Goal: Task Accomplishment & Management: Complete application form

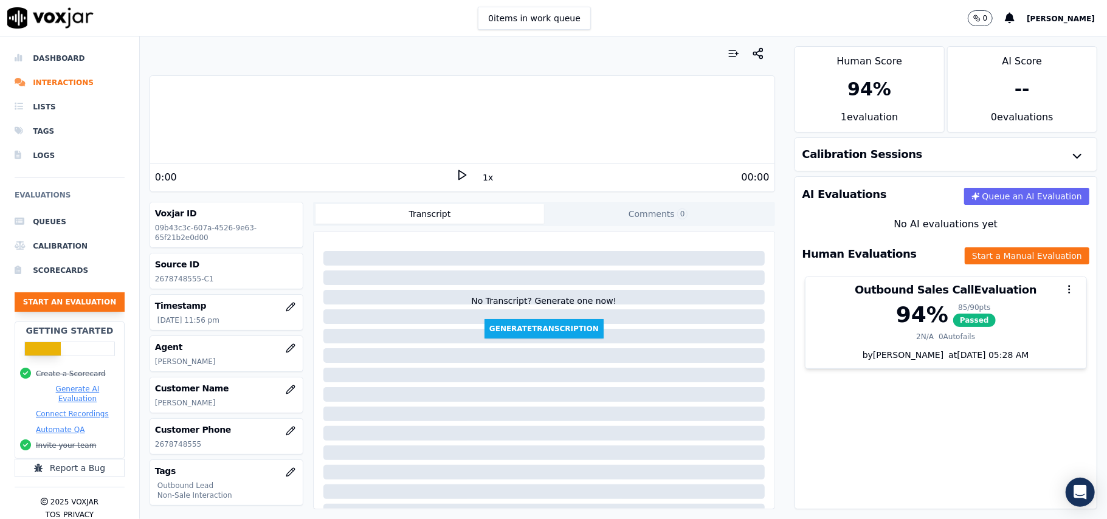
click at [73, 306] on button "Start an Evaluation" at bounding box center [70, 301] width 110 height 19
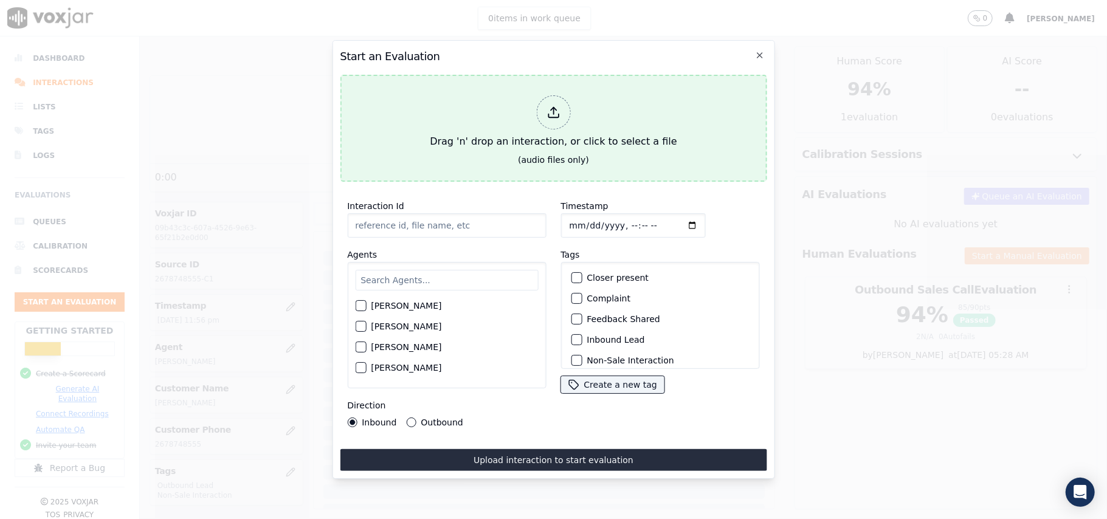
click at [554, 107] on icon at bounding box center [552, 112] width 13 height 13
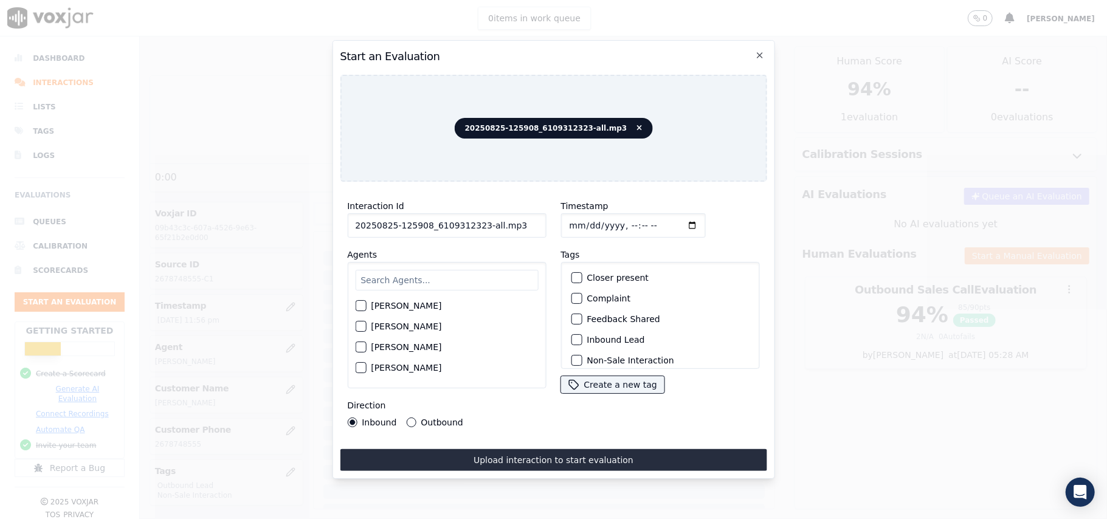
drag, startPoint x: 537, startPoint y: 220, endPoint x: 548, endPoint y: 224, distance: 11.2
click at [486, 224] on div "Interaction Id 20250825-125908_6109312323-all.mp3 Agents [PERSON_NAME] [PERSON_…" at bounding box center [446, 312] width 213 height 243
drag, startPoint x: 548, startPoint y: 224, endPoint x: 481, endPoint y: 225, distance: 66.3
click at [481, 225] on div "Interaction Id 20250825-125908_6109312323-all.mp3 Agents [PERSON_NAME] [PERSON_…" at bounding box center [553, 312] width 427 height 243
drag, startPoint x: 509, startPoint y: 215, endPoint x: 477, endPoint y: 222, distance: 32.9
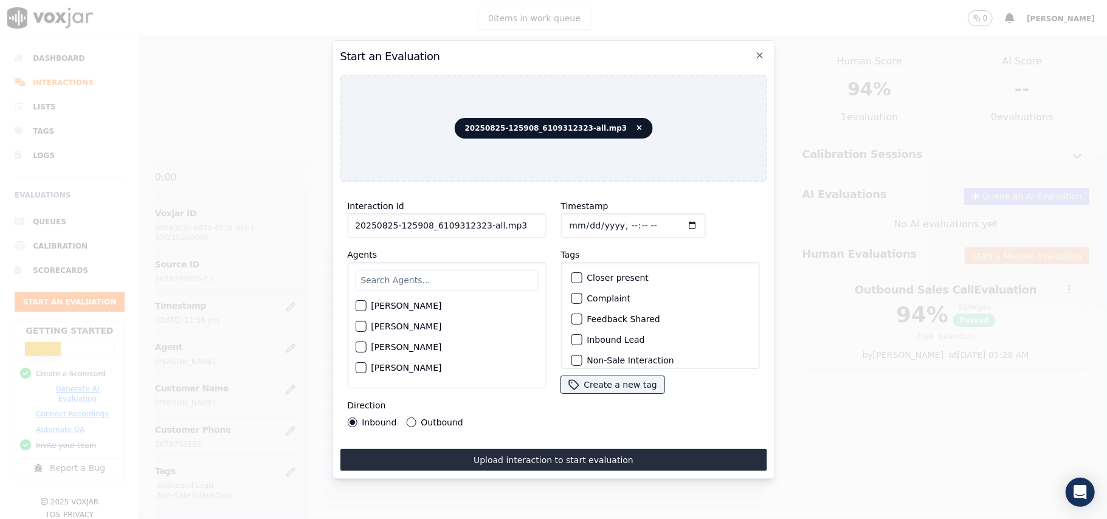
click at [477, 222] on input "20250825-125908_6109312323-all.mp3" at bounding box center [446, 225] width 199 height 24
type input "20250825-125908_6109312323-C1"
click at [582, 215] on input "Timestamp" at bounding box center [632, 225] width 145 height 24
type input "[DATE]T15:52"
click at [419, 270] on input "text" at bounding box center [446, 280] width 183 height 21
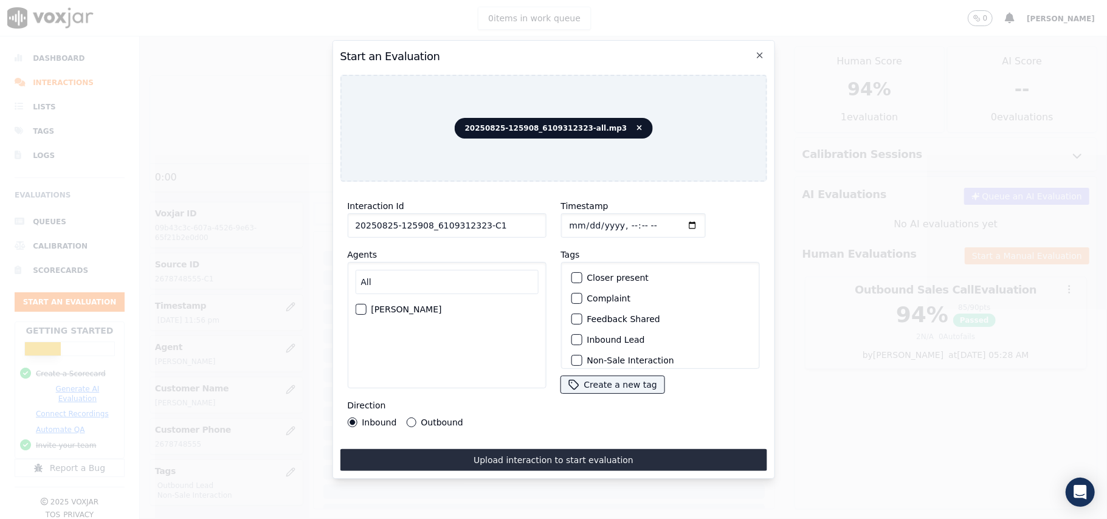
type input "All"
click at [364, 305] on div "button" at bounding box center [360, 309] width 9 height 9
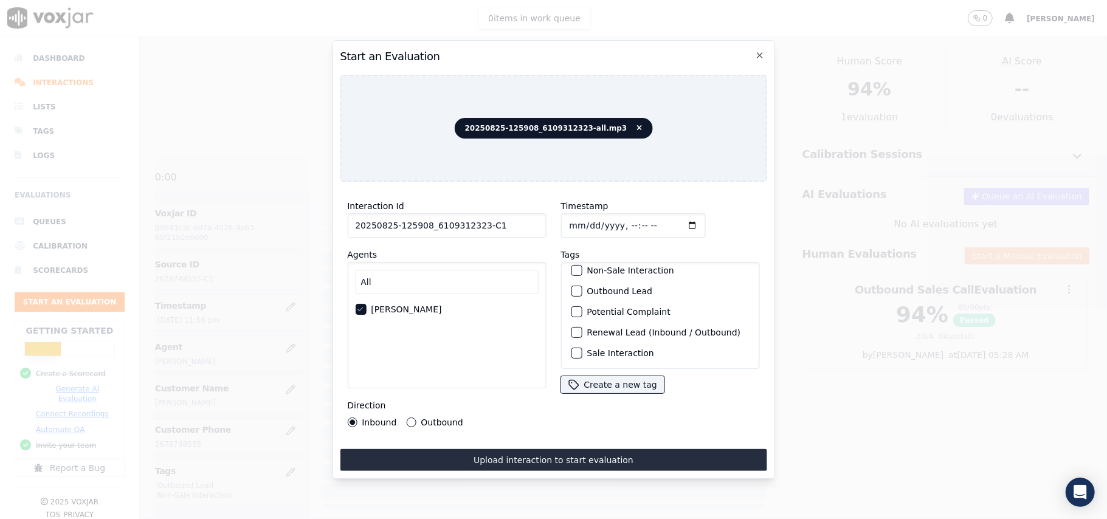
scroll to position [106, 0]
click at [571, 349] on div "button" at bounding box center [575, 353] width 9 height 9
drag, startPoint x: 572, startPoint y: 261, endPoint x: 567, endPoint y: 273, distance: 12.8
click at [572, 281] on div "Outbound Lead" at bounding box center [660, 291] width 188 height 21
click at [571, 287] on div "button" at bounding box center [575, 291] width 9 height 9
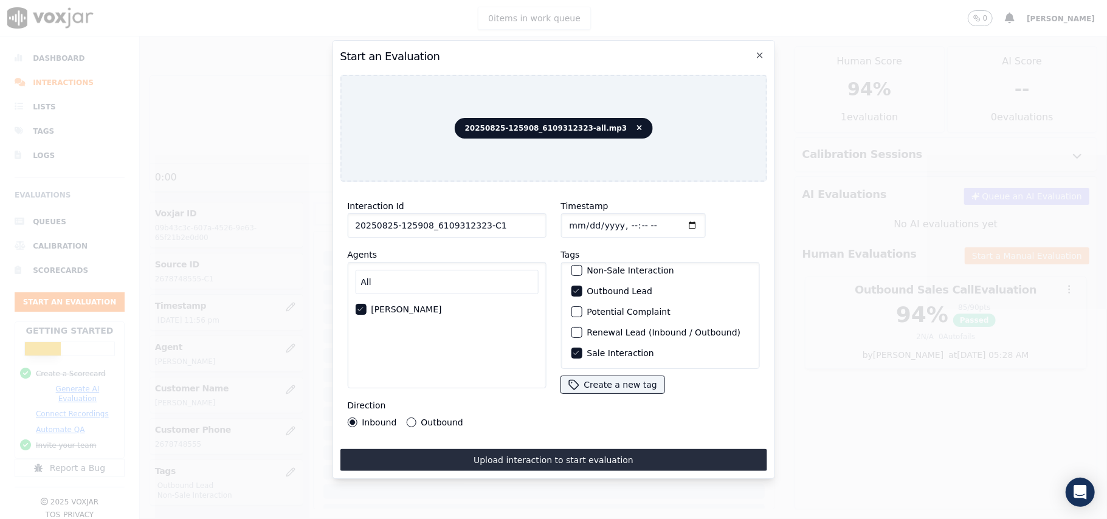
click at [411, 408] on div "Direction Inbound Outbound" at bounding box center [446, 412] width 199 height 29
click at [406, 421] on div "Outbound" at bounding box center [434, 423] width 57 height 10
click at [406, 418] on button "Outbound" at bounding box center [411, 423] width 10 height 10
click at [438, 453] on button "Upload interaction to start evaluation" at bounding box center [553, 460] width 427 height 22
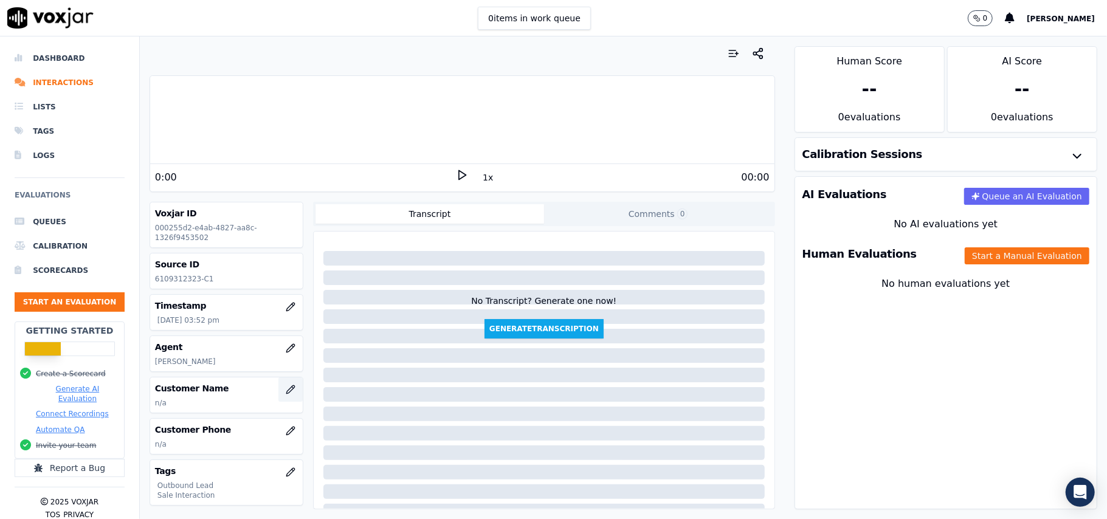
click at [286, 393] on icon "button" at bounding box center [291, 390] width 10 height 10
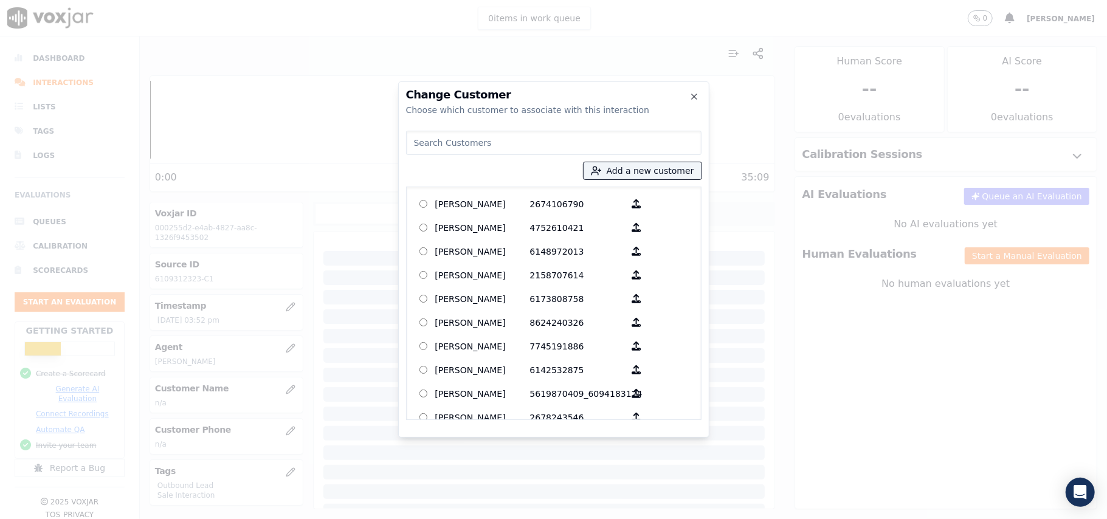
paste input "[PERSON_NAME]"
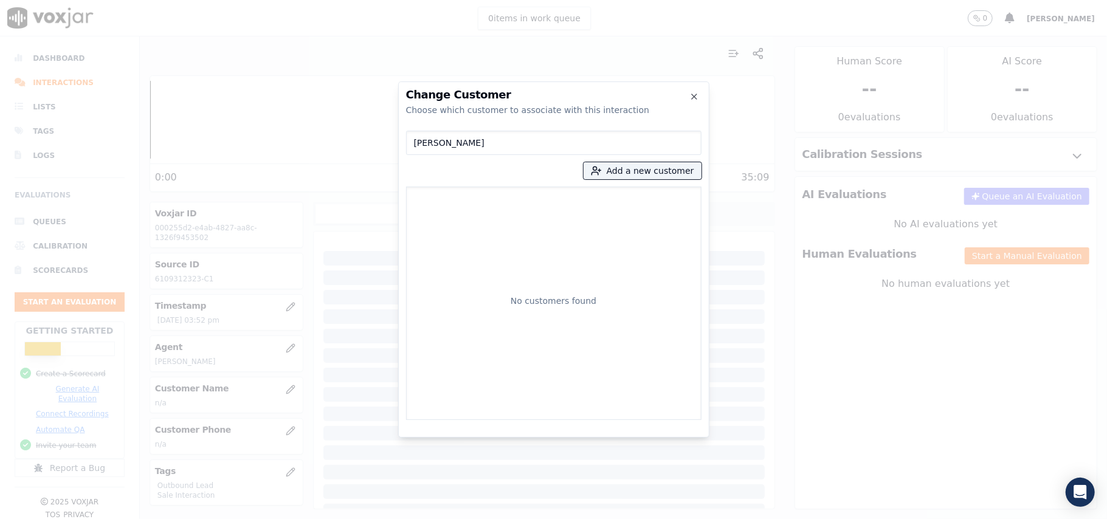
click at [416, 139] on input "[PERSON_NAME]" at bounding box center [553, 143] width 295 height 24
type input "[PERSON_NAME]"
click at [489, 202] on p "[PERSON_NAME]" at bounding box center [482, 204] width 95 height 19
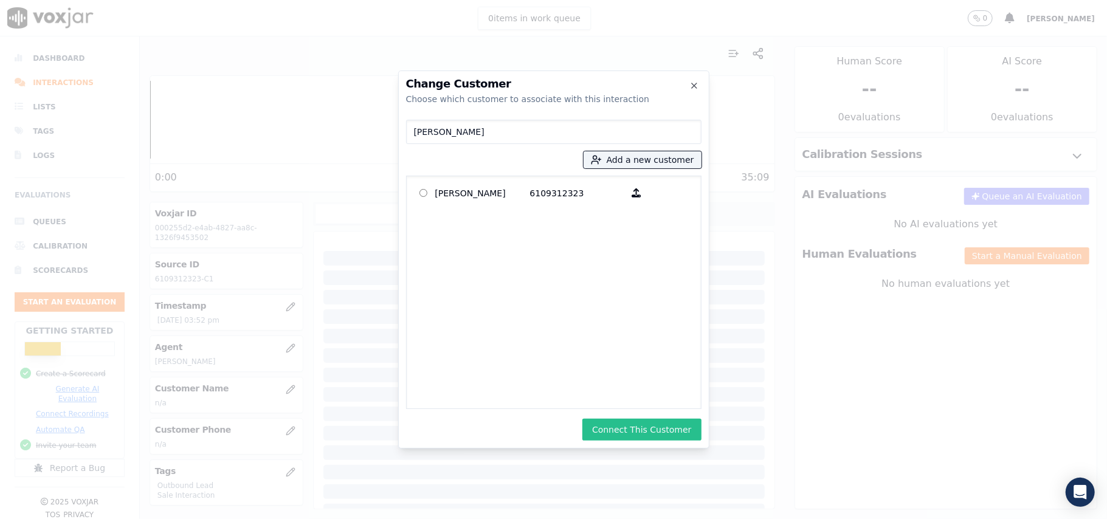
click at [639, 432] on button "Connect This Customer" at bounding box center [641, 430] width 119 height 22
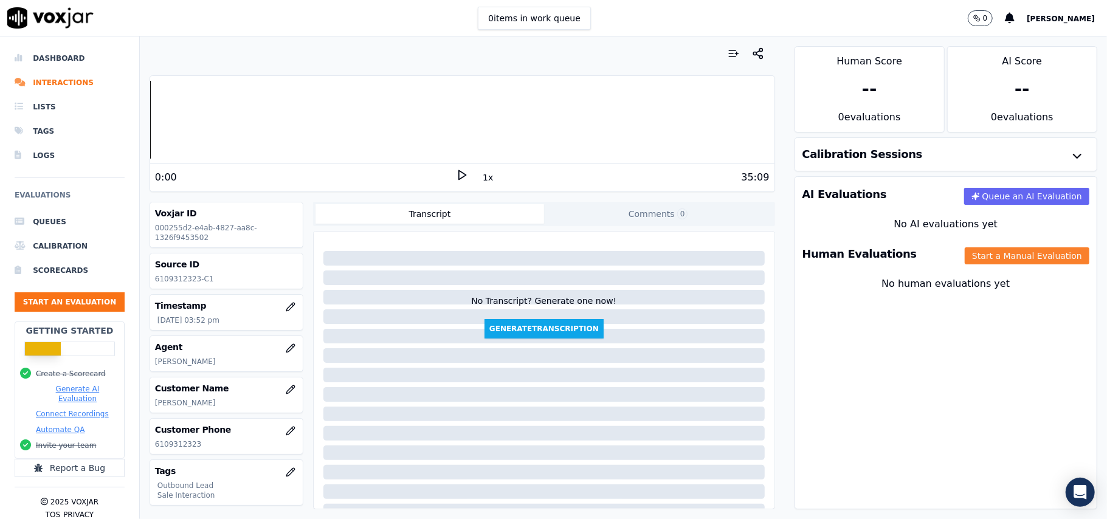
click at [983, 263] on button "Start a Manual Evaluation" at bounding box center [1027, 255] width 125 height 17
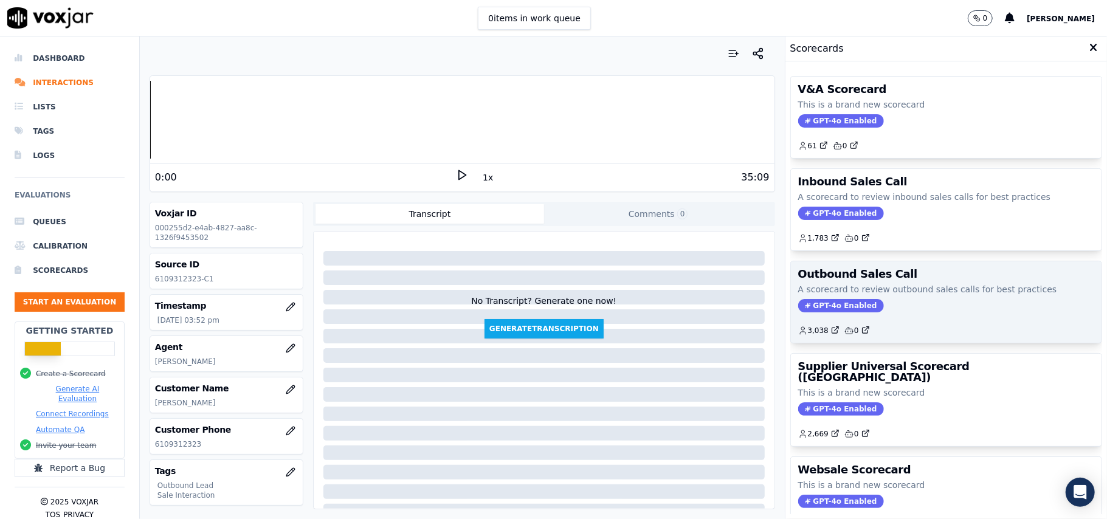
click at [808, 307] on span "GPT-4o Enabled" at bounding box center [841, 305] width 86 height 13
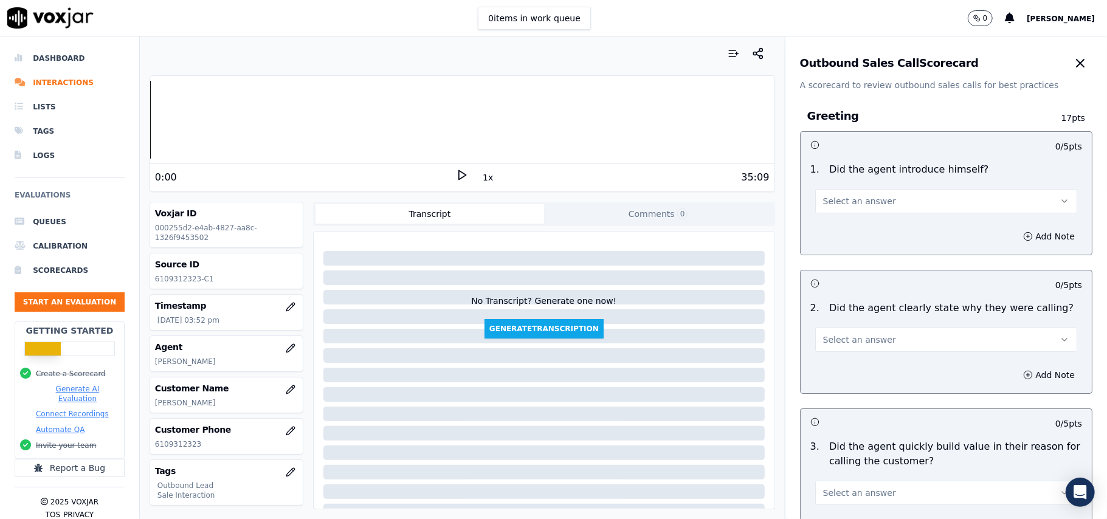
click at [842, 200] on span "Select an answer" at bounding box center [859, 201] width 73 height 12
click at [835, 226] on div "Yes" at bounding box center [919, 228] width 235 height 19
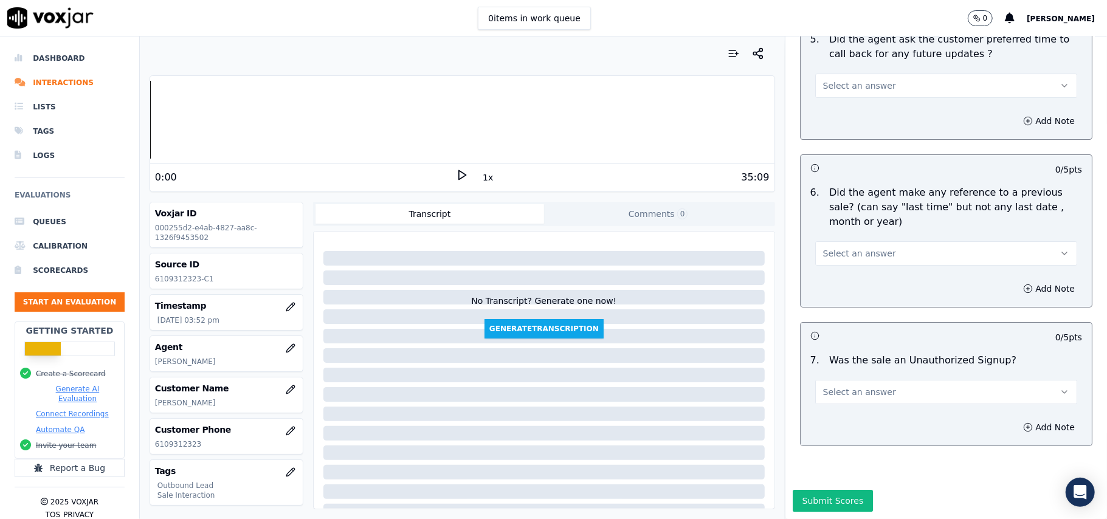
click at [874, 380] on button "Select an answer" at bounding box center [946, 392] width 262 height 24
click at [830, 395] on div "No" at bounding box center [919, 402] width 235 height 19
click at [830, 247] on span "Select an answer" at bounding box center [859, 253] width 73 height 12
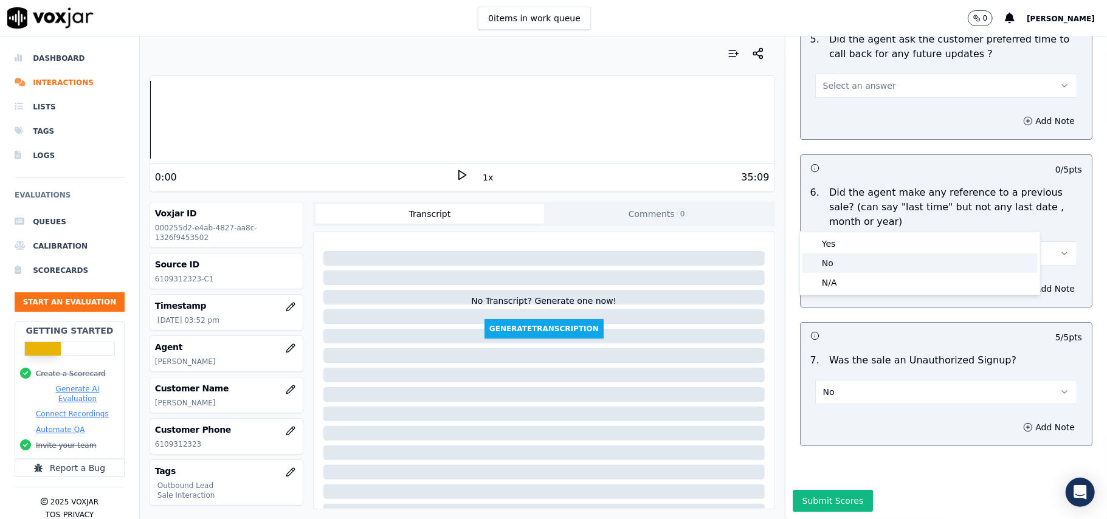
click at [827, 261] on div "No" at bounding box center [919, 262] width 235 height 19
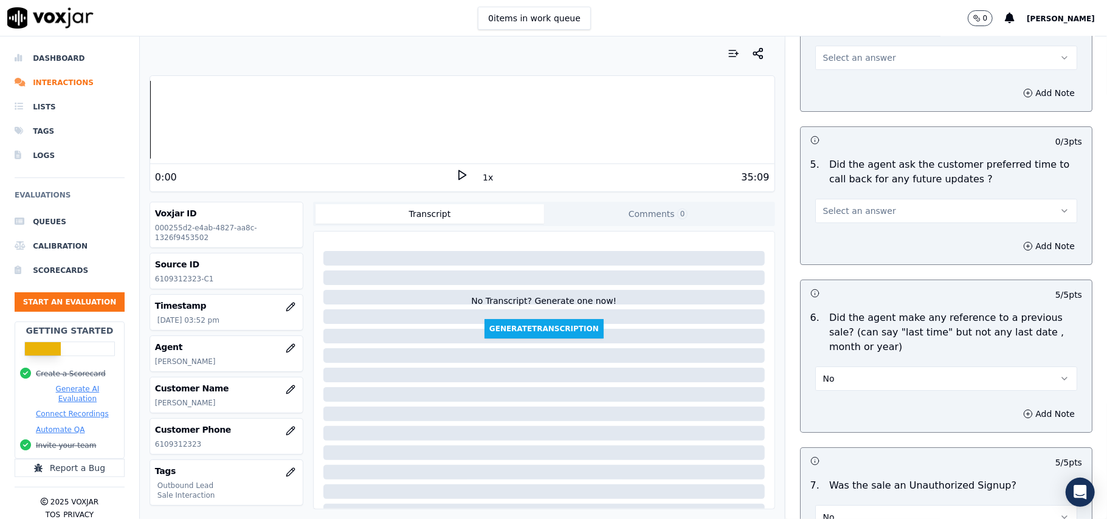
scroll to position [2870, 0]
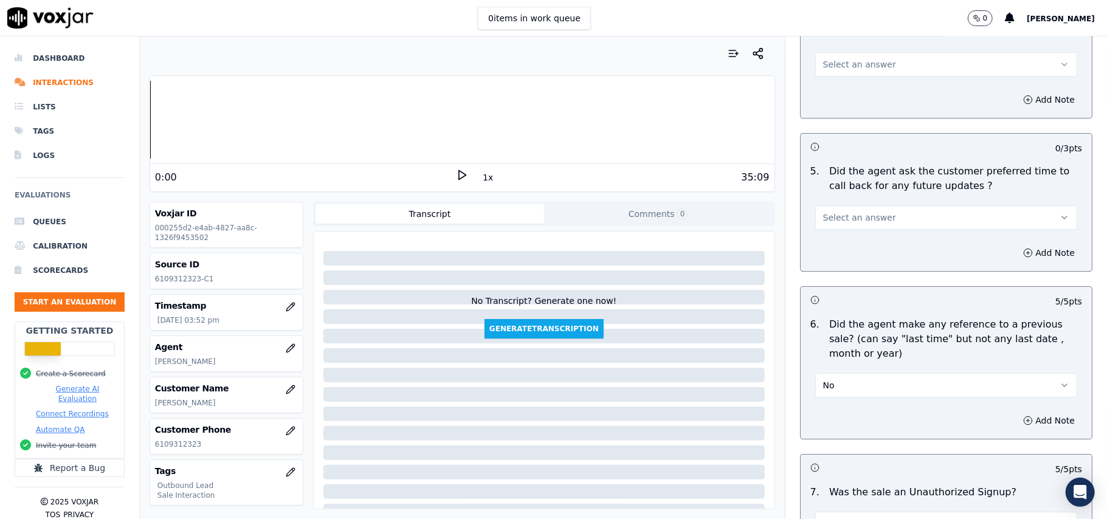
drag, startPoint x: 859, startPoint y: 209, endPoint x: 858, endPoint y: 219, distance: 10.4
click at [859, 212] on span "Select an answer" at bounding box center [859, 218] width 73 height 12
click at [840, 278] on div "N/A" at bounding box center [919, 276] width 235 height 19
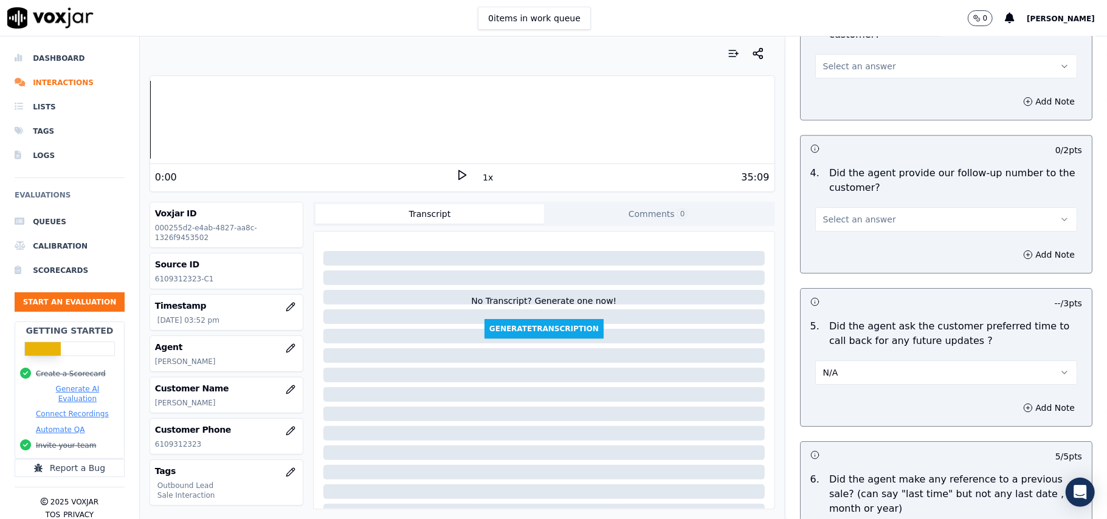
scroll to position [2627, 0]
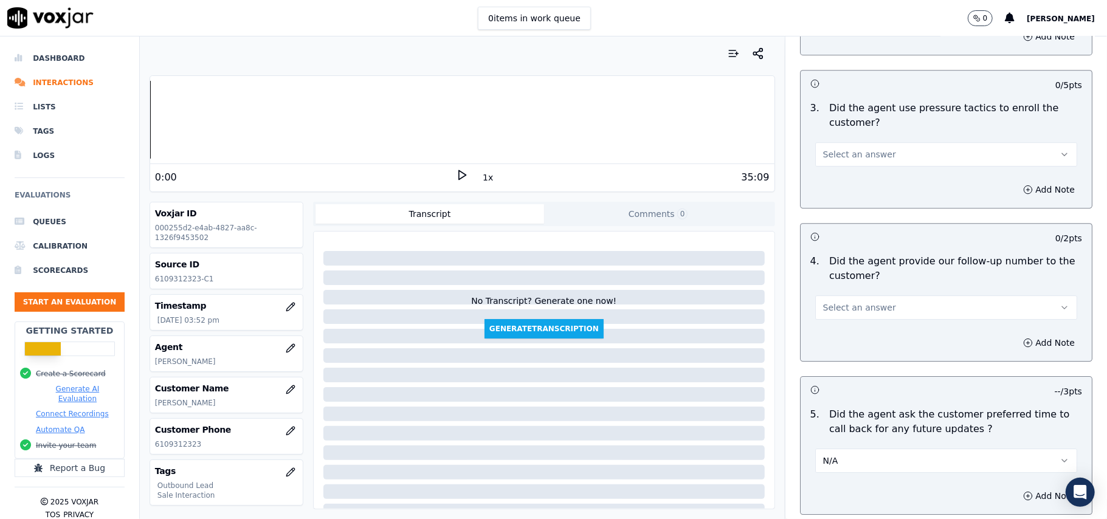
click at [849, 305] on span "Select an answer" at bounding box center [859, 308] width 73 height 12
click at [840, 331] on div "Yes" at bounding box center [919, 327] width 235 height 19
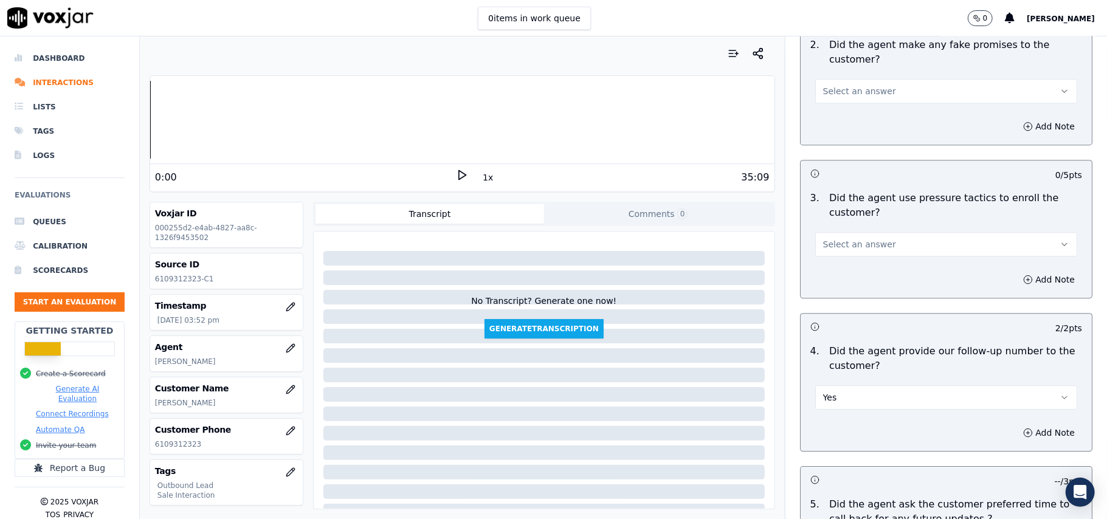
scroll to position [2464, 0]
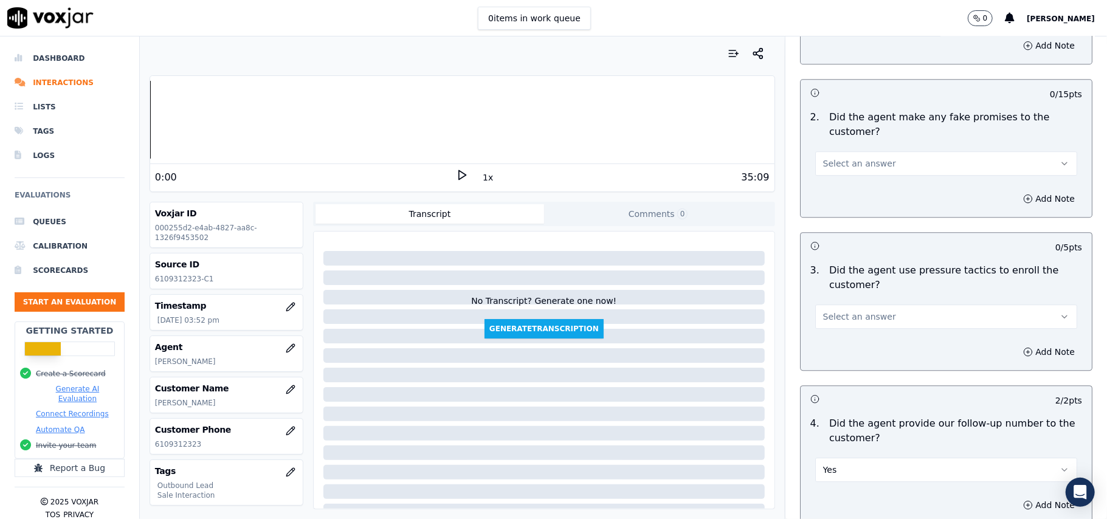
click at [839, 311] on span "Select an answer" at bounding box center [859, 317] width 73 height 12
click at [832, 360] on div "No" at bounding box center [919, 355] width 235 height 19
click at [867, 164] on button "Select an answer" at bounding box center [946, 163] width 262 height 24
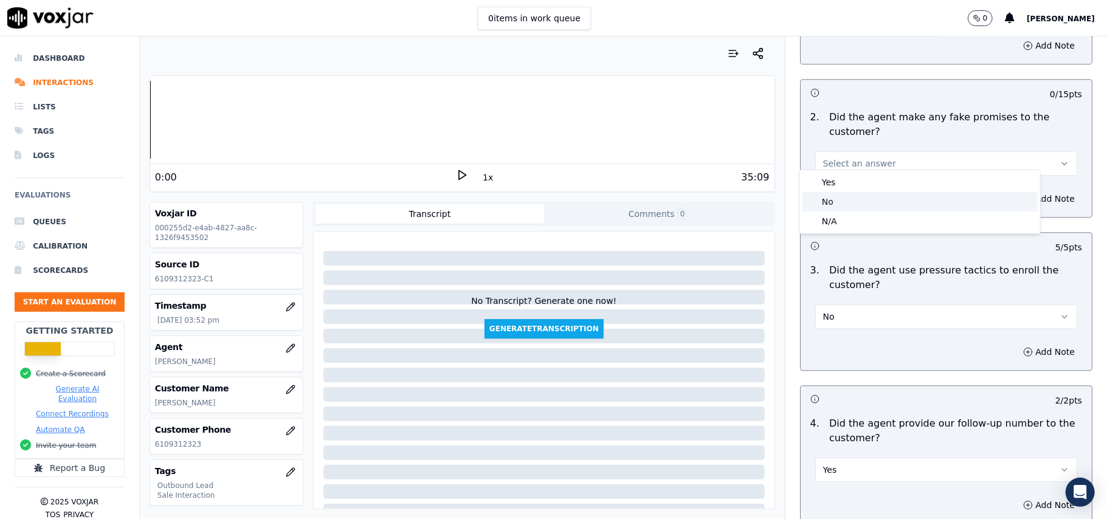
click at [859, 198] on div "No" at bounding box center [919, 201] width 235 height 19
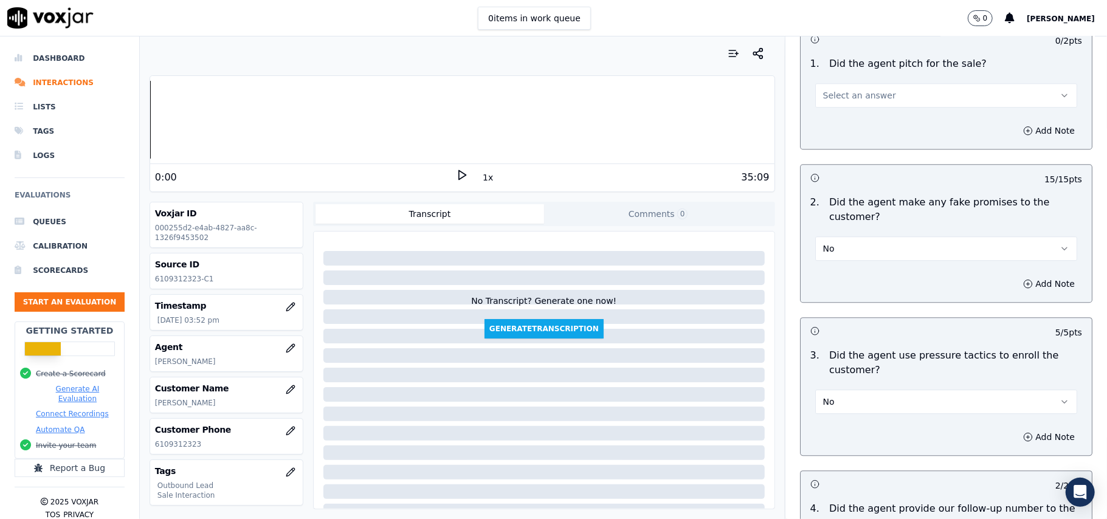
scroll to position [2303, 0]
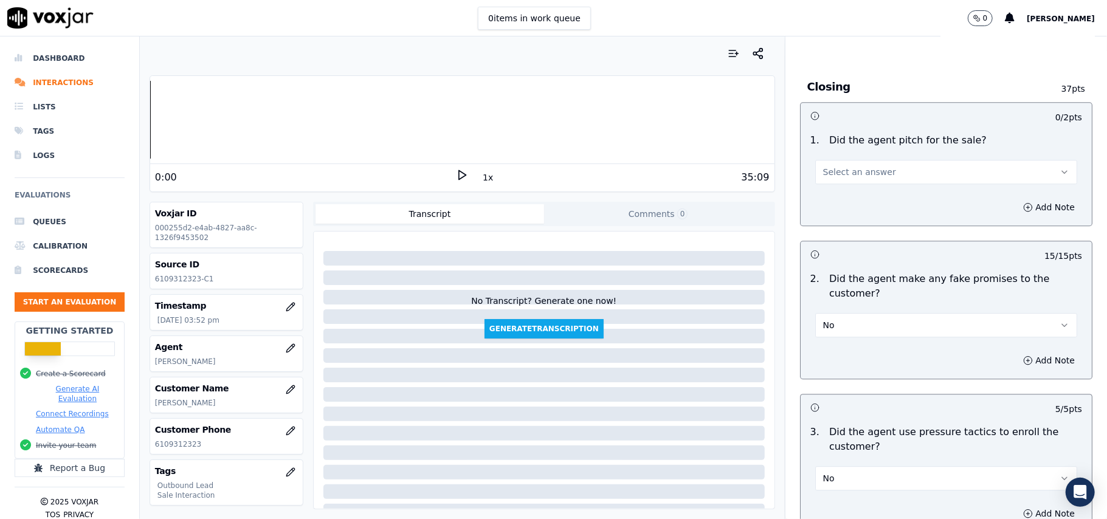
click at [840, 169] on span "Select an answer" at bounding box center [859, 172] width 73 height 12
click at [835, 190] on div "Yes" at bounding box center [919, 190] width 235 height 19
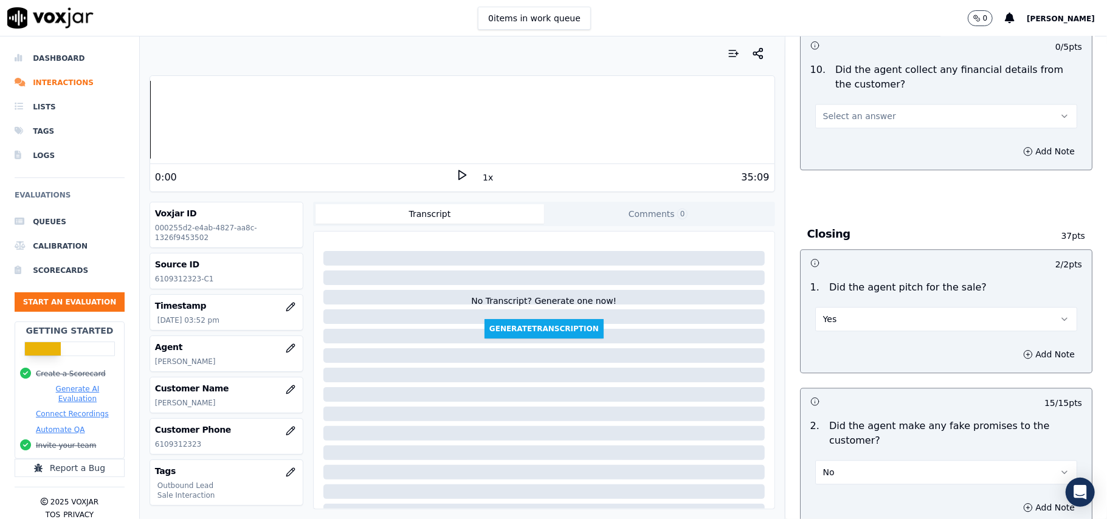
scroll to position [1978, 0]
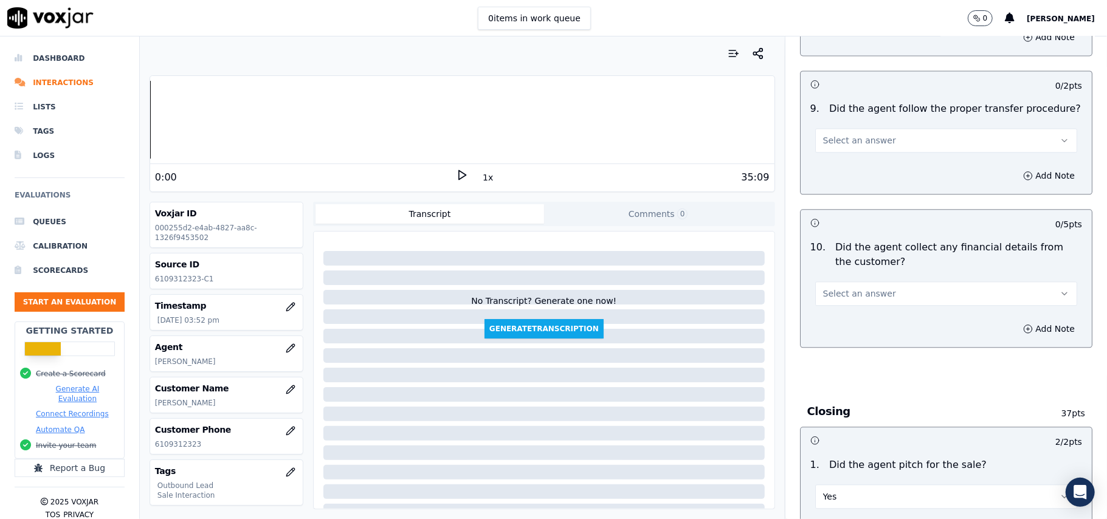
click at [869, 288] on span "Select an answer" at bounding box center [859, 294] width 73 height 12
click at [868, 329] on div "No" at bounding box center [919, 331] width 235 height 19
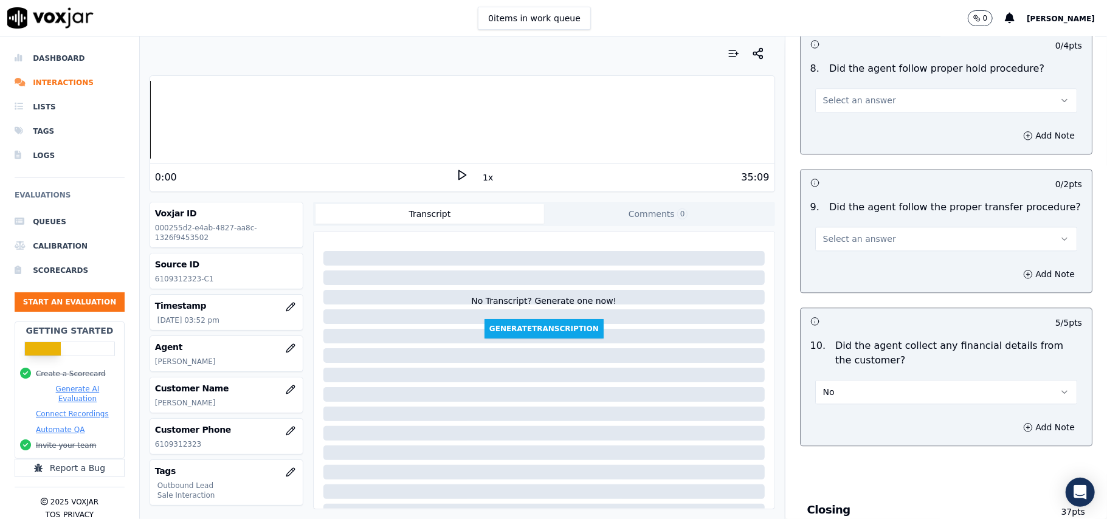
scroll to position [1735, 0]
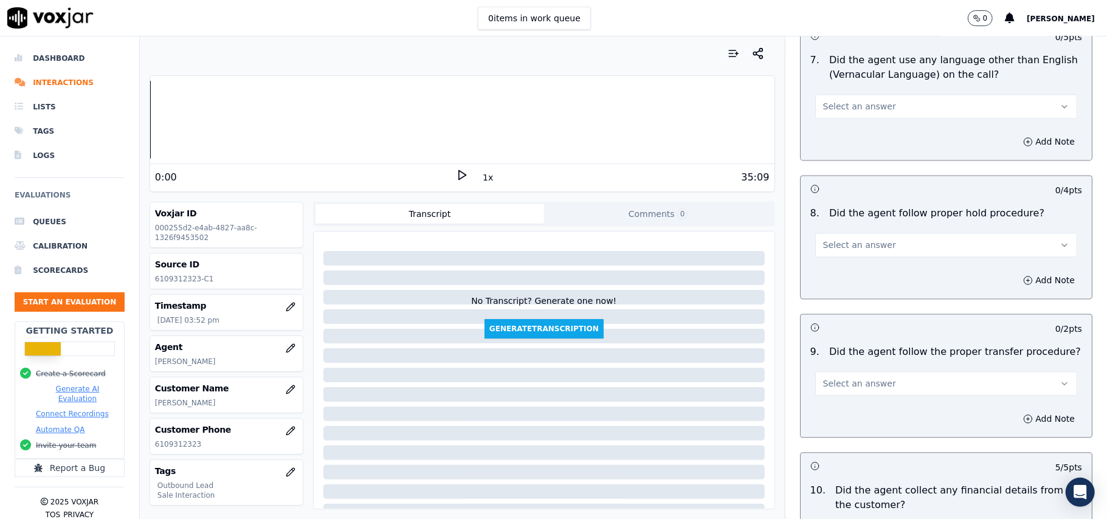
click at [855, 377] on span "Select an answer" at bounding box center [859, 383] width 73 height 12
click at [847, 396] on div "Yes" at bounding box center [919, 400] width 235 height 19
click at [846, 239] on span "Select an answer" at bounding box center [859, 245] width 73 height 12
click at [834, 257] on div "Yes" at bounding box center [919, 261] width 235 height 19
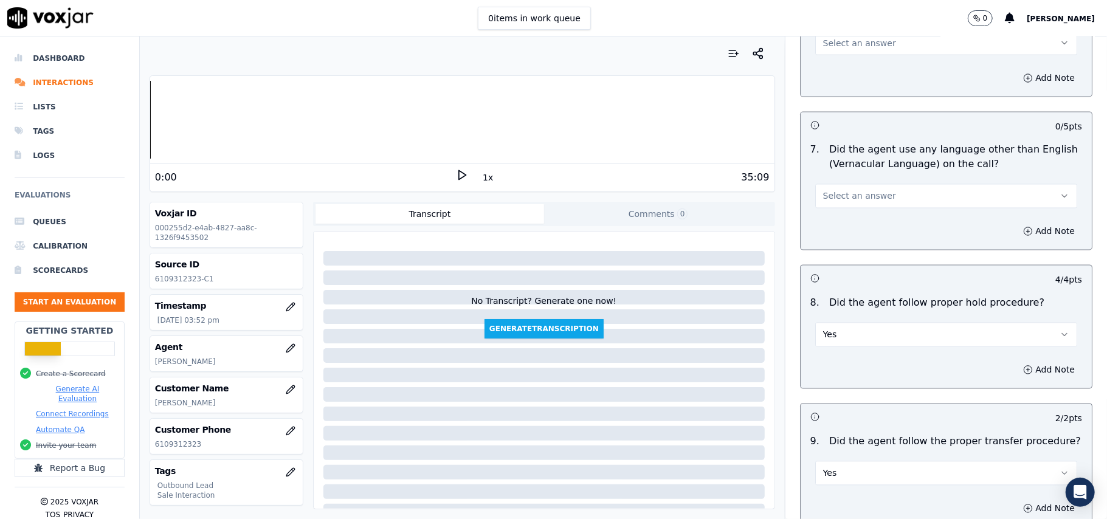
scroll to position [1573, 0]
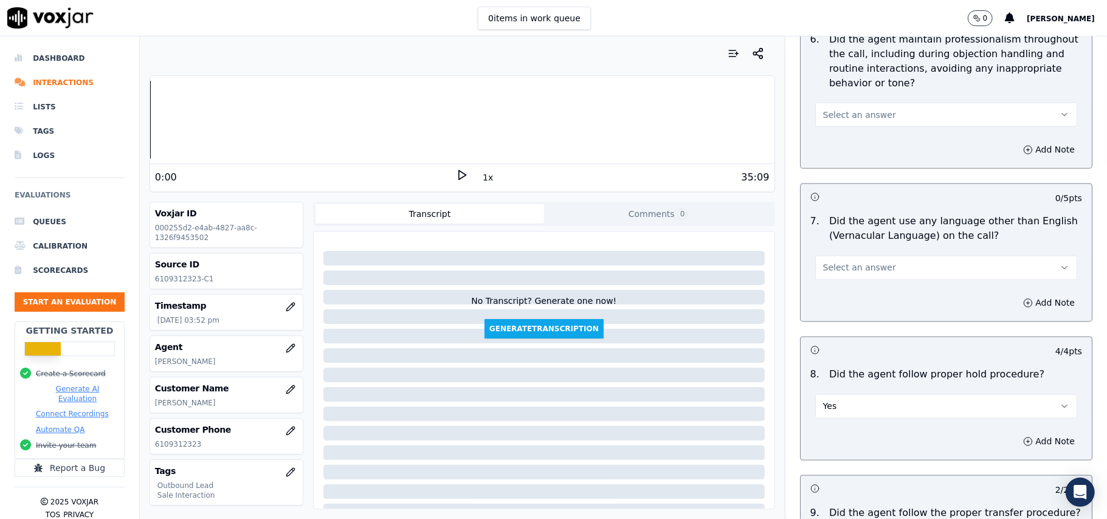
click at [854, 262] on span "Select an answer" at bounding box center [859, 268] width 73 height 12
click at [837, 297] on div "No" at bounding box center [919, 304] width 235 height 19
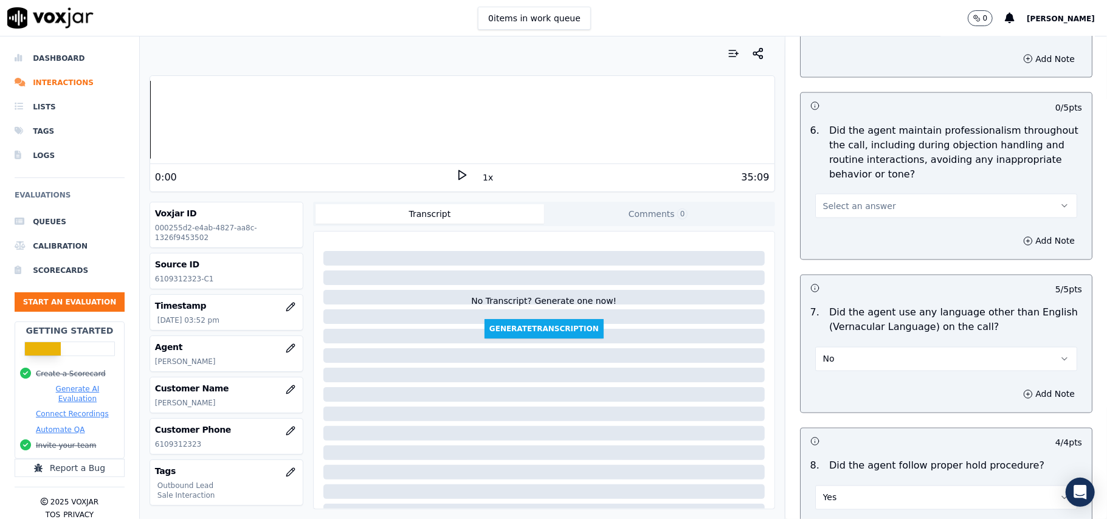
scroll to position [1411, 0]
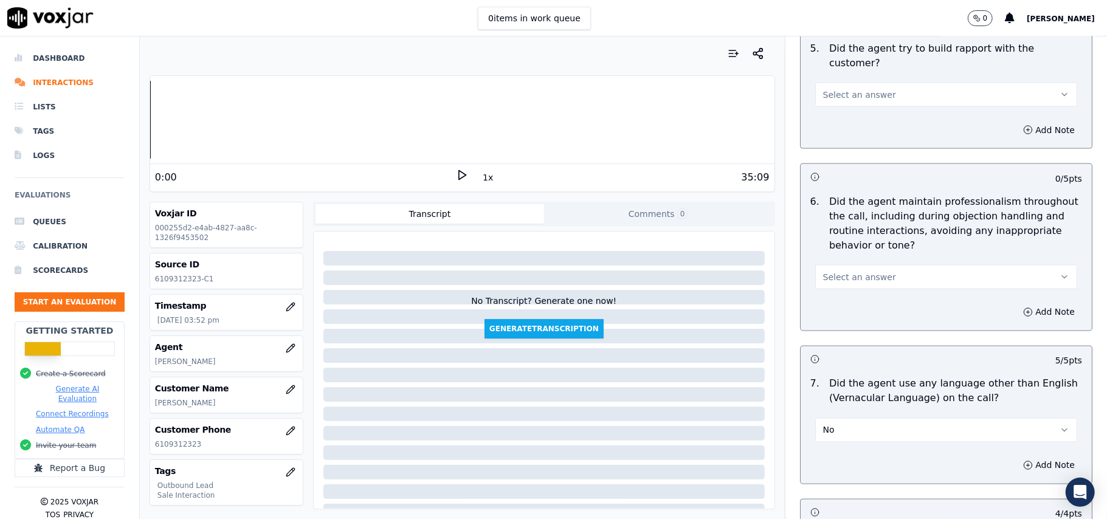
click at [853, 272] on span "Select an answer" at bounding box center [859, 277] width 73 height 12
click at [844, 295] on div "Yes" at bounding box center [919, 293] width 235 height 19
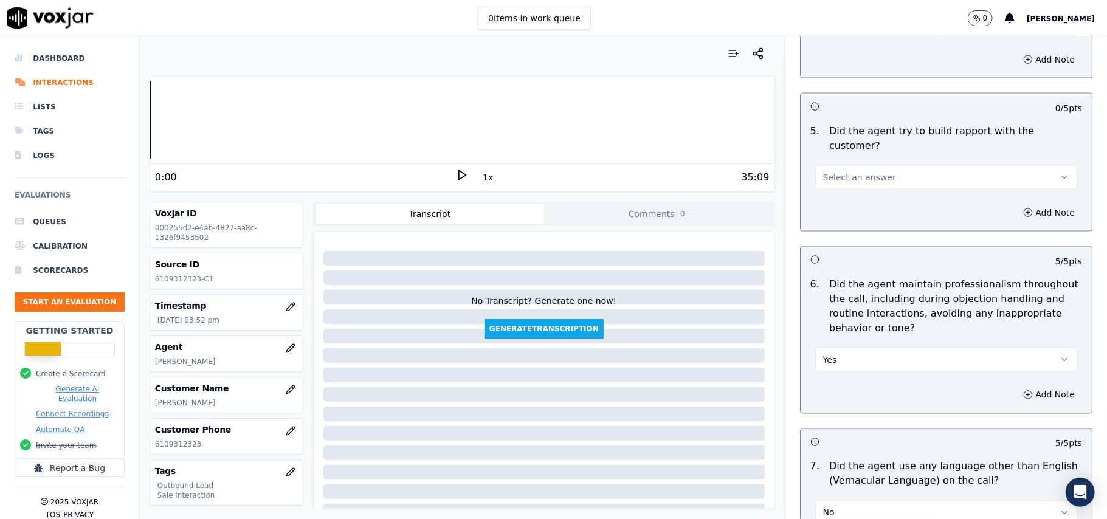
scroll to position [1168, 0]
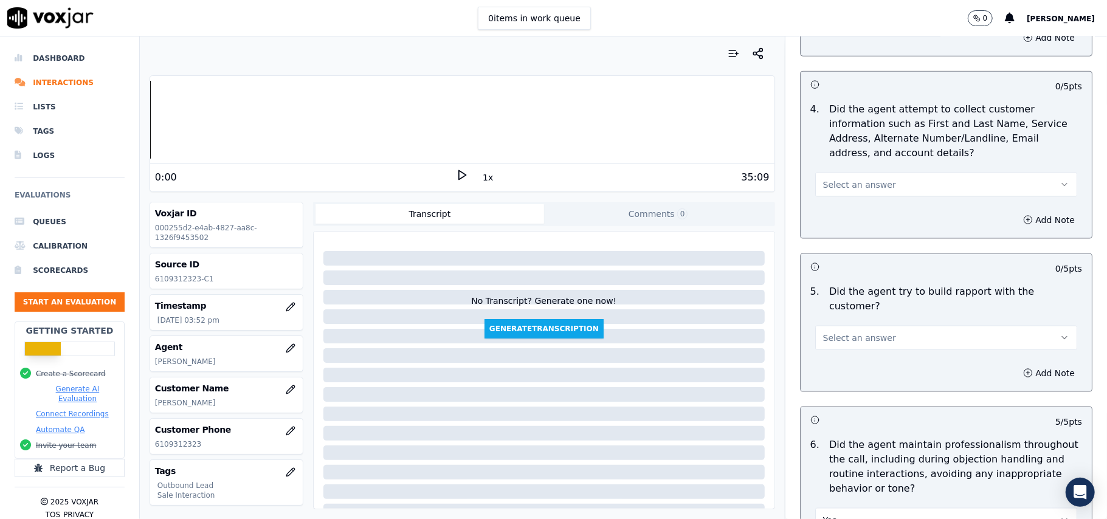
click at [840, 332] on span "Select an answer" at bounding box center [859, 338] width 73 height 12
click at [841, 356] on div "Yes" at bounding box center [919, 354] width 235 height 19
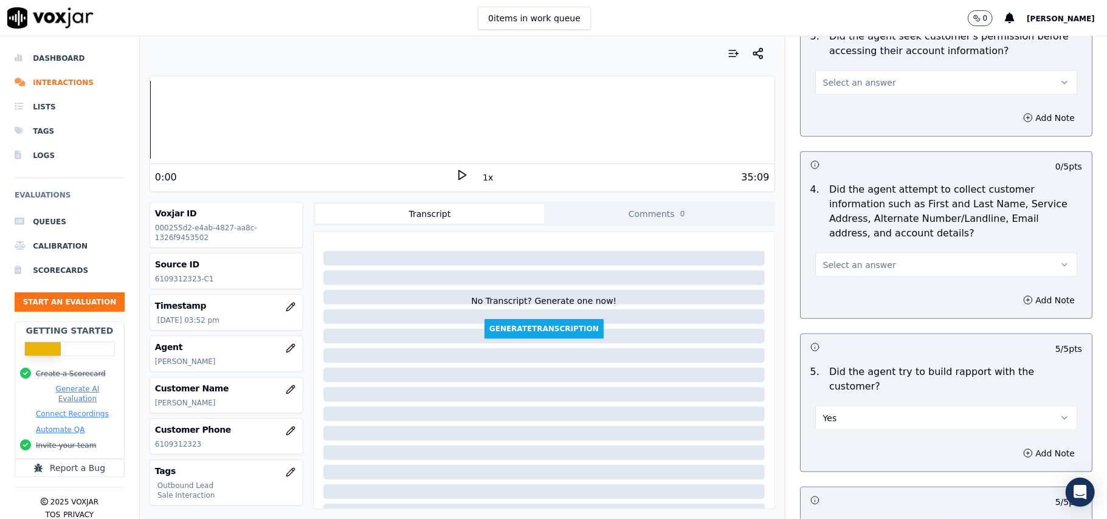
scroll to position [1087, 0]
click at [835, 269] on span "Select an answer" at bounding box center [859, 266] width 73 height 12
click at [821, 336] on div "N/A" at bounding box center [919, 334] width 235 height 19
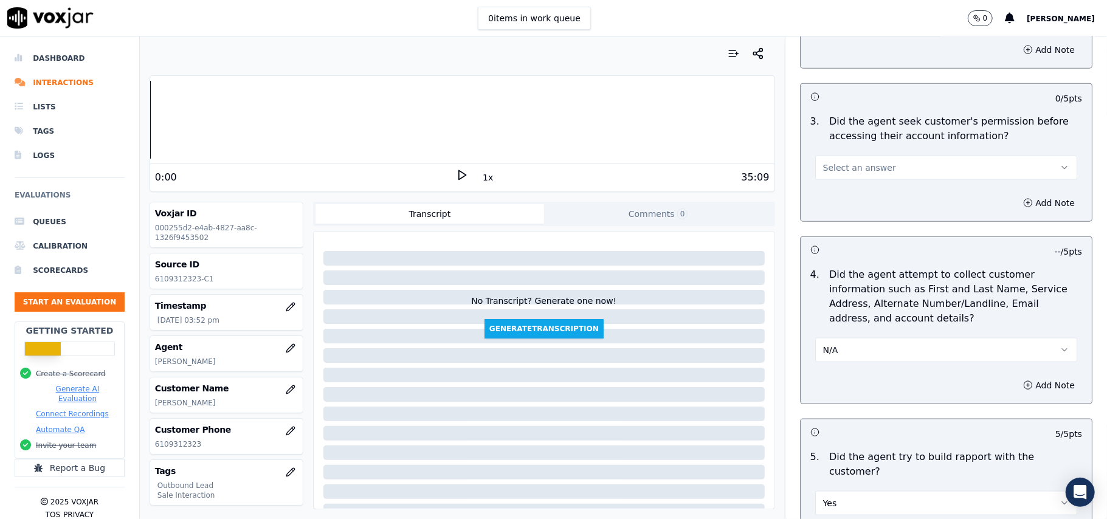
scroll to position [844, 0]
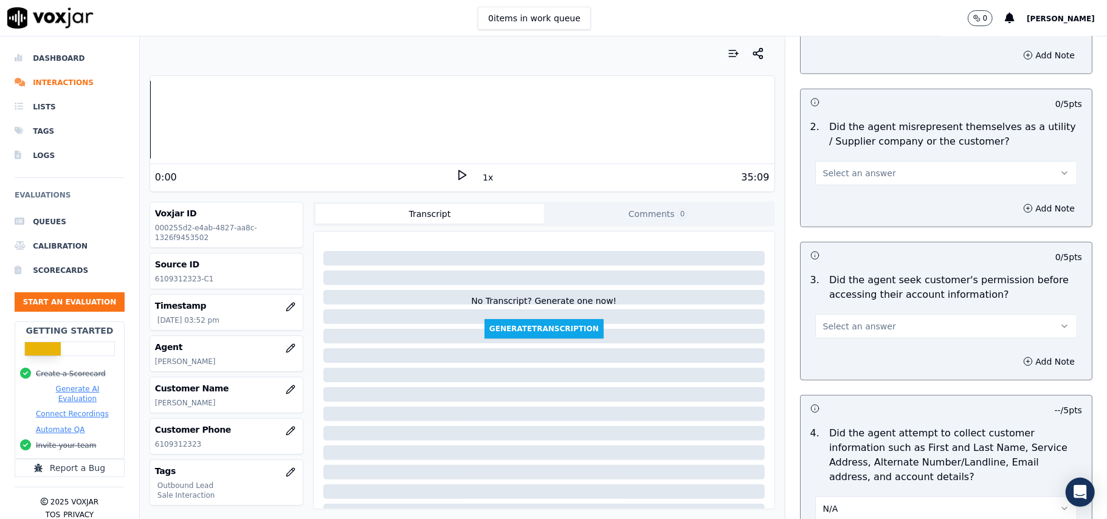
click at [836, 328] on span "Select an answer" at bounding box center [859, 326] width 73 height 12
click at [836, 353] on div "Yes" at bounding box center [919, 356] width 235 height 19
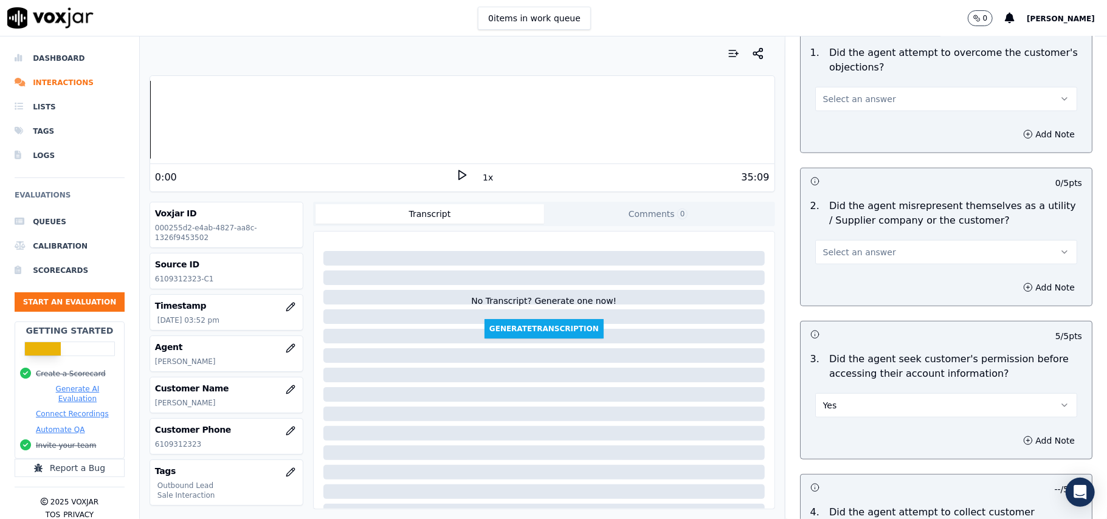
scroll to position [681, 0]
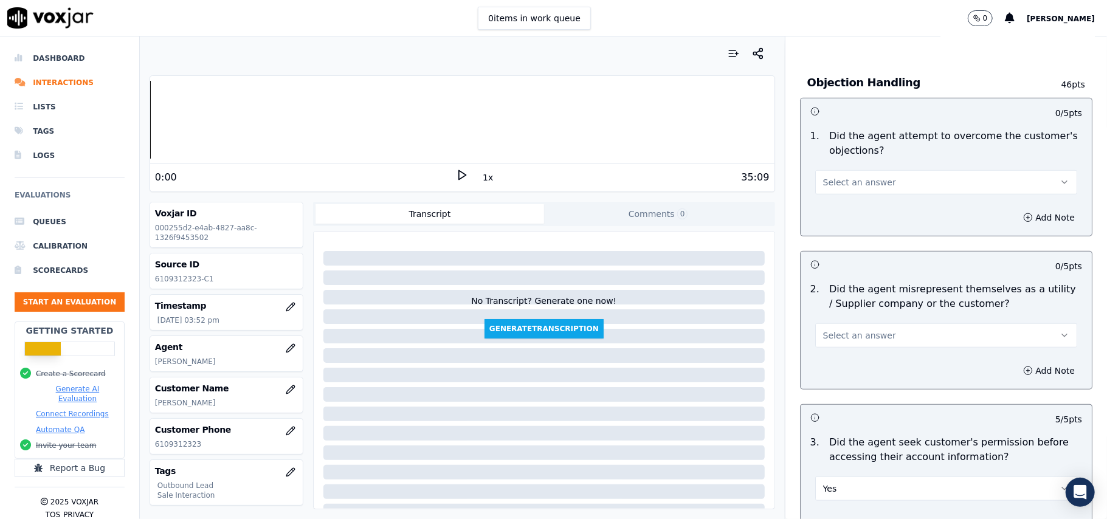
click at [839, 341] on span "Select an answer" at bounding box center [859, 335] width 73 height 12
click at [830, 381] on div "No" at bounding box center [919, 384] width 235 height 19
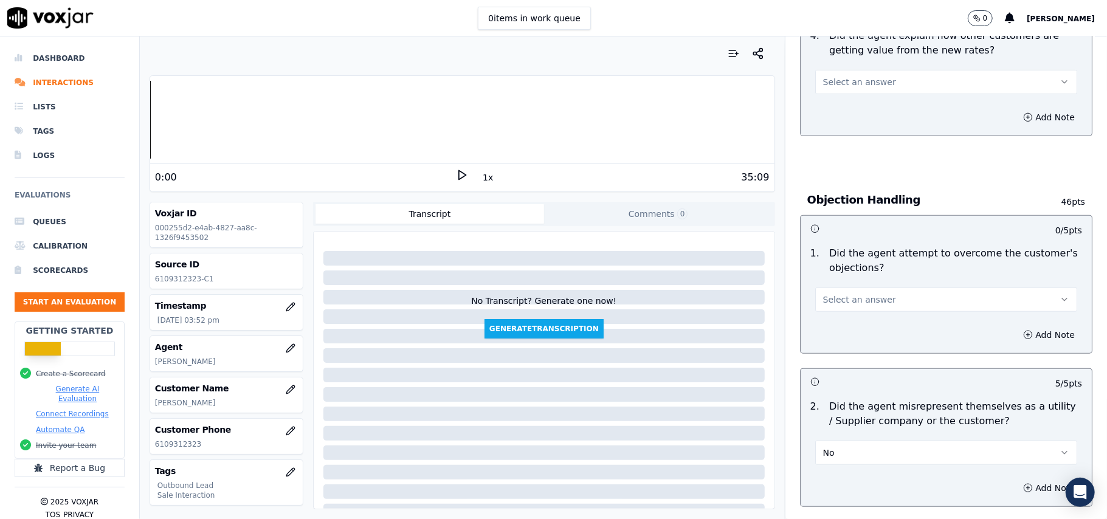
scroll to position [438, 0]
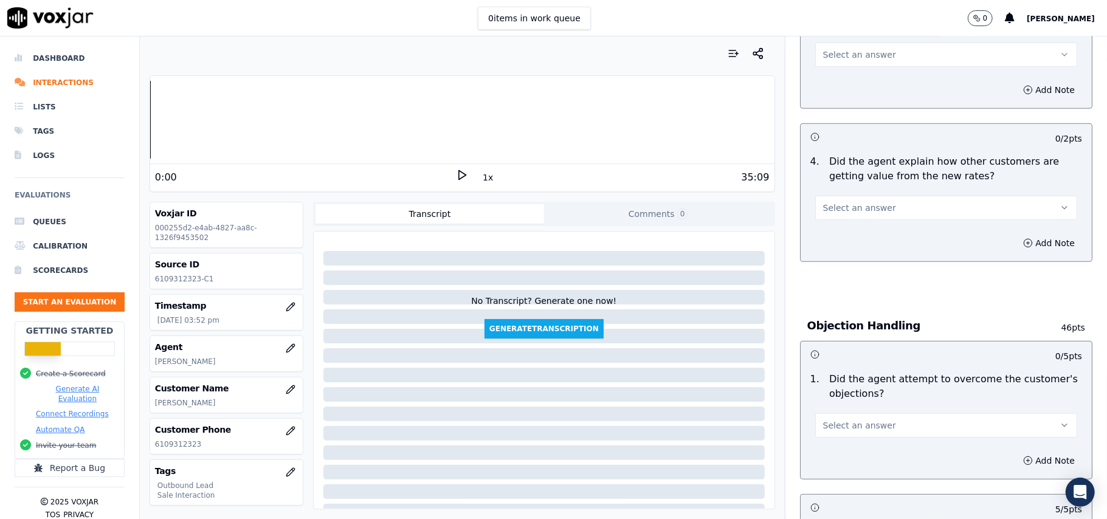
click at [837, 423] on span "Select an answer" at bounding box center [859, 425] width 73 height 12
click at [835, 460] on div "Yes" at bounding box center [919, 454] width 235 height 19
click at [857, 205] on span "Select an answer" at bounding box center [859, 208] width 73 height 12
click at [857, 241] on div "Yes" at bounding box center [919, 236] width 235 height 19
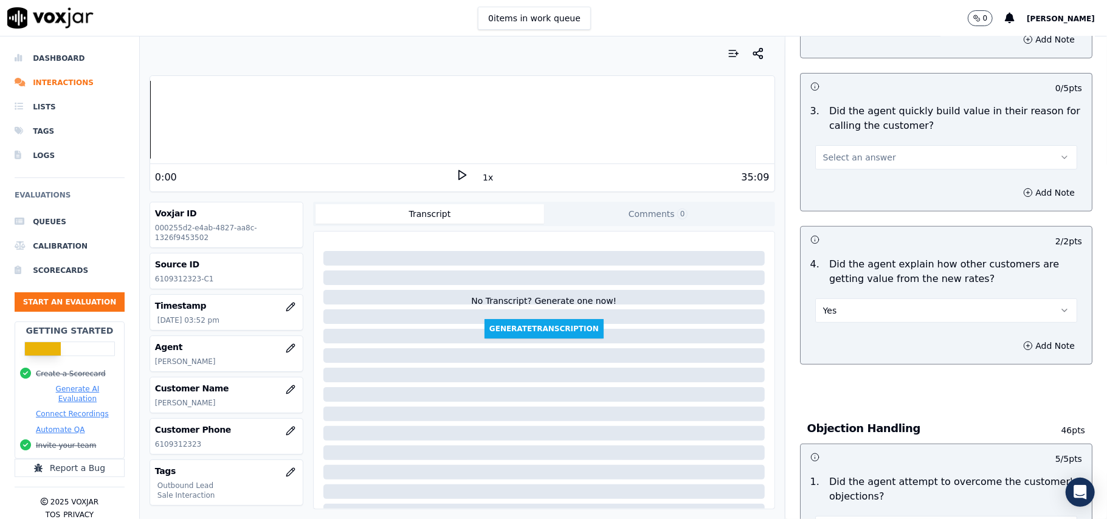
scroll to position [276, 0]
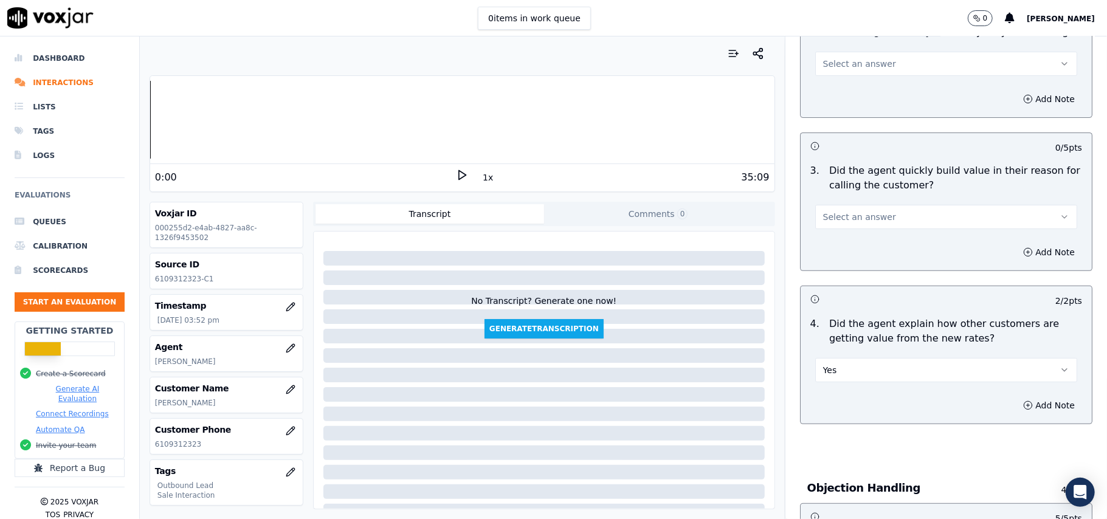
click at [857, 209] on button "Select an answer" at bounding box center [946, 217] width 262 height 24
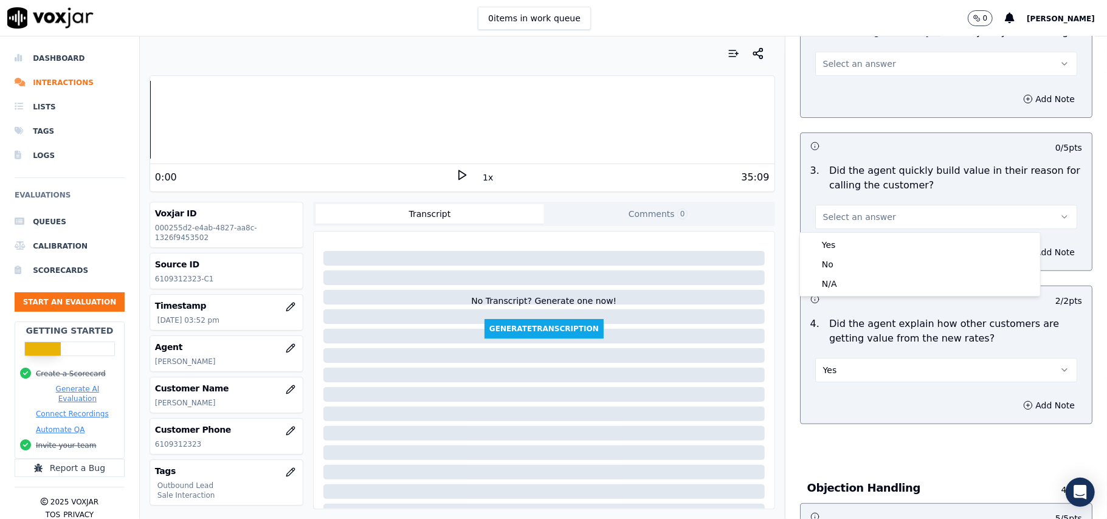
click at [845, 237] on div "Yes" at bounding box center [919, 244] width 235 height 19
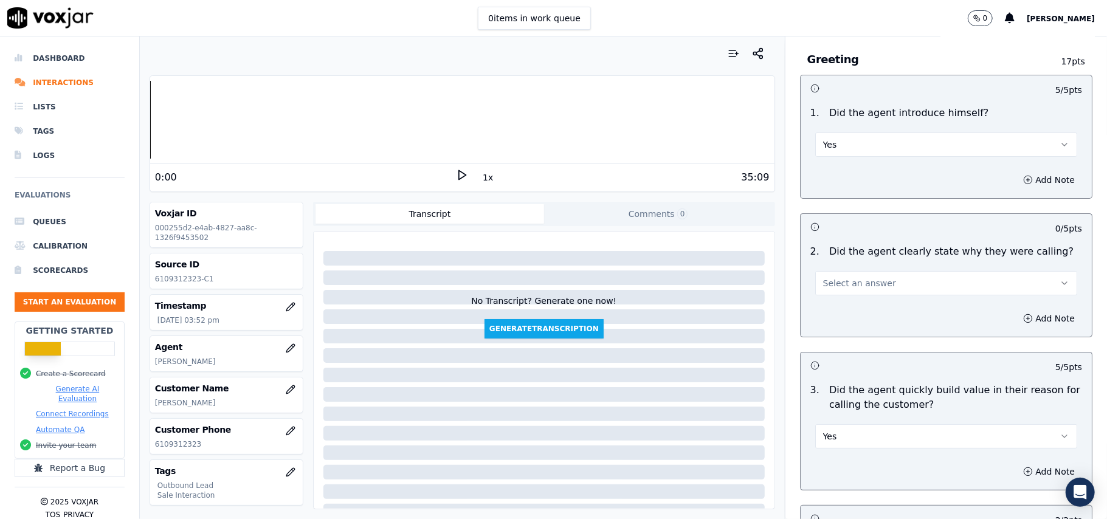
scroll to position [33, 0]
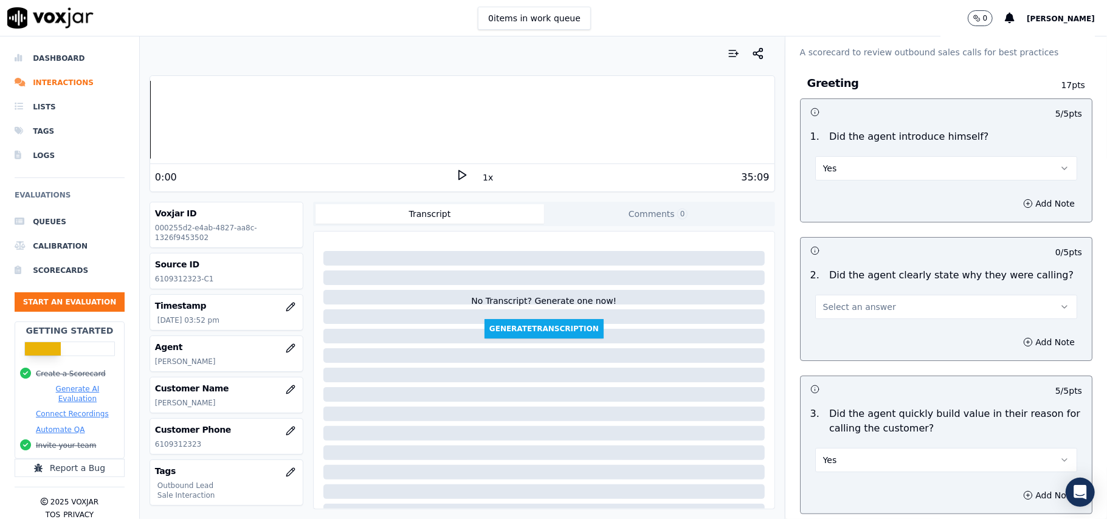
click at [834, 309] on span "Select an answer" at bounding box center [859, 307] width 73 height 12
click at [823, 331] on div "Yes" at bounding box center [919, 334] width 235 height 19
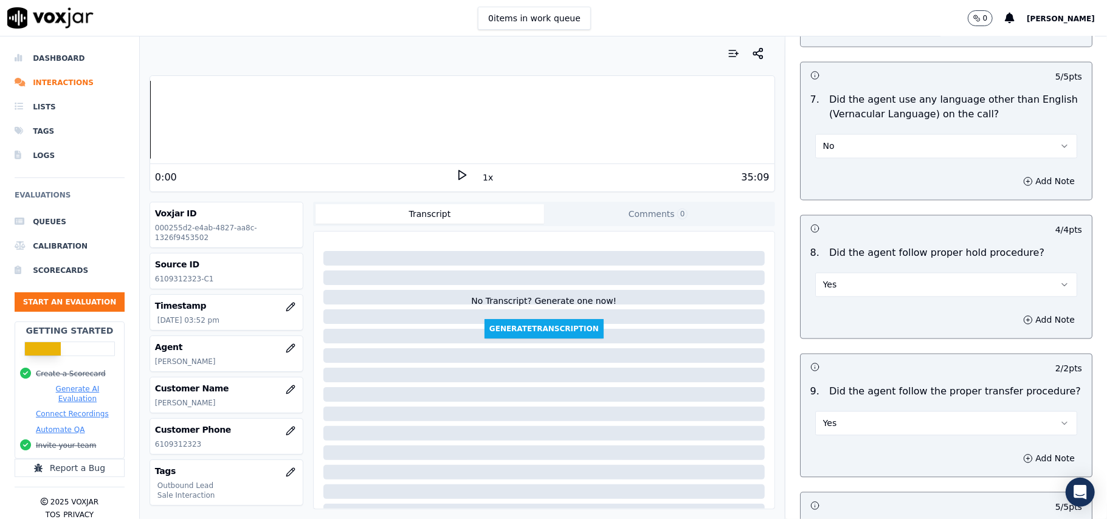
scroll to position [3032, 0]
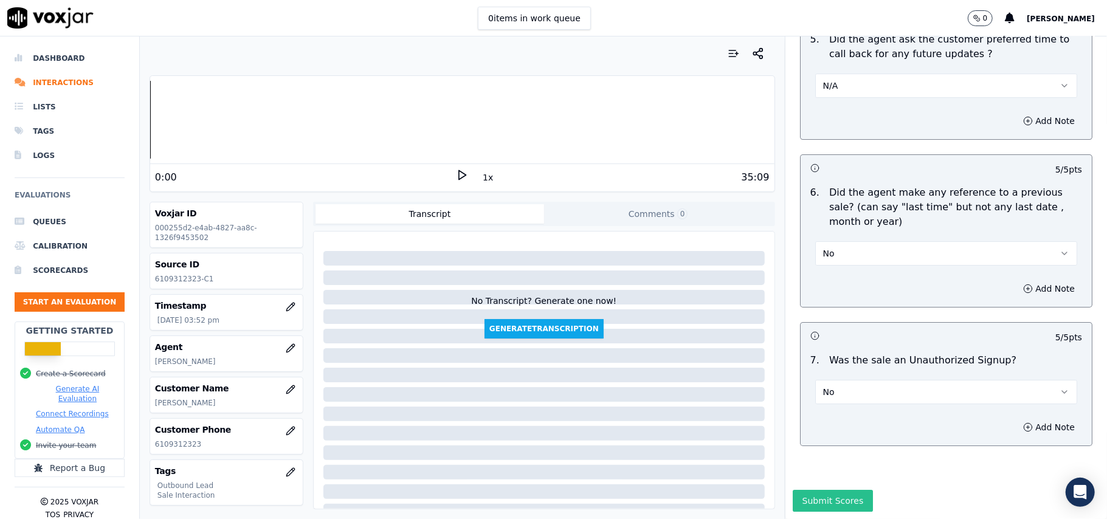
click at [828, 490] on button "Submit Scores" at bounding box center [833, 501] width 81 height 22
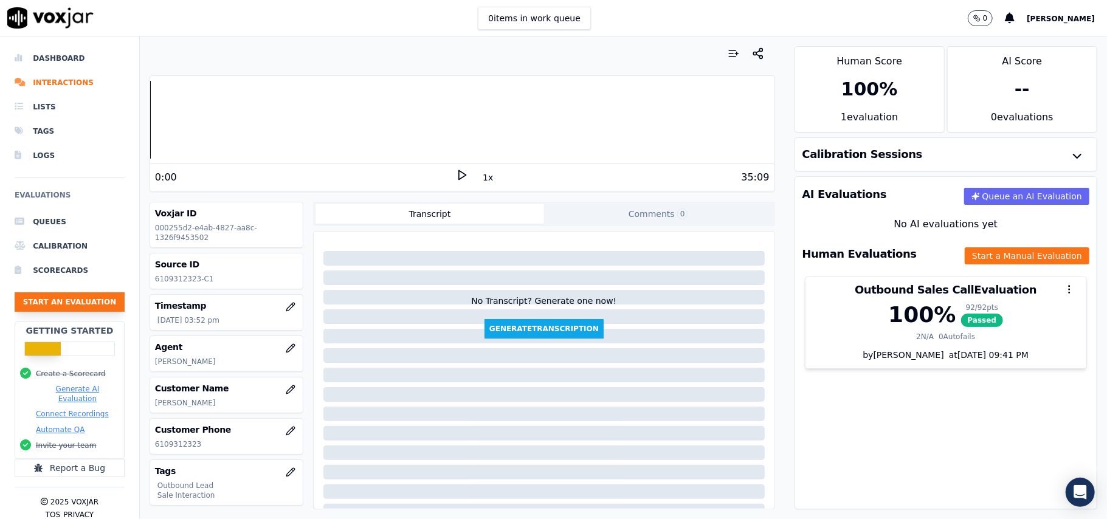
click at [41, 304] on button "Start an Evaluation" at bounding box center [70, 301] width 110 height 19
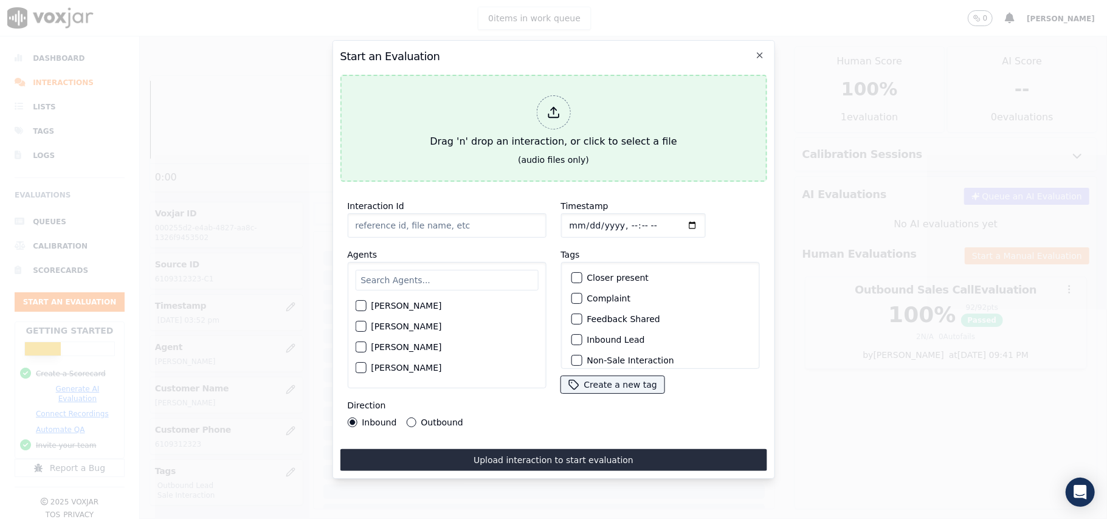
click at [545, 108] on div at bounding box center [553, 112] width 34 height 34
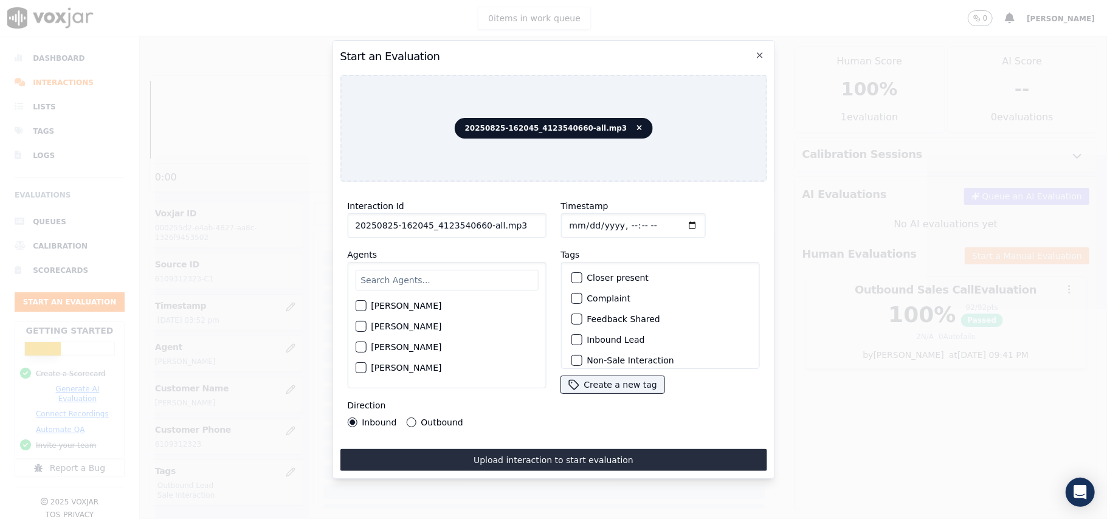
drag, startPoint x: 505, startPoint y: 218, endPoint x: 478, endPoint y: 220, distance: 26.9
click at [478, 220] on input "20250825-162045_4123540660-all.mp3" at bounding box center [446, 225] width 199 height 24
type input "20250825-162045_4123540660-C1"
click at [581, 220] on input "Timestamp" at bounding box center [632, 225] width 145 height 24
type input "[DATE]T16:11"
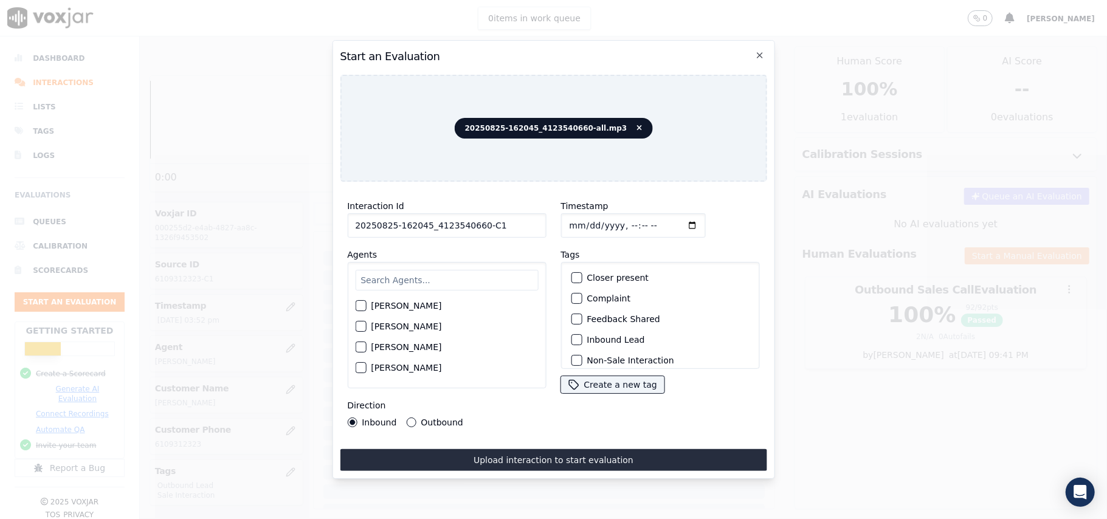
click at [404, 271] on input "text" at bounding box center [446, 280] width 183 height 21
paste input "[PERSON_NAME]"
type input "[PERSON_NAME]"
click at [354, 305] on div "[PERSON_NAME] [PERSON_NAME]" at bounding box center [446, 325] width 199 height 126
click at [368, 303] on div "[PERSON_NAME]" at bounding box center [446, 309] width 183 height 21
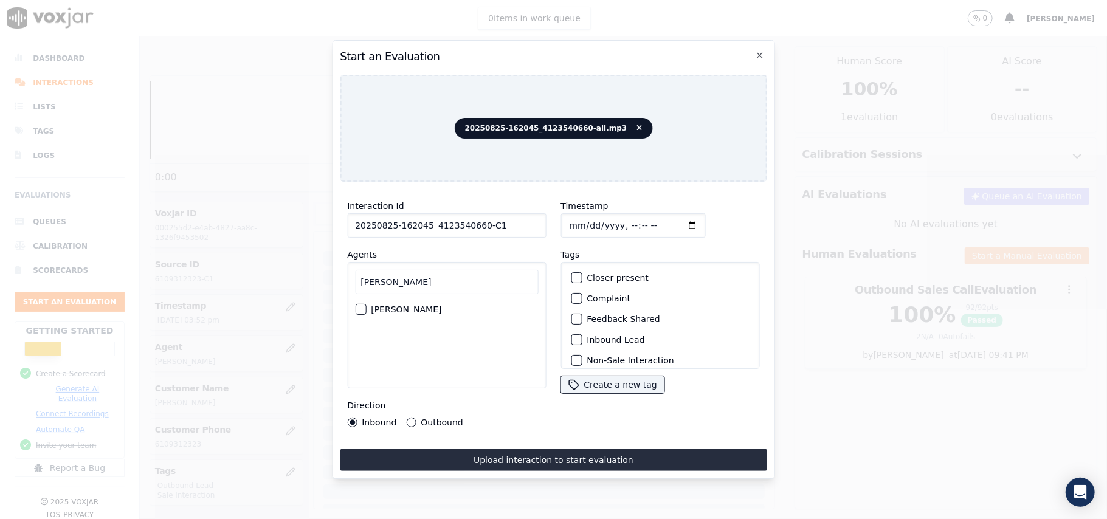
click at [375, 305] on label "[PERSON_NAME]" at bounding box center [406, 309] width 71 height 9
click at [366, 304] on button "[PERSON_NAME]" at bounding box center [360, 309] width 11 height 11
click at [571, 306] on div "Outbound Lead" at bounding box center [660, 300] width 188 height 21
click at [571, 299] on div "button" at bounding box center [575, 300] width 9 height 9
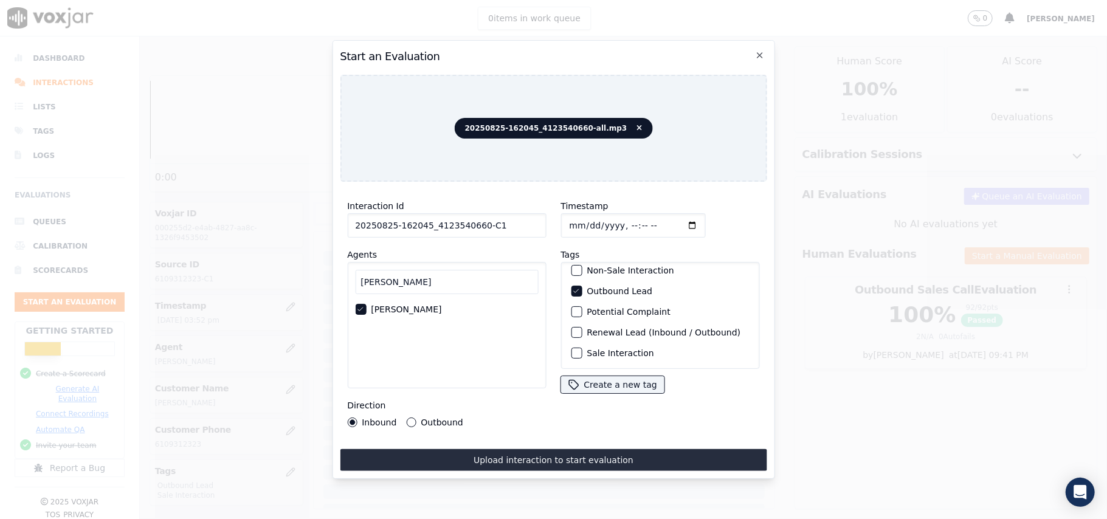
scroll to position [106, 0]
click at [575, 348] on button "Sale Interaction" at bounding box center [576, 353] width 11 height 11
click at [411, 418] on button "Outbound" at bounding box center [411, 423] width 10 height 10
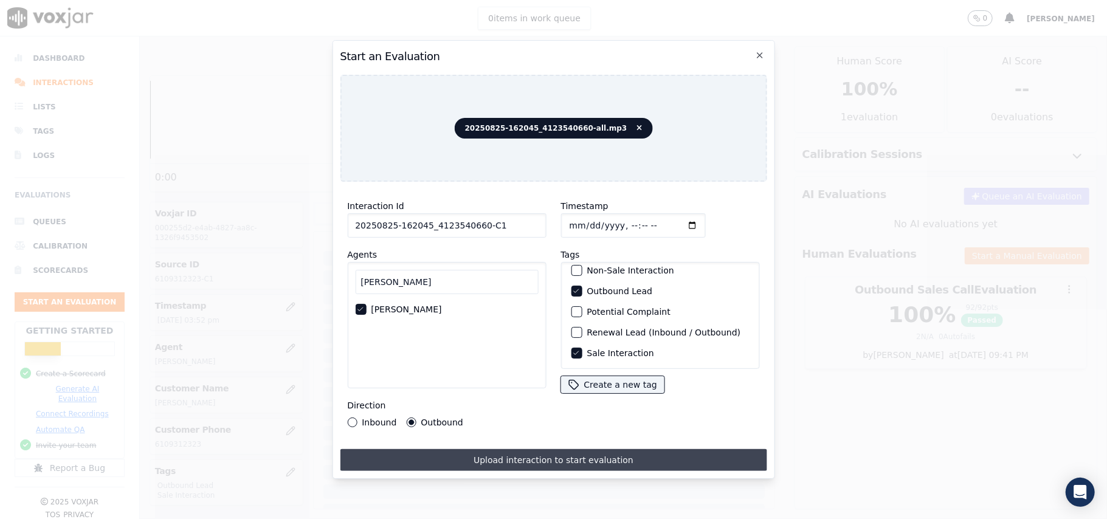
click at [456, 449] on button "Upload interaction to start evaluation" at bounding box center [553, 460] width 427 height 22
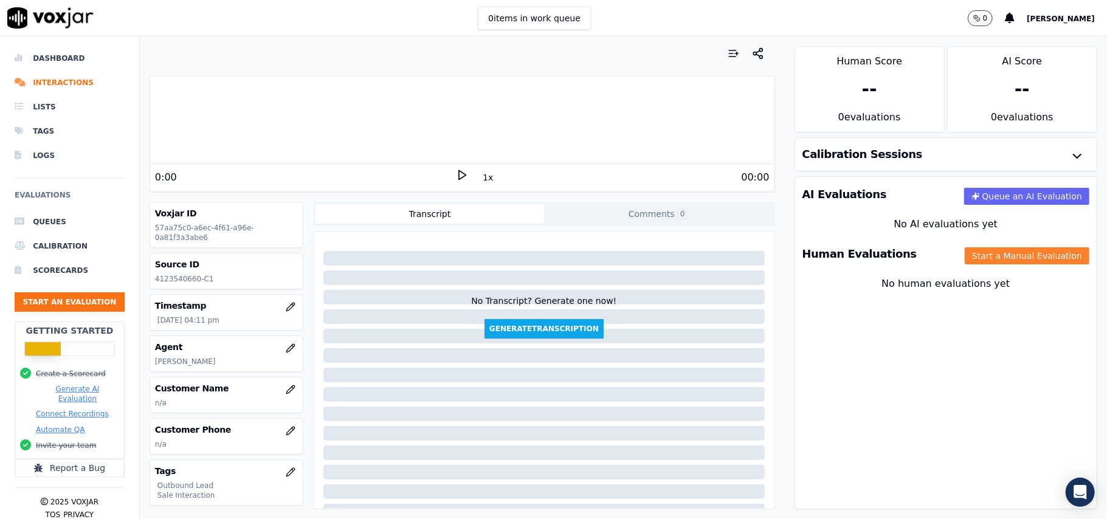
click at [969, 258] on button "Start a Manual Evaluation" at bounding box center [1027, 255] width 125 height 17
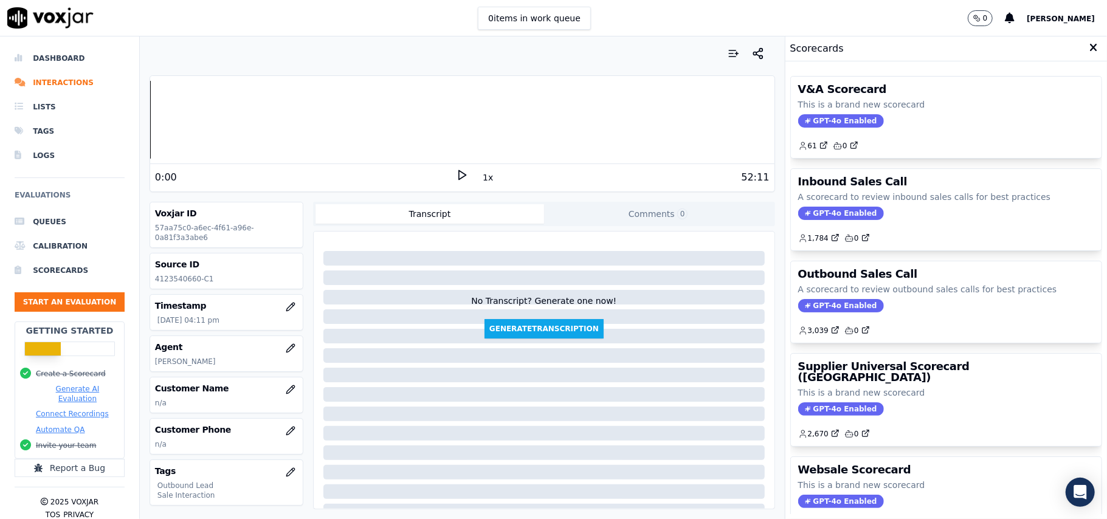
click at [1020, 258] on div "V&A Scorecard This is a brand new scorecard GPT-4o Enabled 61 0 Inbound Sales C…" at bounding box center [946, 290] width 312 height 448
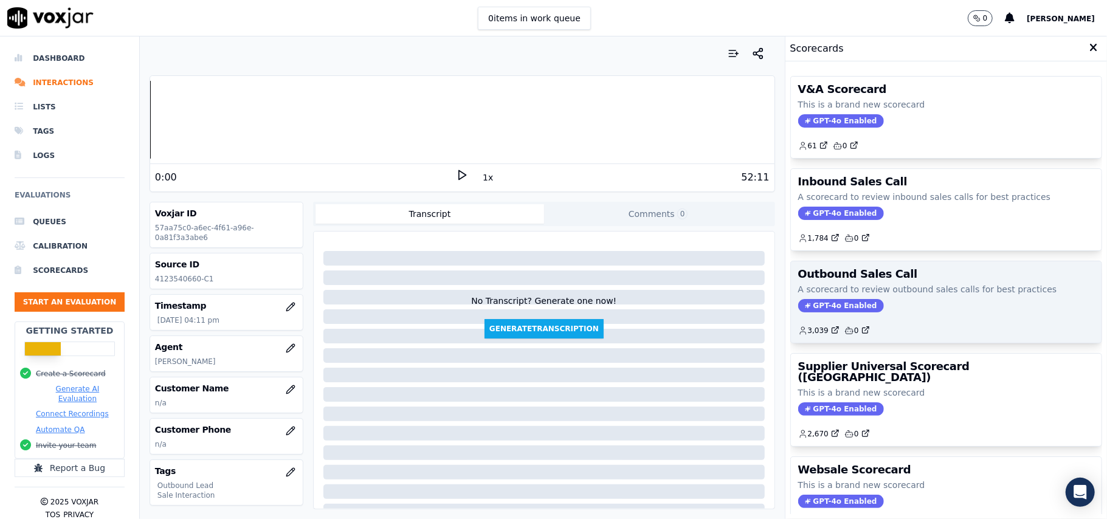
click at [825, 308] on span "GPT-4o Enabled" at bounding box center [841, 305] width 86 height 13
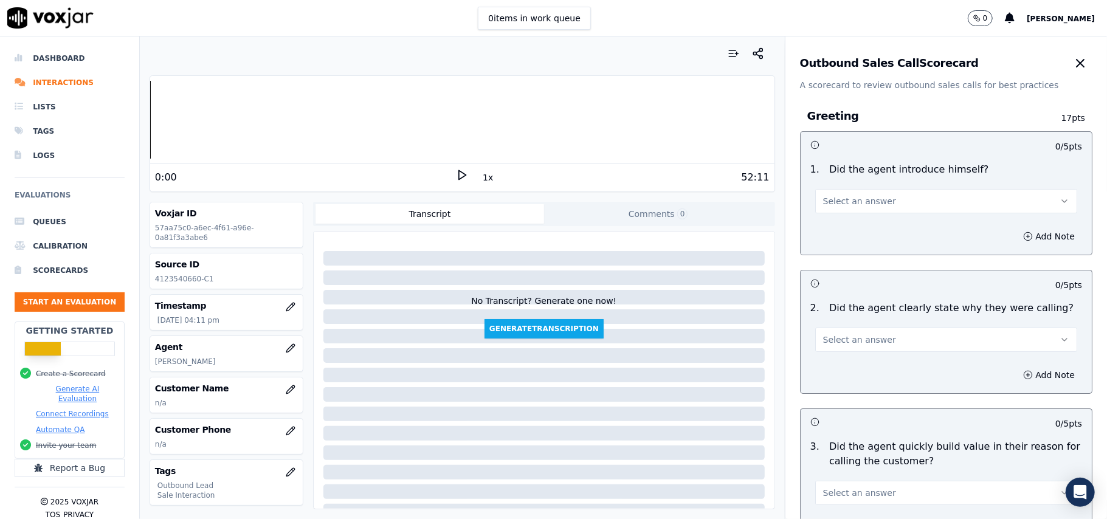
scroll to position [867, 0]
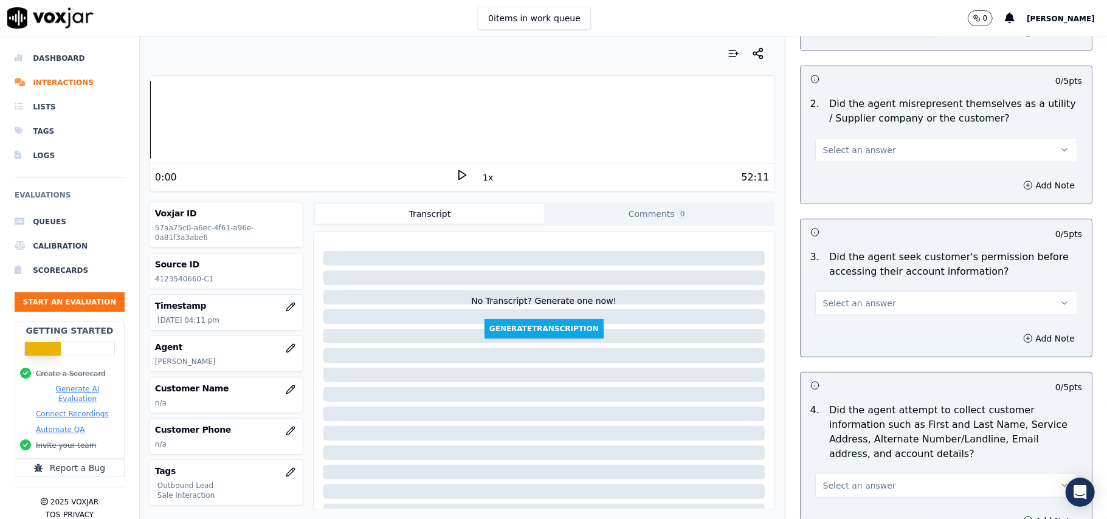
click at [892, 300] on button "Select an answer" at bounding box center [946, 303] width 262 height 24
click at [839, 355] on div "No" at bounding box center [919, 352] width 235 height 19
click at [1016, 341] on button "Add Note" at bounding box center [1049, 338] width 66 height 17
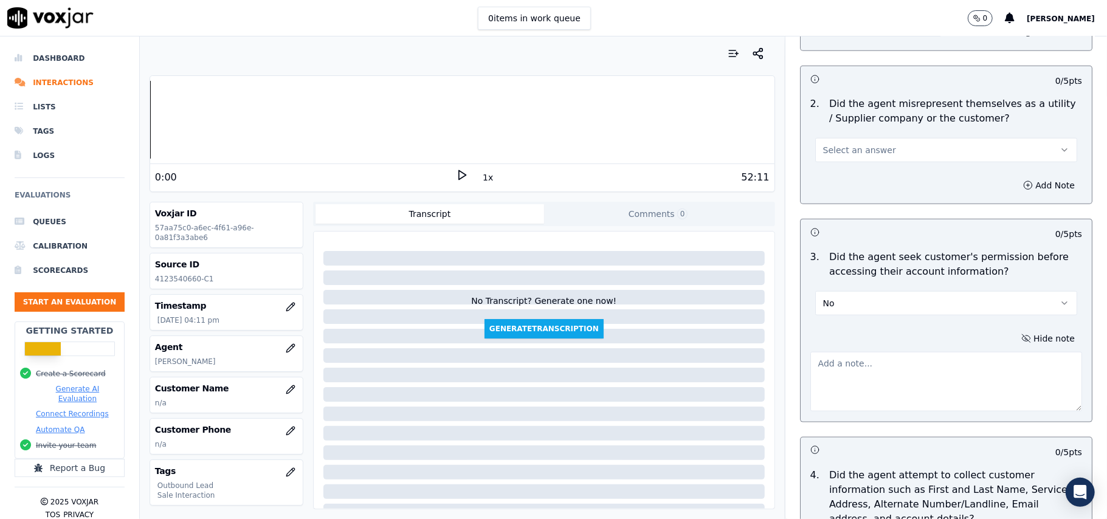
click at [825, 394] on textarea at bounding box center [946, 382] width 272 height 60
paste textarea "@02:28 – The agent did not take permission from the customer before accessing t…"
click at [810, 360] on textarea "@02:28 – The agent did not take permission from the customer before accessing t…" at bounding box center [946, 382] width 272 height 60
paste textarea "Call ID: 162045"
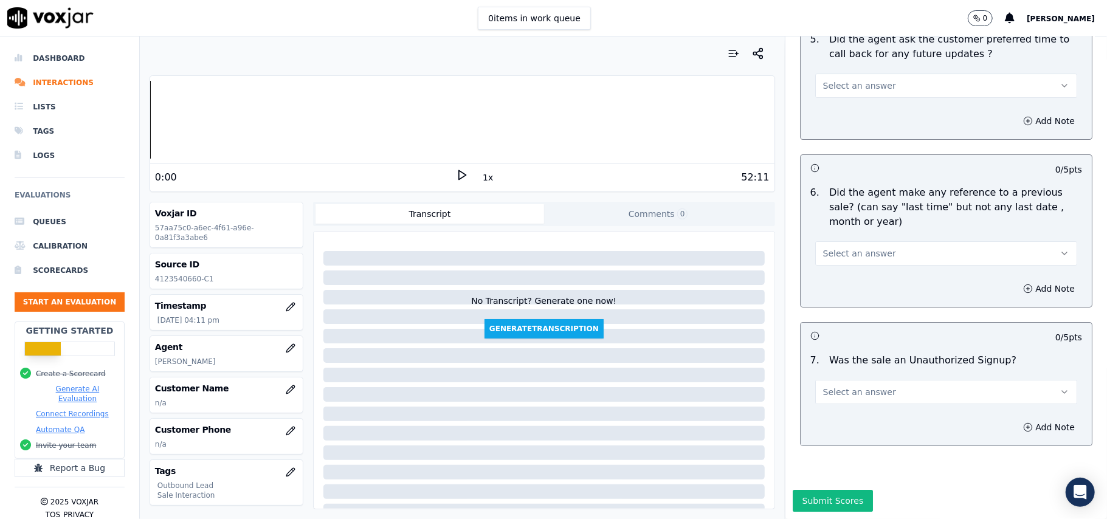
type textarea "Call ID: 162045 @02:28 – The agent did not take permission from the customer be…"
click at [864, 380] on button "Select an answer" at bounding box center [946, 392] width 262 height 24
click at [825, 407] on div "No" at bounding box center [919, 402] width 235 height 19
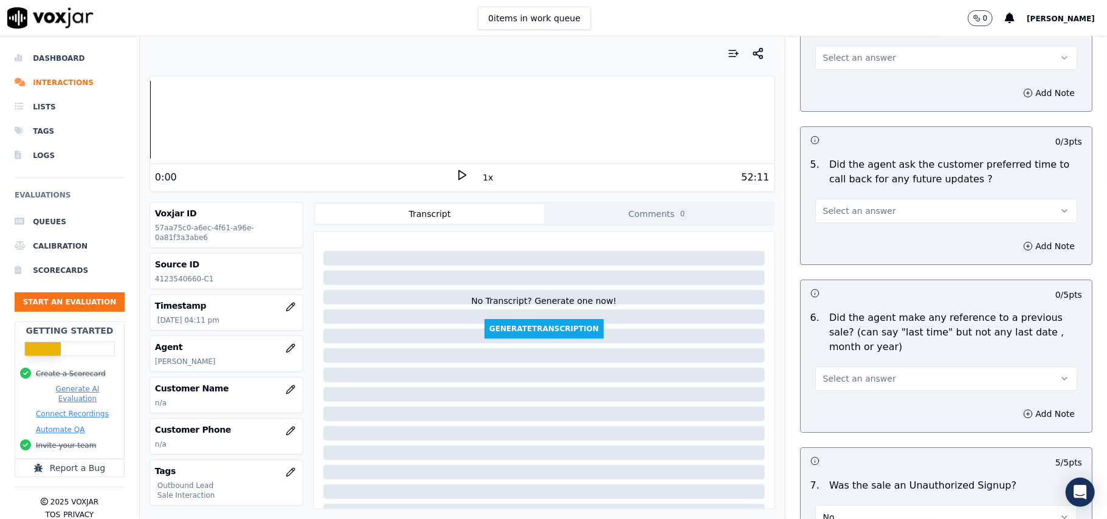
scroll to position [2935, 0]
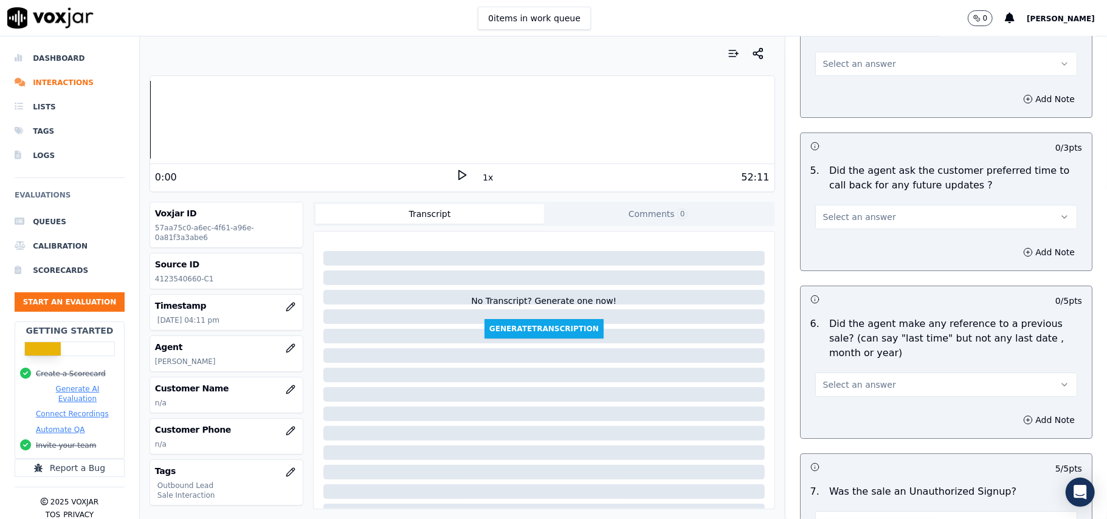
click at [841, 382] on span "Select an answer" at bounding box center [859, 385] width 73 height 12
click at [825, 421] on div "No" at bounding box center [919, 425] width 235 height 19
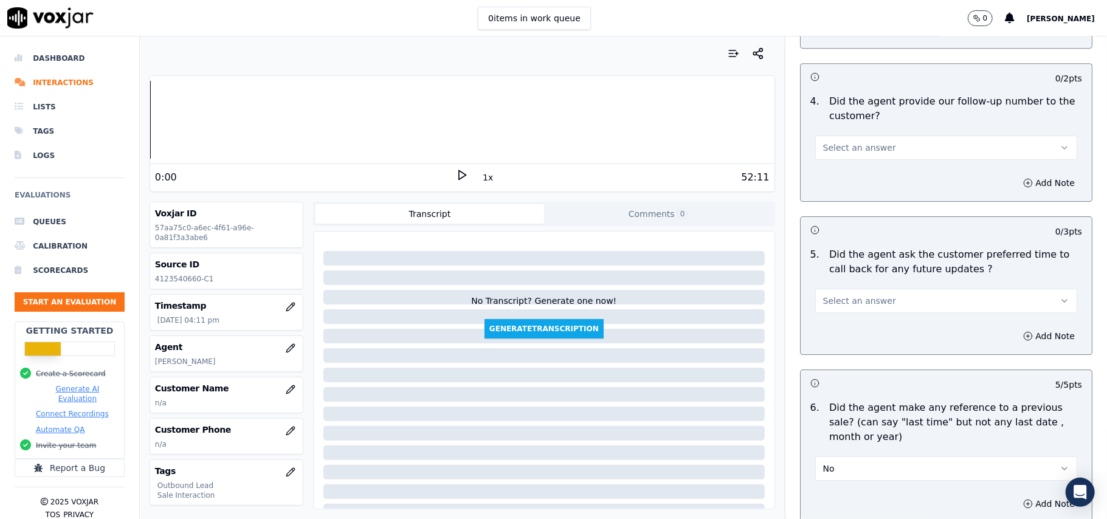
scroll to position [2773, 0]
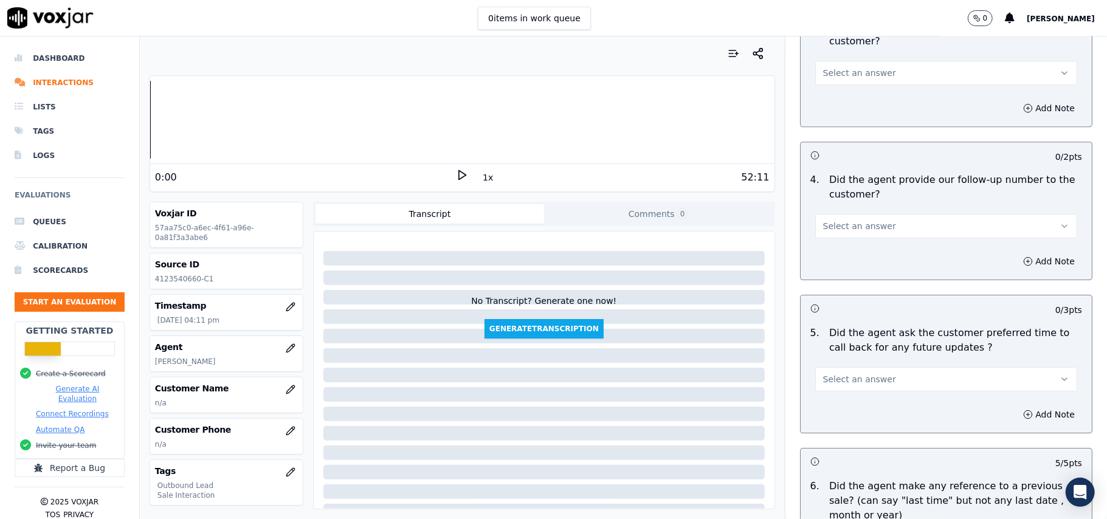
click at [851, 396] on div "Add Note" at bounding box center [946, 414] width 291 height 36
click at [853, 373] on span "Select an answer" at bounding box center [859, 379] width 73 height 12
click at [840, 399] on div "Yes" at bounding box center [919, 399] width 235 height 19
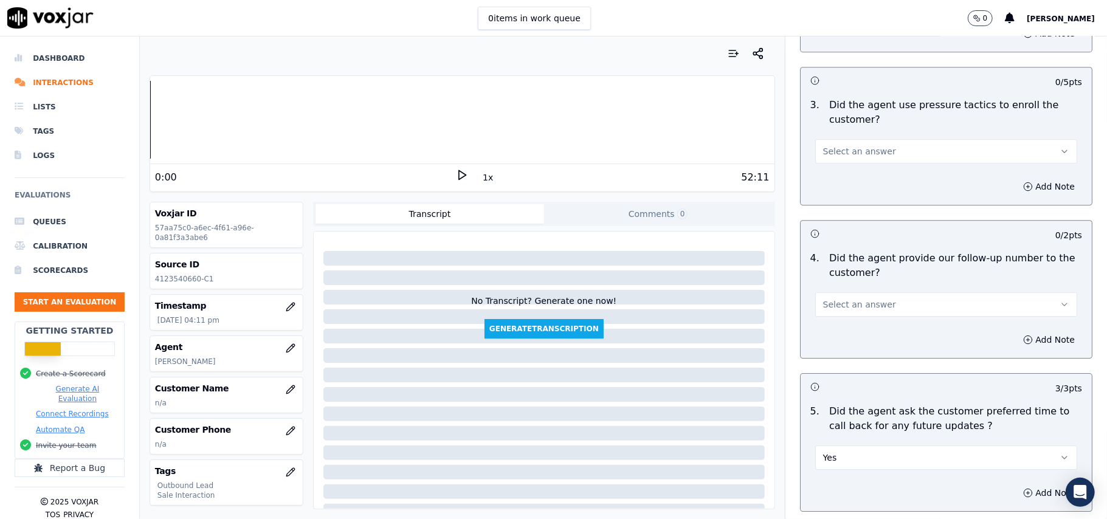
scroll to position [2610, 0]
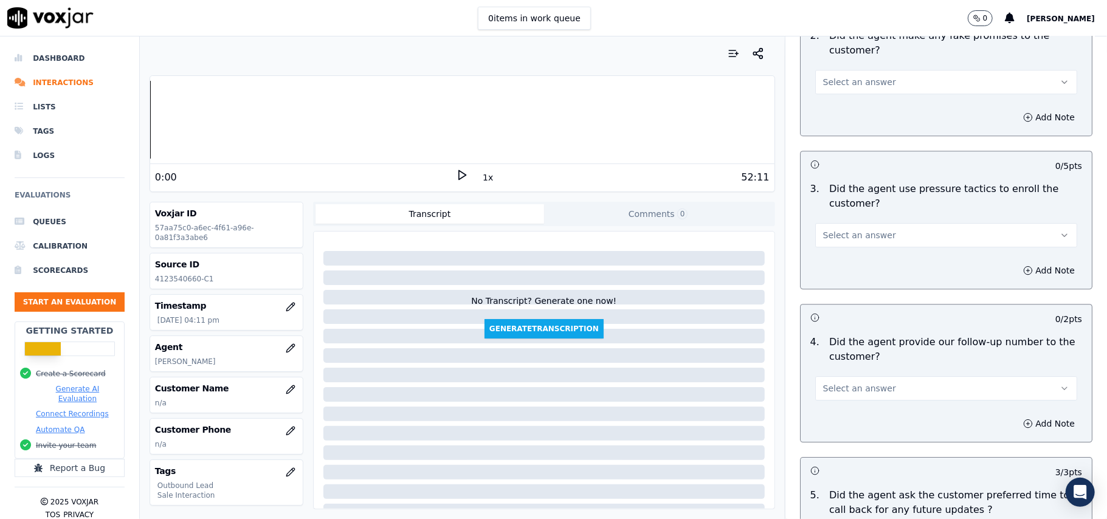
click at [852, 382] on span "Select an answer" at bounding box center [859, 388] width 73 height 12
click at [851, 404] on div "Yes" at bounding box center [919, 408] width 235 height 19
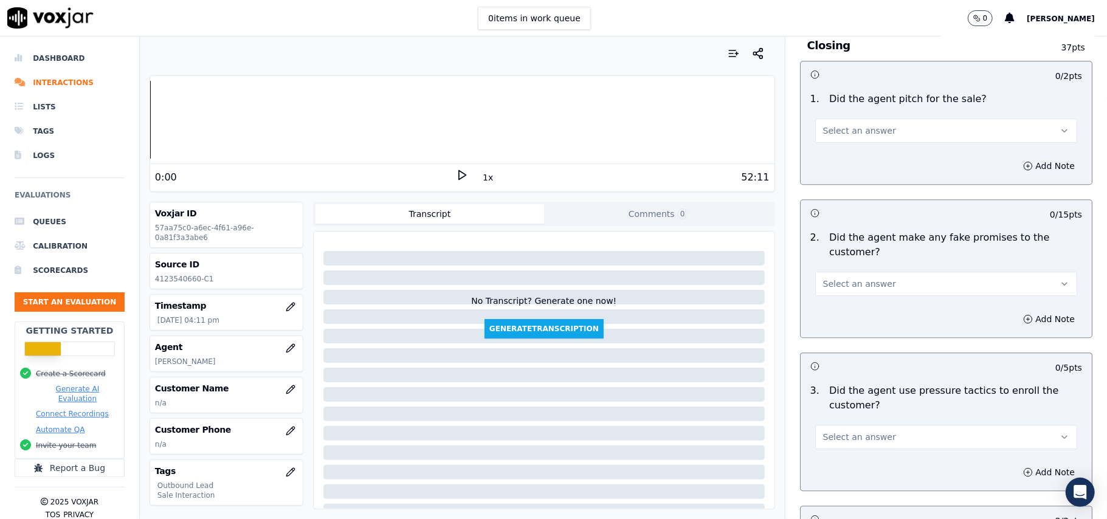
scroll to position [2449, 0]
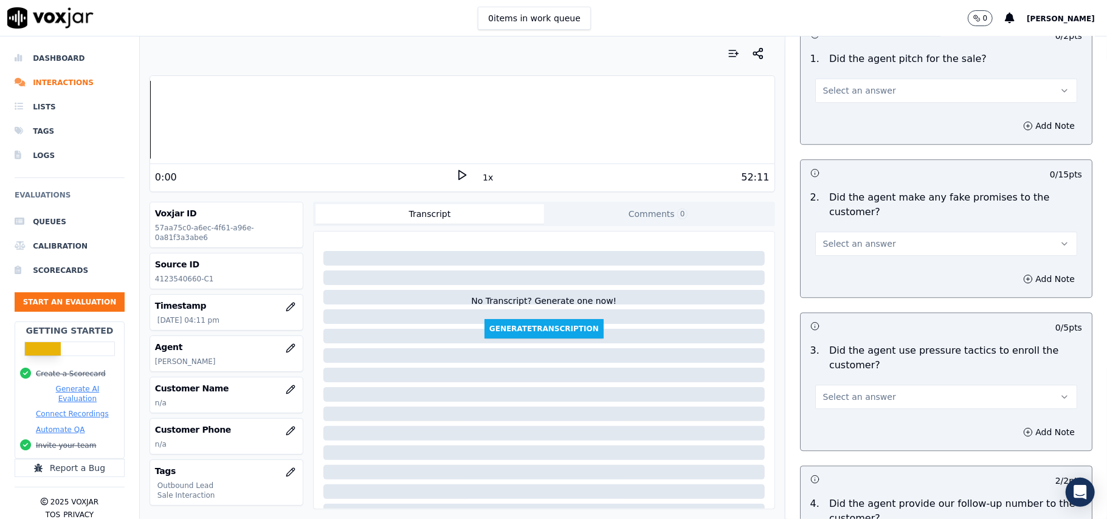
click at [864, 395] on span "Select an answer" at bounding box center [859, 397] width 73 height 12
click at [849, 428] on div "No" at bounding box center [919, 436] width 235 height 19
click at [850, 243] on button "Select an answer" at bounding box center [946, 244] width 262 height 24
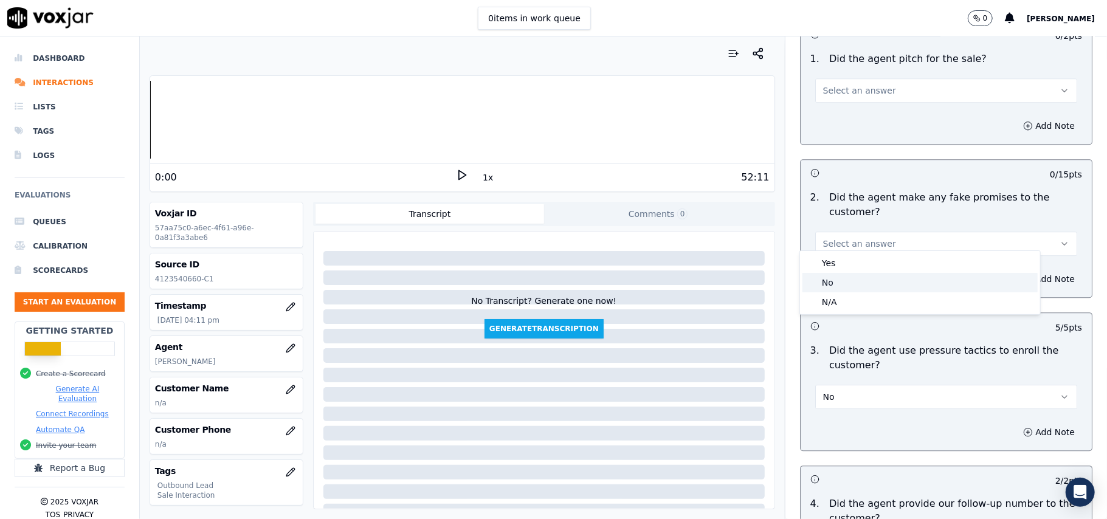
click at [842, 278] on div "No" at bounding box center [919, 282] width 235 height 19
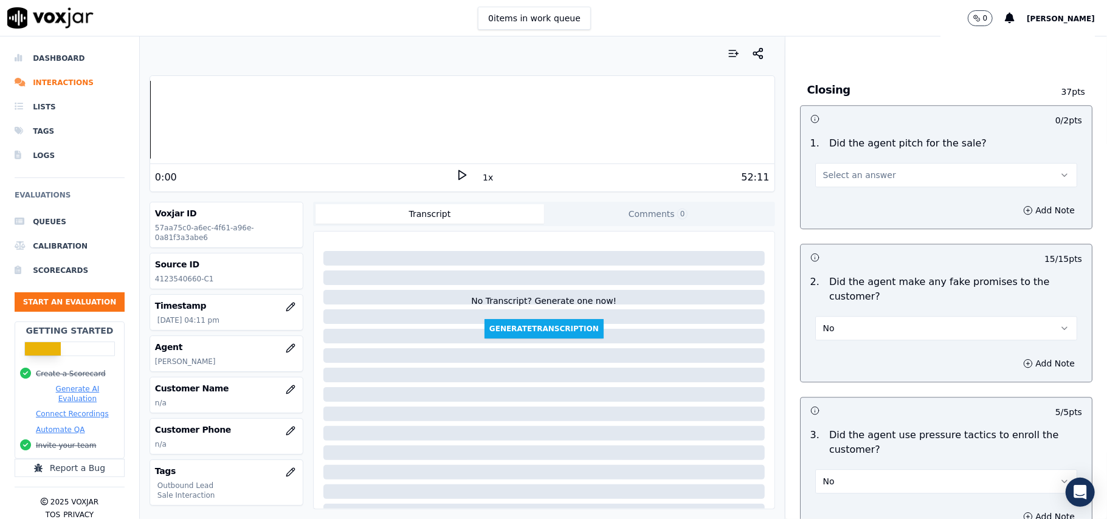
scroll to position [2286, 0]
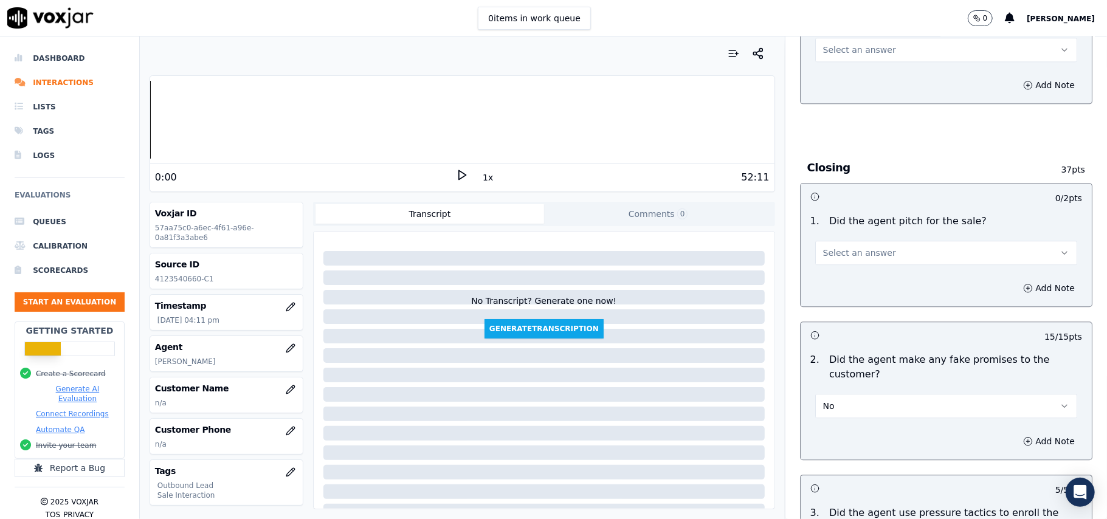
click at [852, 241] on button "Select an answer" at bounding box center [946, 253] width 262 height 24
click at [837, 263] on div "Yes" at bounding box center [919, 271] width 235 height 19
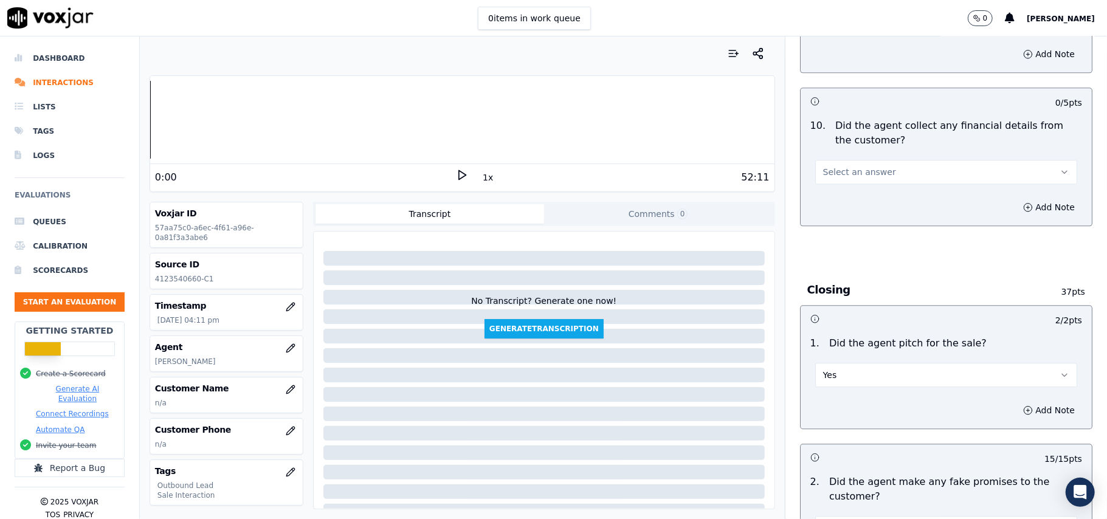
scroll to position [2043, 0]
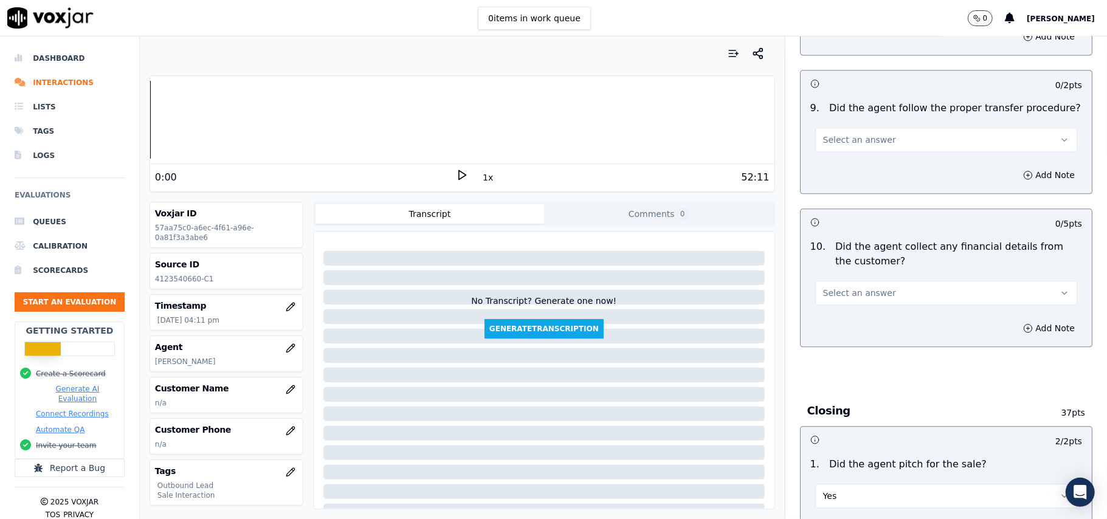
click at [853, 287] on span "Select an answer" at bounding box center [859, 293] width 73 height 12
click at [847, 323] on div "No" at bounding box center [919, 331] width 235 height 19
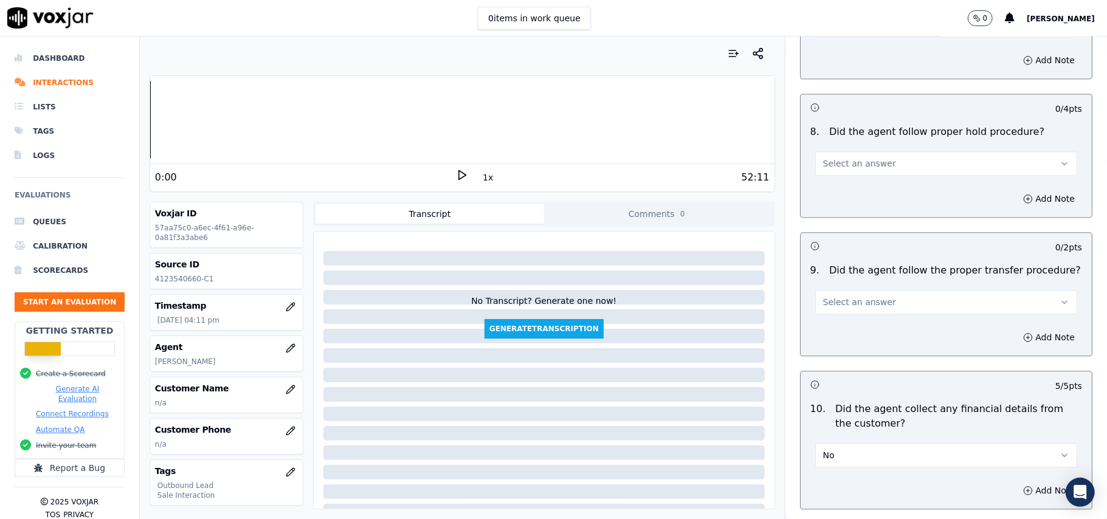
click at [854, 296] on span "Select an answer" at bounding box center [859, 302] width 73 height 12
click at [860, 322] on div "Yes" at bounding box center [919, 320] width 235 height 19
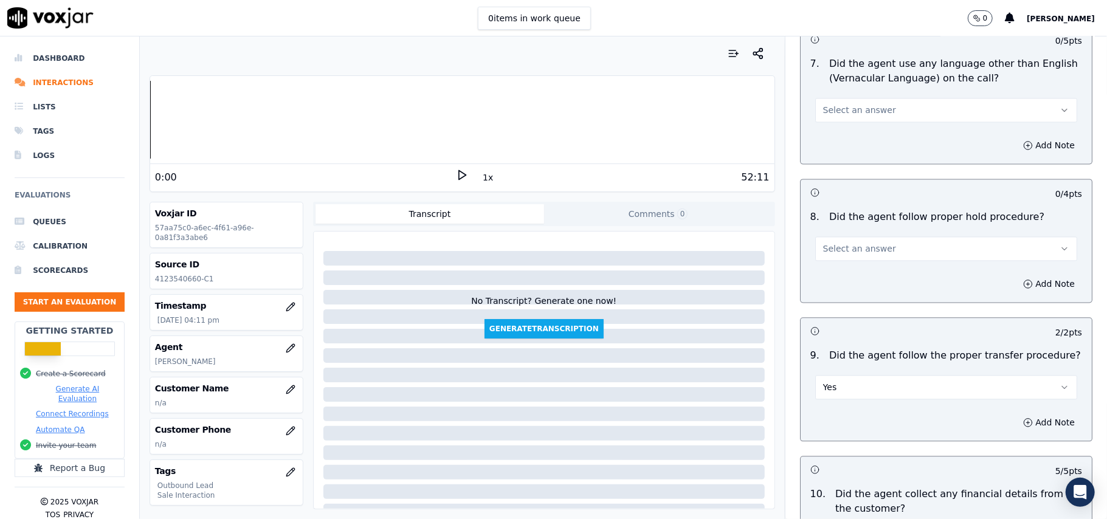
scroll to position [1719, 0]
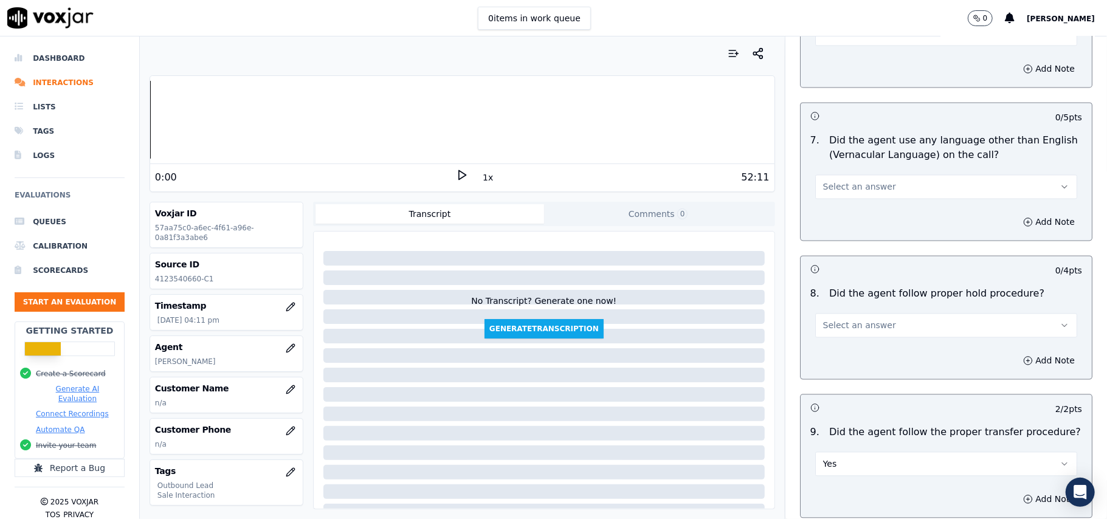
drag, startPoint x: 869, startPoint y: 308, endPoint x: 868, endPoint y: 328, distance: 20.7
click at [869, 313] on button "Select an answer" at bounding box center [946, 325] width 262 height 24
click at [863, 343] on div "Yes" at bounding box center [919, 343] width 235 height 19
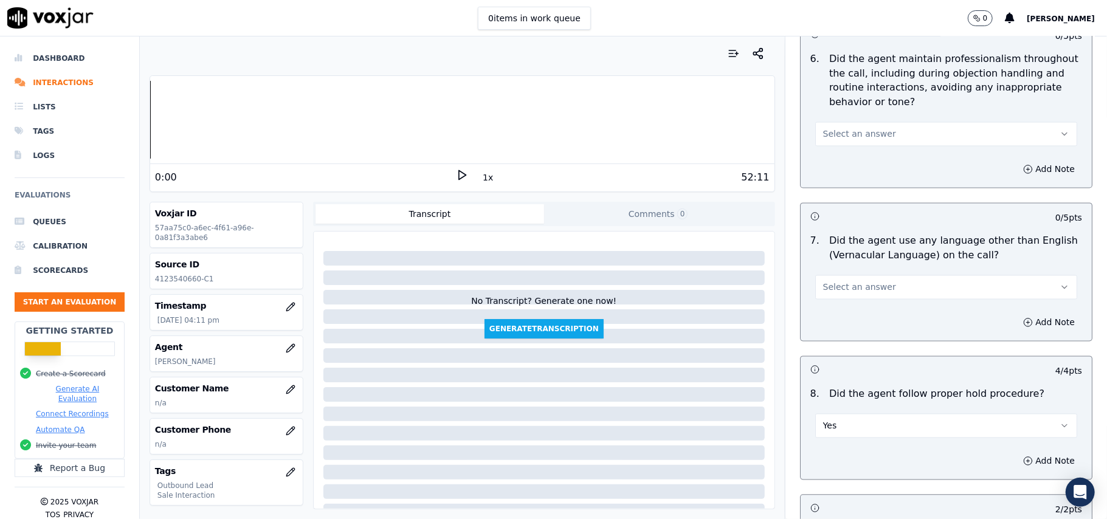
scroll to position [1557, 0]
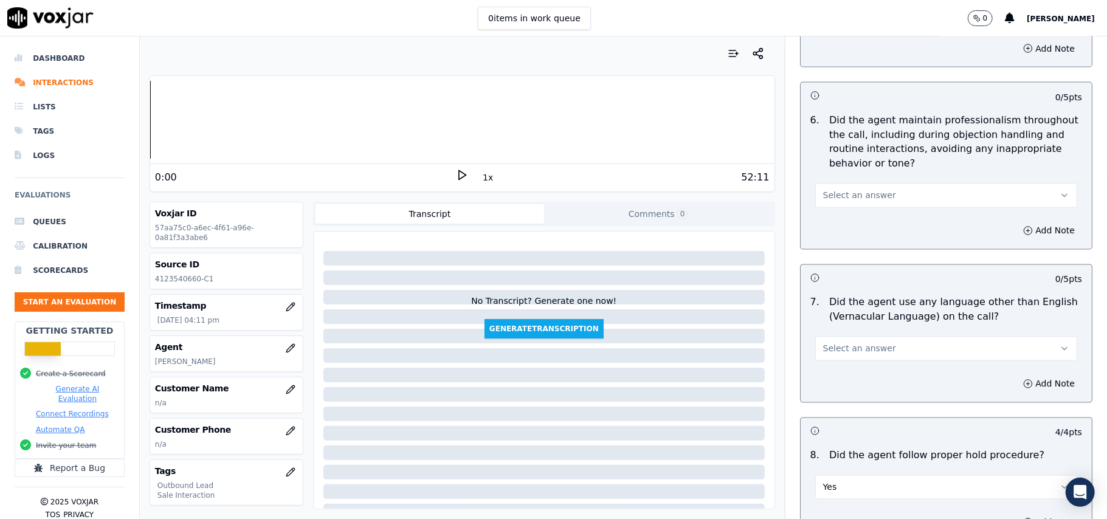
click at [858, 343] on span "Select an answer" at bounding box center [859, 349] width 73 height 12
click at [846, 378] on div "No" at bounding box center [919, 385] width 235 height 19
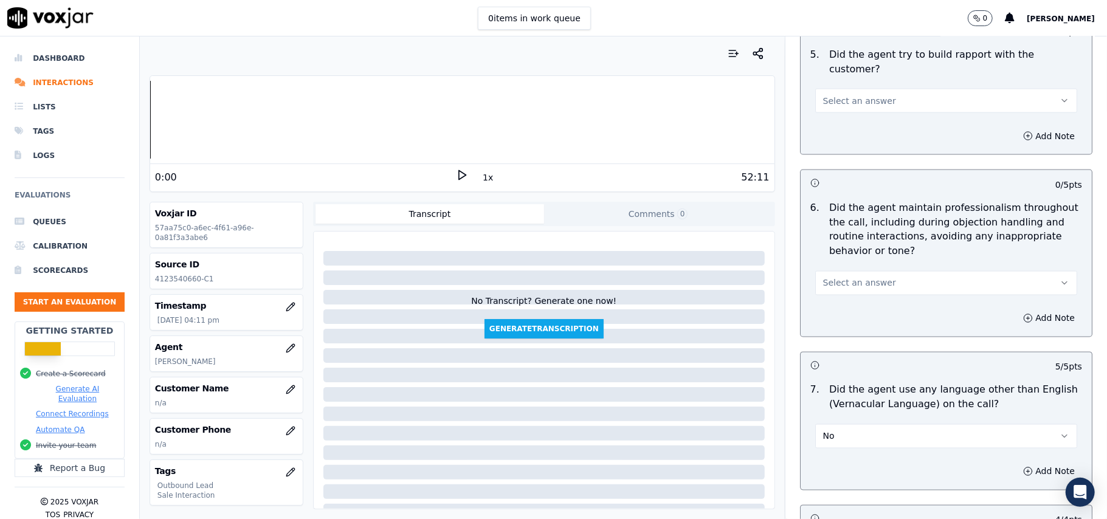
scroll to position [1394, 0]
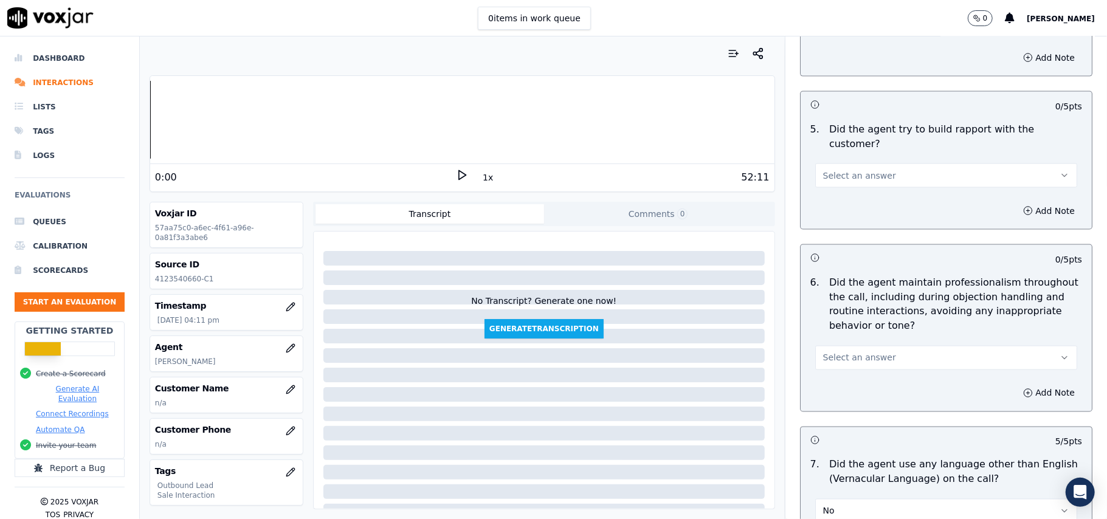
click at [847, 352] on span "Select an answer" at bounding box center [859, 358] width 73 height 12
click at [847, 371] on div "Yes" at bounding box center [919, 374] width 235 height 19
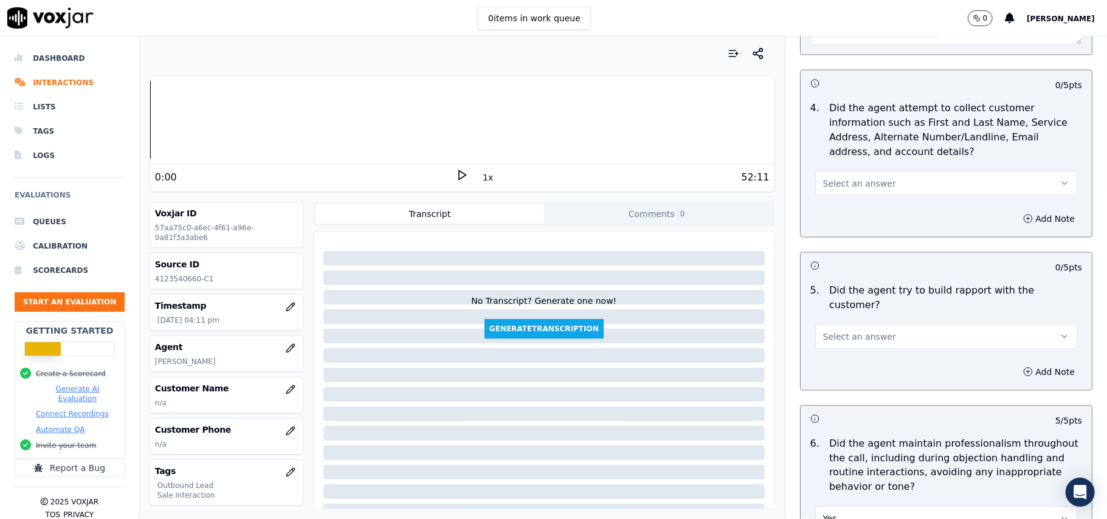
scroll to position [1233, 0]
click at [854, 331] on span "Select an answer" at bounding box center [859, 337] width 73 height 12
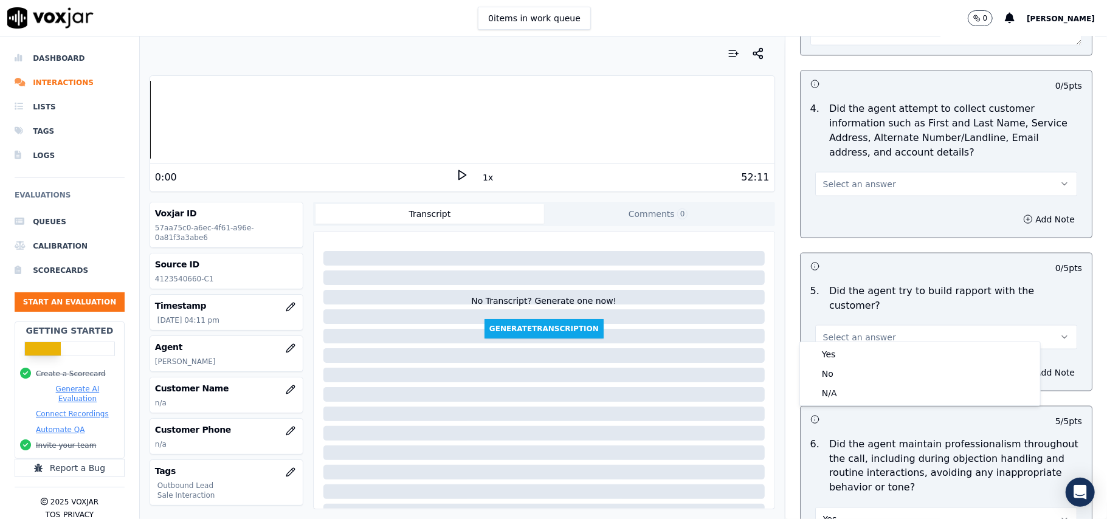
click at [854, 343] on div "Yes No N/A" at bounding box center [920, 373] width 240 height 63
click at [855, 353] on div "Yes" at bounding box center [919, 354] width 235 height 19
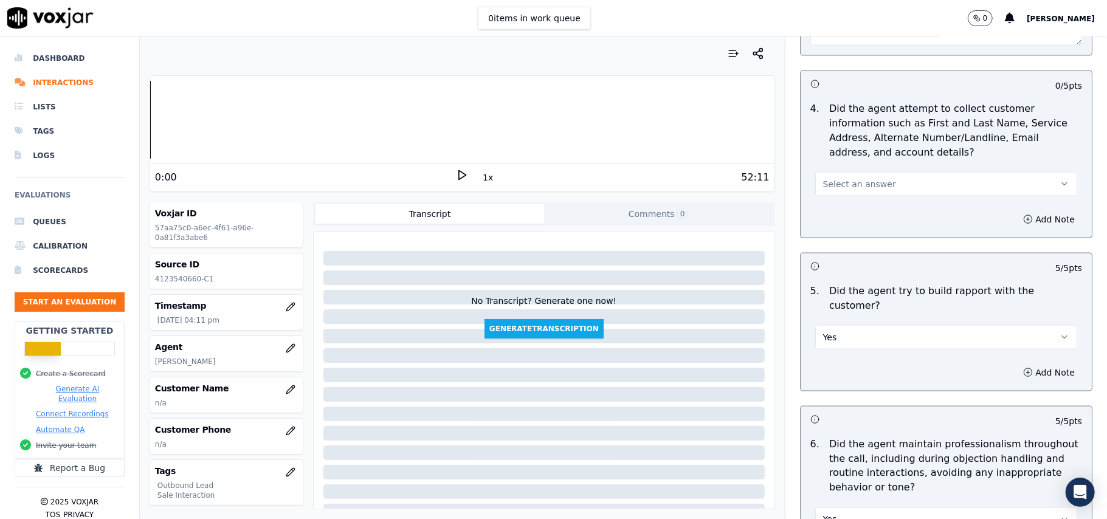
scroll to position [990, 0]
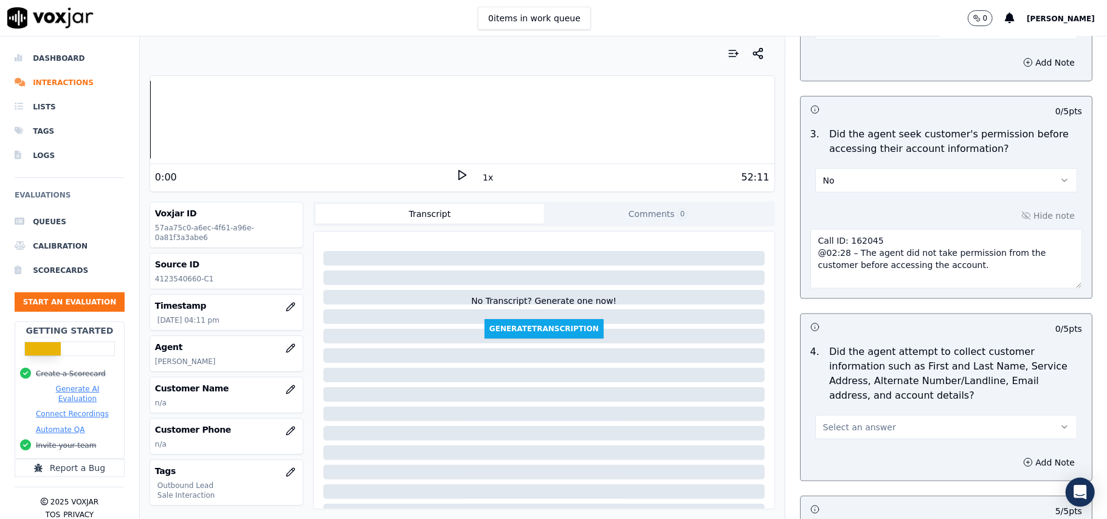
click at [863, 428] on span "Select an answer" at bounding box center [859, 427] width 73 height 12
click at [845, 490] on div "N/A" at bounding box center [919, 497] width 235 height 19
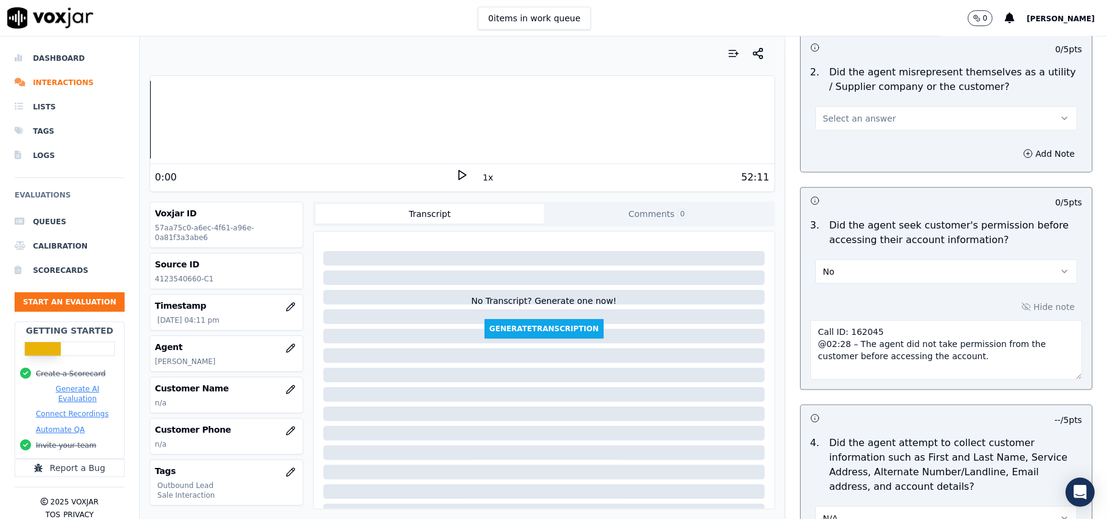
scroll to position [746, 0]
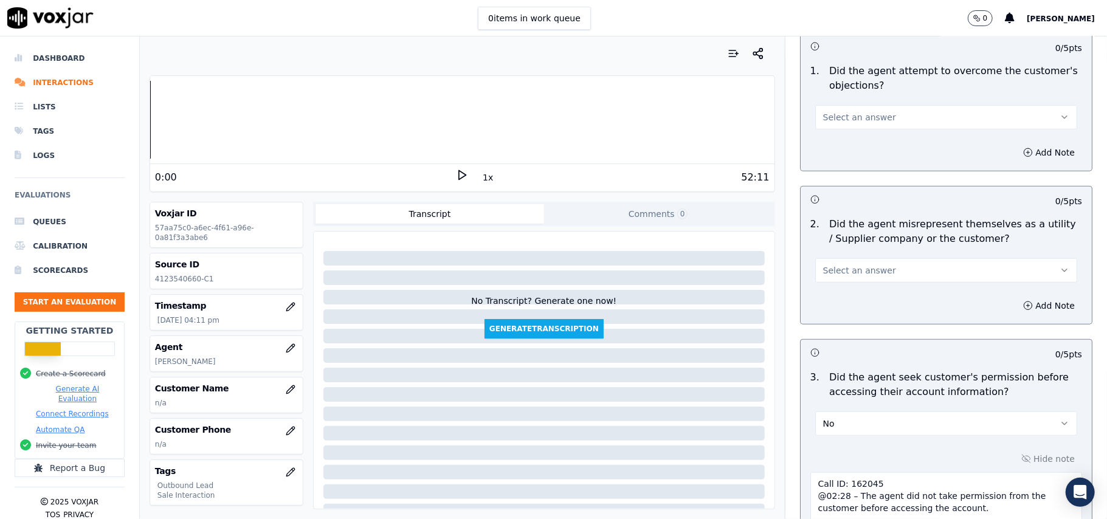
click at [854, 270] on span "Select an answer" at bounding box center [859, 270] width 73 height 12
click at [852, 316] on div "No" at bounding box center [919, 319] width 235 height 19
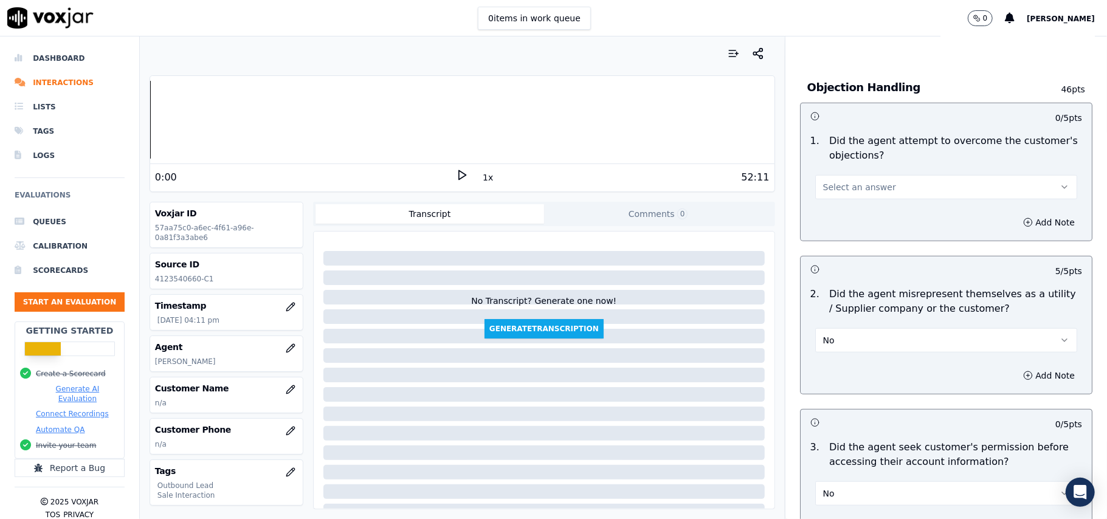
scroll to position [584, 0]
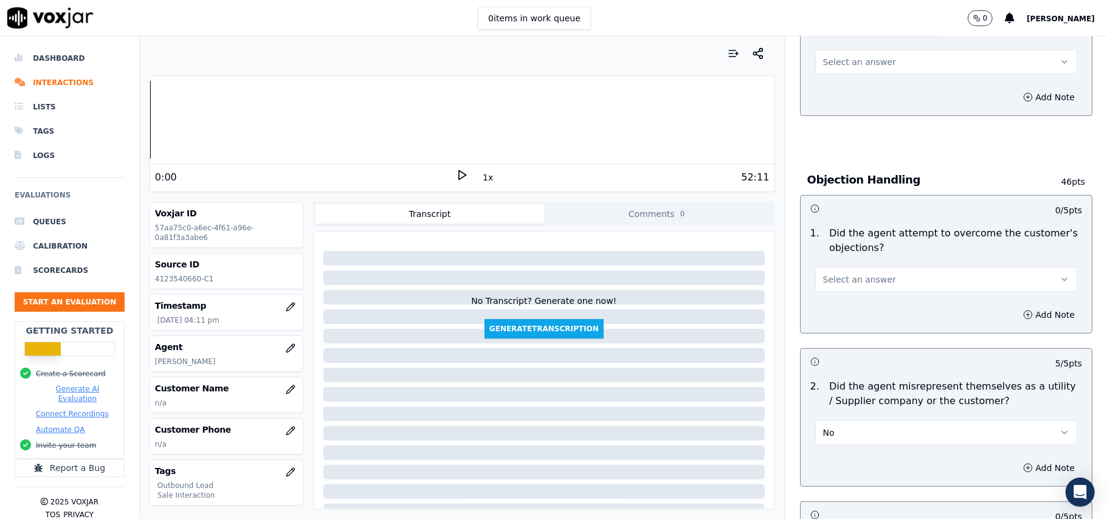
click at [860, 280] on span "Select an answer" at bounding box center [859, 280] width 73 height 12
click at [854, 309] on div "Yes" at bounding box center [919, 308] width 235 height 19
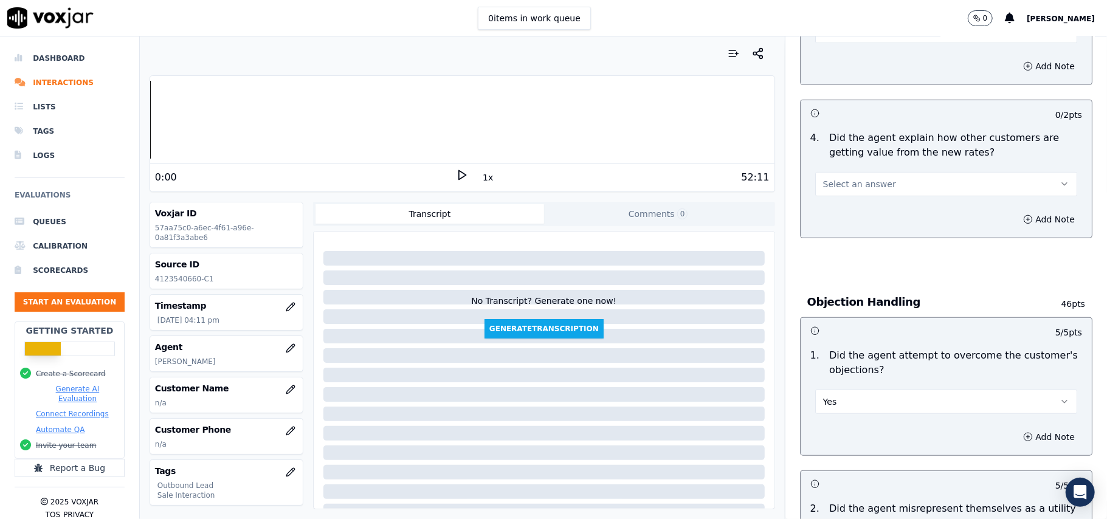
scroll to position [341, 0]
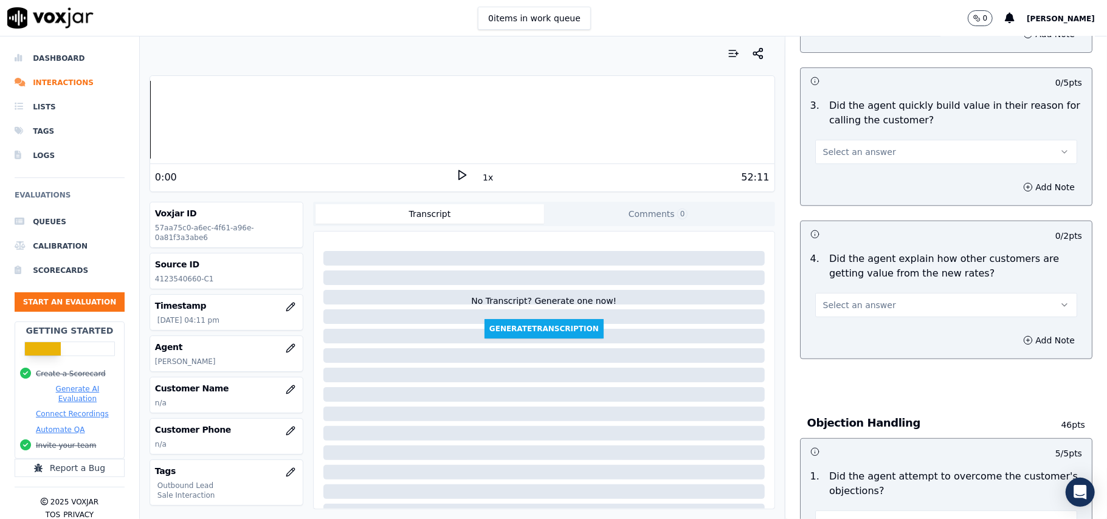
click at [854, 305] on span "Select an answer" at bounding box center [859, 305] width 73 height 12
click at [856, 334] on div "Yes" at bounding box center [919, 333] width 235 height 19
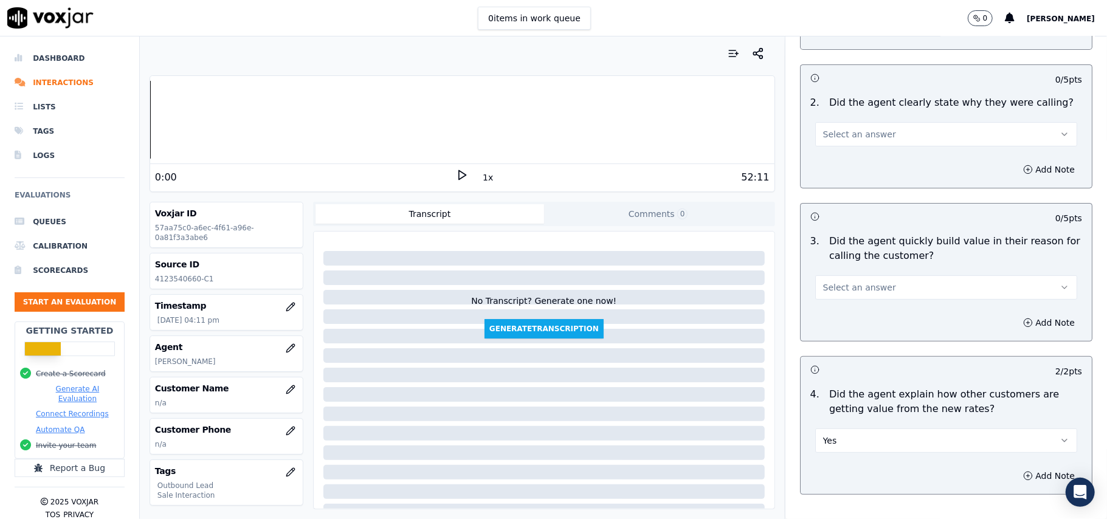
scroll to position [98, 0]
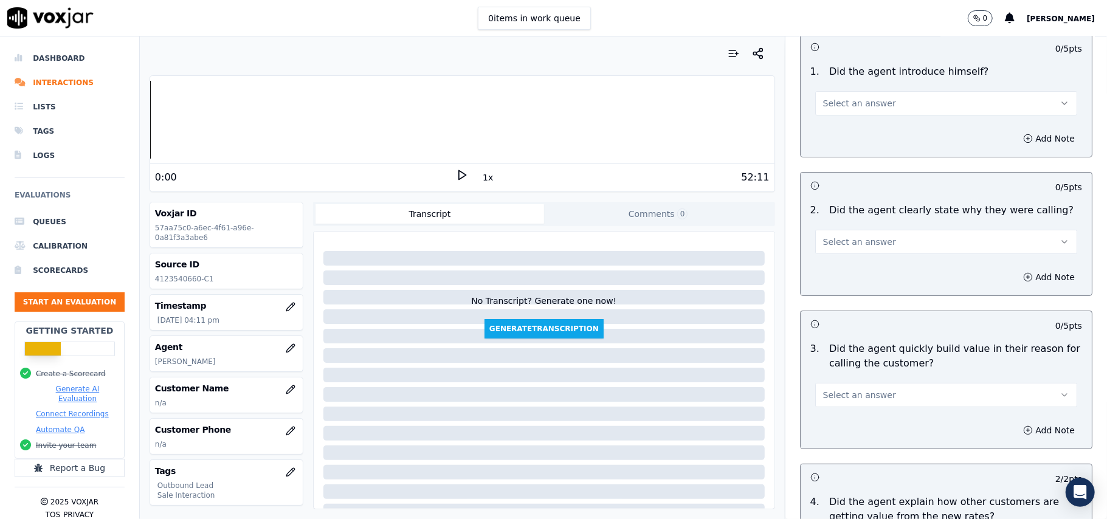
click at [839, 399] on span "Select an answer" at bounding box center [859, 395] width 73 height 12
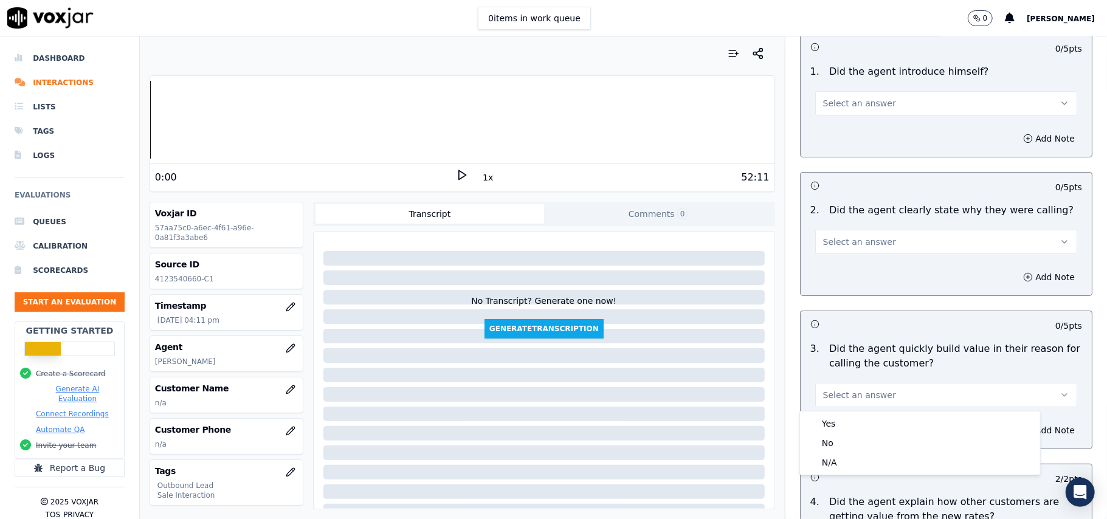
click at [850, 416] on div "Yes" at bounding box center [919, 423] width 235 height 19
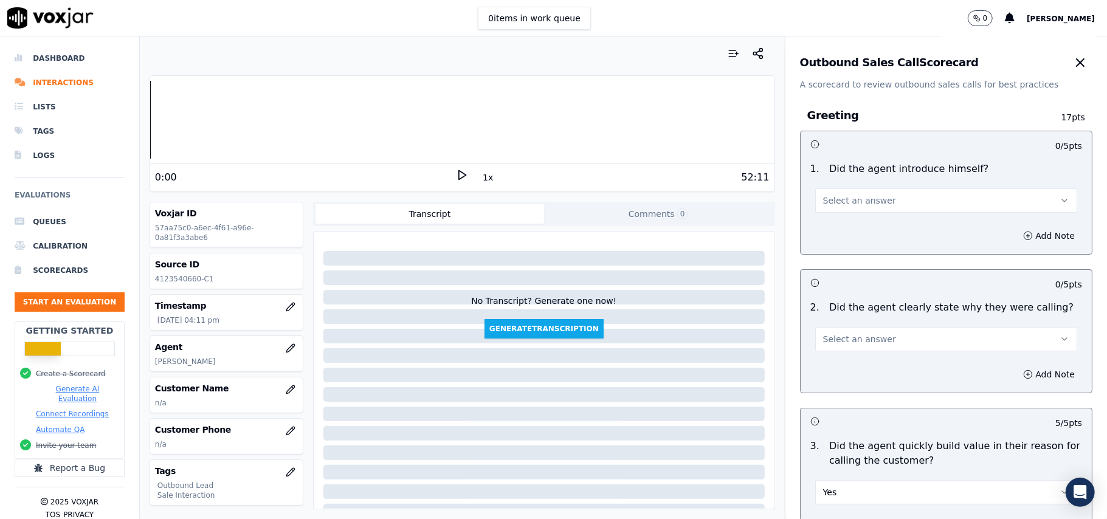
scroll to position [0, 0]
click at [856, 341] on span "Select an answer" at bounding box center [859, 340] width 73 height 12
click at [849, 360] on div "Yes" at bounding box center [919, 367] width 235 height 19
click at [866, 202] on span "Select an answer" at bounding box center [859, 201] width 73 height 12
click at [857, 227] on div "Yes" at bounding box center [919, 228] width 235 height 19
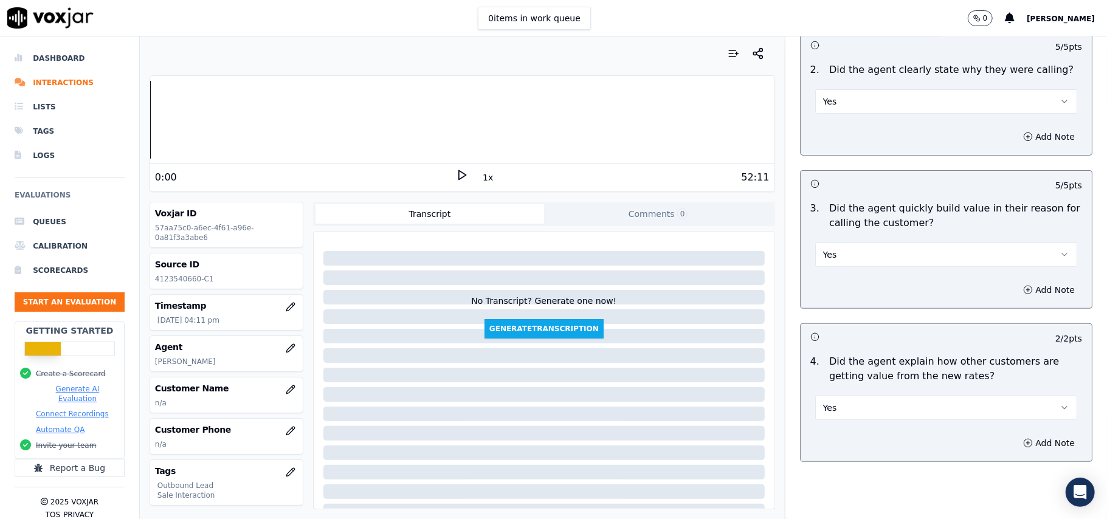
scroll to position [324, 0]
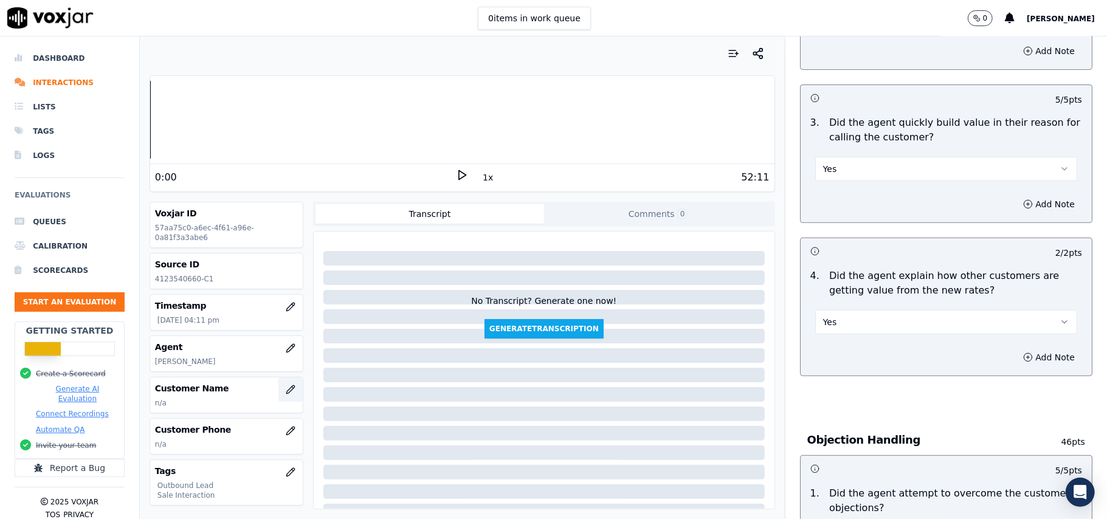
click at [286, 392] on icon "button" at bounding box center [291, 390] width 10 height 10
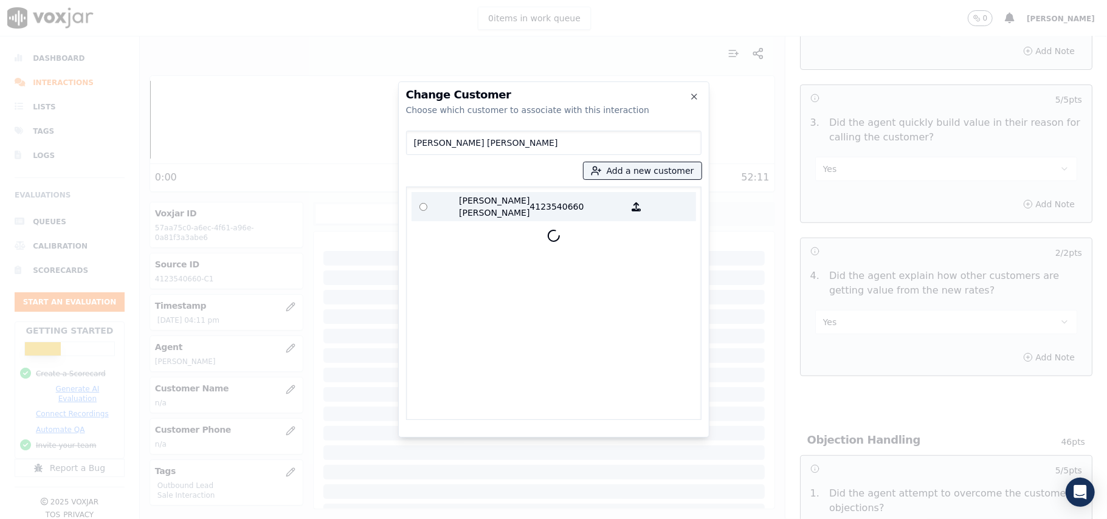
type input "[PERSON_NAME] [PERSON_NAME]"
click at [477, 210] on p "[PERSON_NAME] [PERSON_NAME]" at bounding box center [482, 207] width 95 height 24
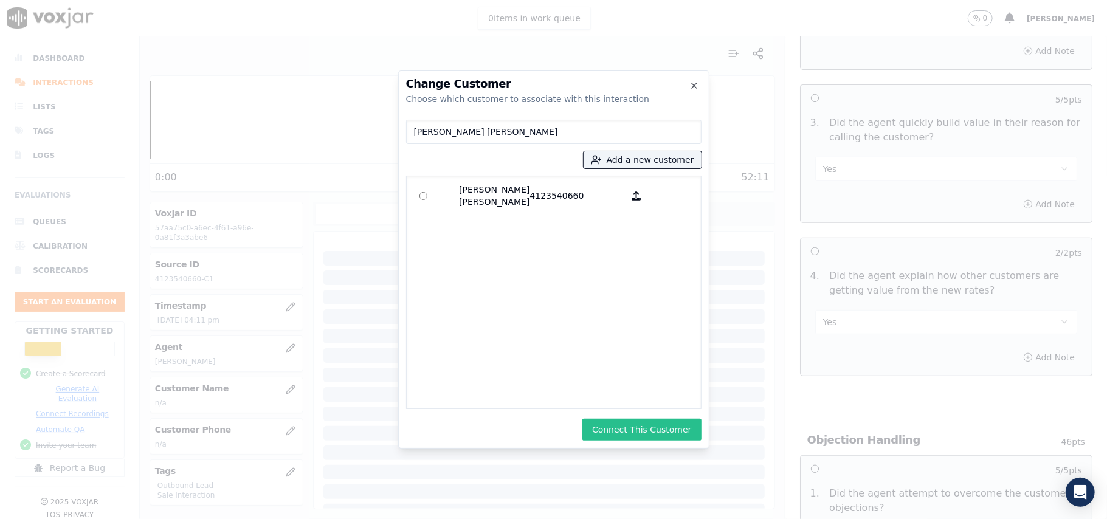
click at [612, 424] on button "Connect This Customer" at bounding box center [641, 430] width 119 height 22
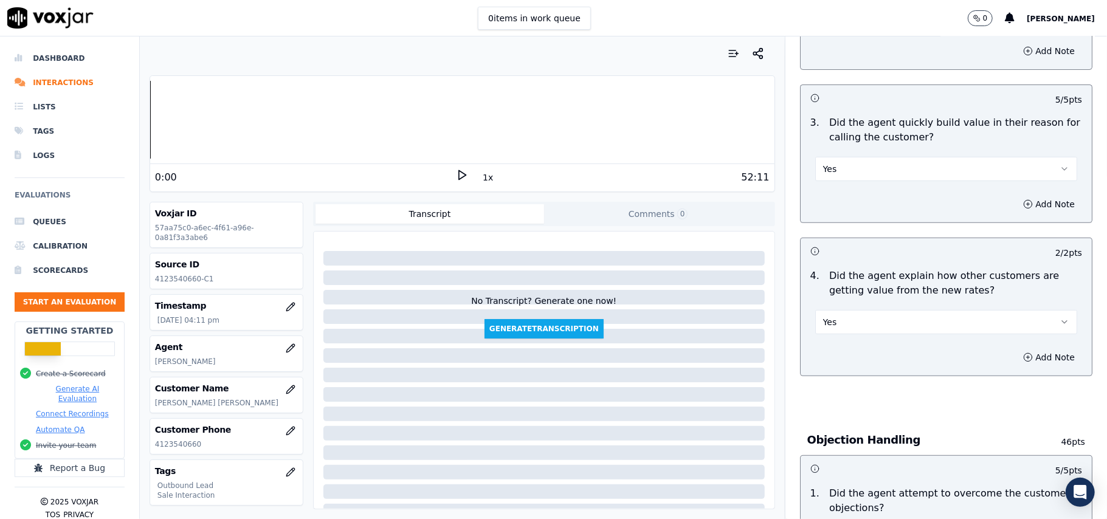
scroll to position [3097, 0]
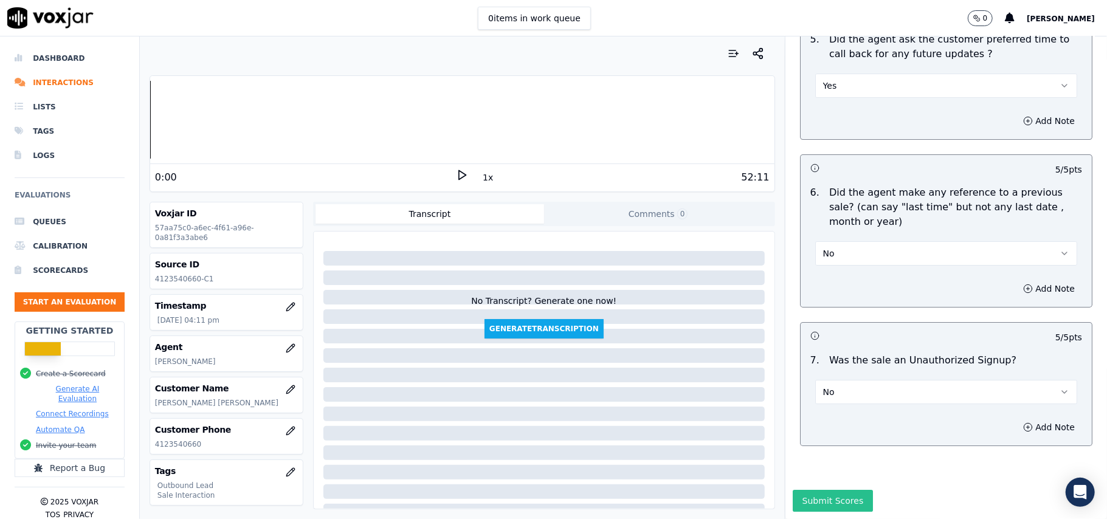
click at [832, 490] on button "Submit Scores" at bounding box center [833, 501] width 81 height 22
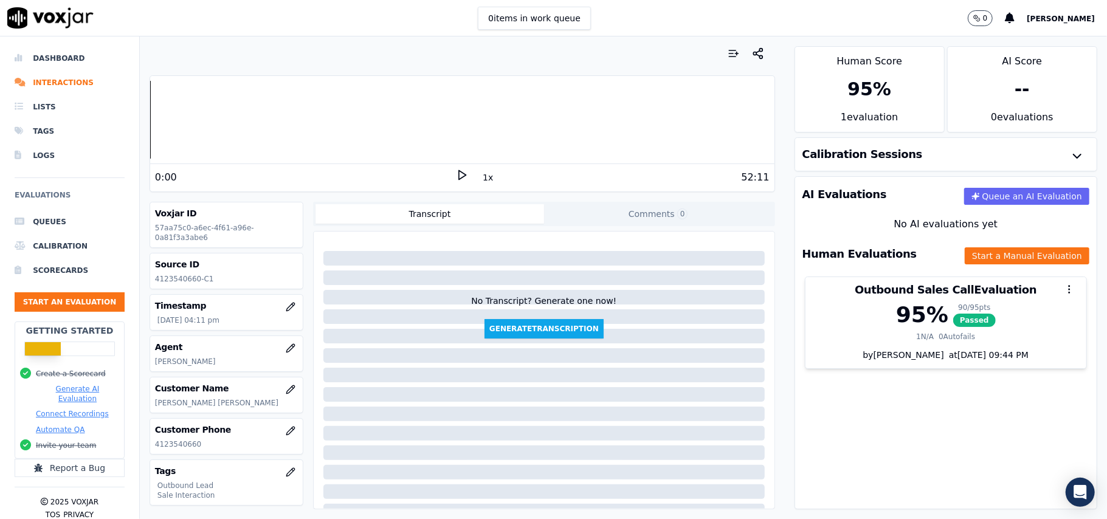
click at [79, 292] on ul "Queues Calibration Scorecards Start an Evaluation" at bounding box center [70, 266] width 110 height 112
click at [79, 295] on button "Start an Evaluation" at bounding box center [70, 301] width 110 height 19
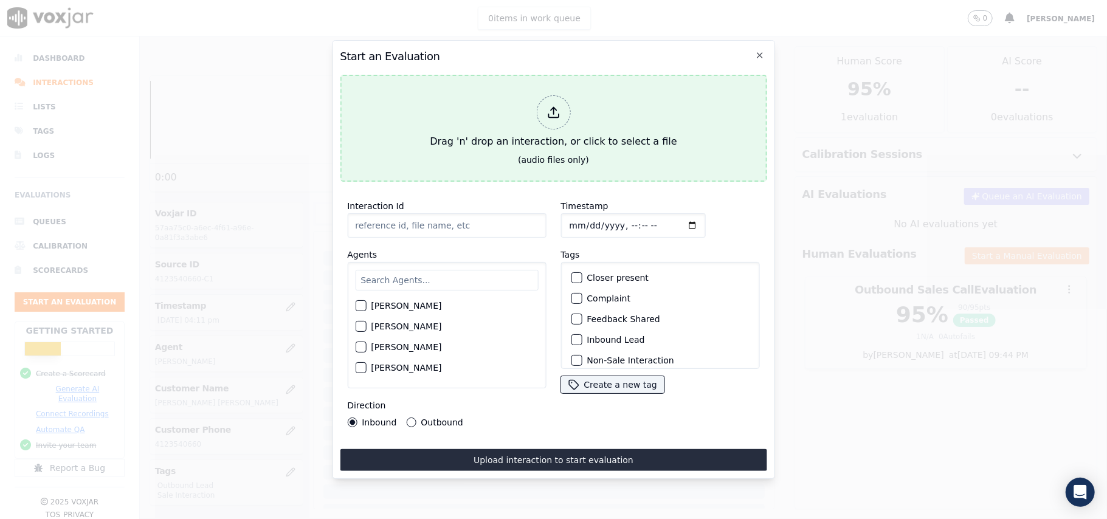
click at [560, 110] on icon at bounding box center [552, 112] width 13 height 13
click at [560, 107] on icon at bounding box center [552, 112] width 13 height 13
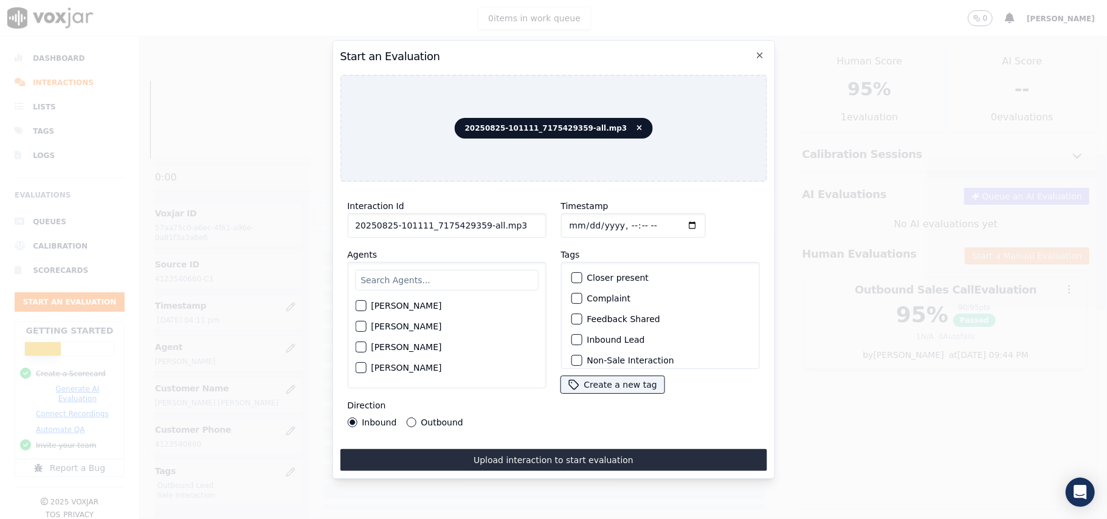
drag, startPoint x: 509, startPoint y: 218, endPoint x: 477, endPoint y: 231, distance: 35.4
click at [477, 231] on input "20250825-101111_7175429359-all.mp3" at bounding box center [446, 225] width 199 height 24
click at [412, 217] on input "20250825-101111_7175429359-C1" at bounding box center [446, 225] width 199 height 24
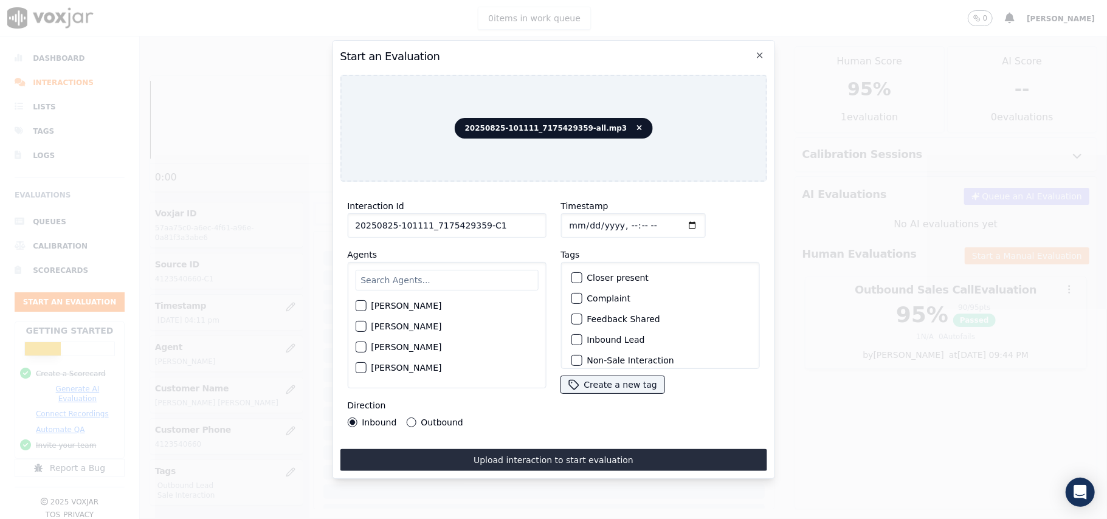
drag, startPoint x: 422, startPoint y: 218, endPoint x: 397, endPoint y: 220, distance: 25.0
click at [397, 220] on input "20250825-101111_7175429359-C1" at bounding box center [446, 225] width 199 height 24
type input "20250825-101111_7175429359-C1"
click at [453, 283] on input "text" at bounding box center [446, 280] width 183 height 21
paste input "[PERSON_NAME]"
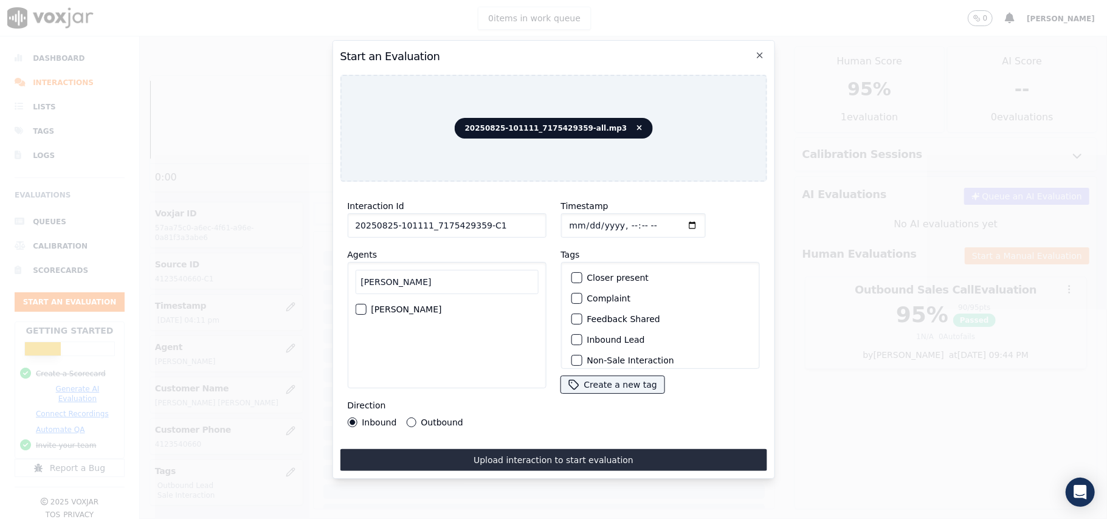
type input "[PERSON_NAME]"
click at [353, 302] on div "[PERSON_NAME]" at bounding box center [446, 325] width 199 height 126
click at [358, 305] on div "button" at bounding box center [360, 309] width 9 height 9
click at [579, 333] on div "Inbound Lead" at bounding box center [660, 339] width 188 height 21
click at [573, 336] on div "button" at bounding box center [575, 340] width 9 height 9
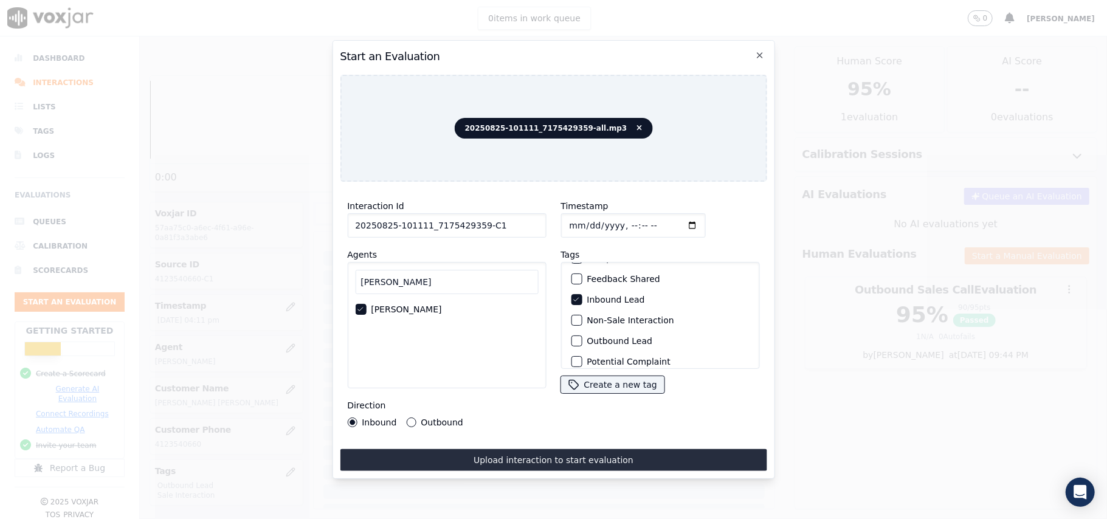
scroll to position [106, 0]
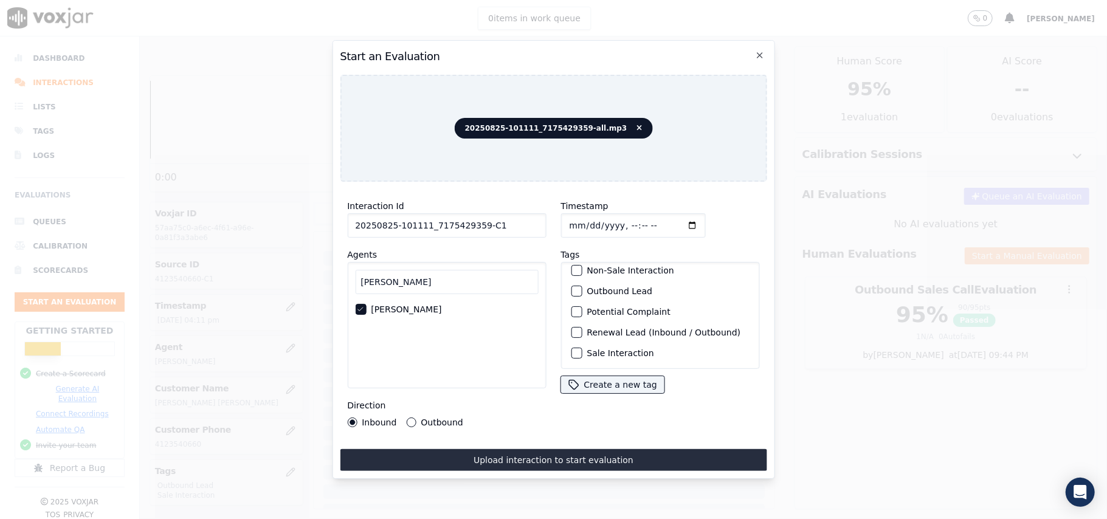
click at [574, 349] on div "button" at bounding box center [575, 353] width 9 height 9
click at [498, 458] on button "Upload interaction to start evaluation" at bounding box center [553, 460] width 427 height 22
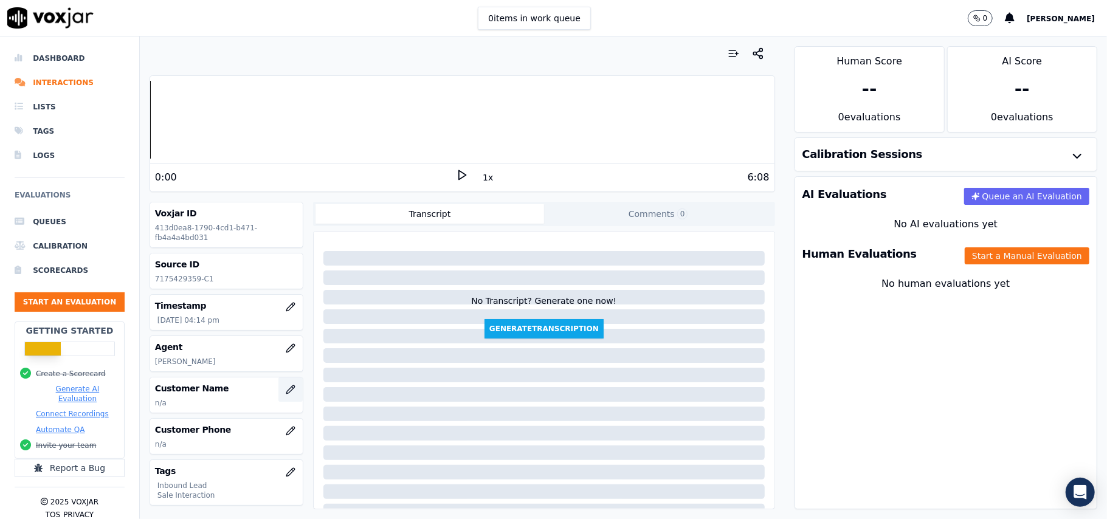
click at [278, 394] on button "button" at bounding box center [290, 389] width 24 height 24
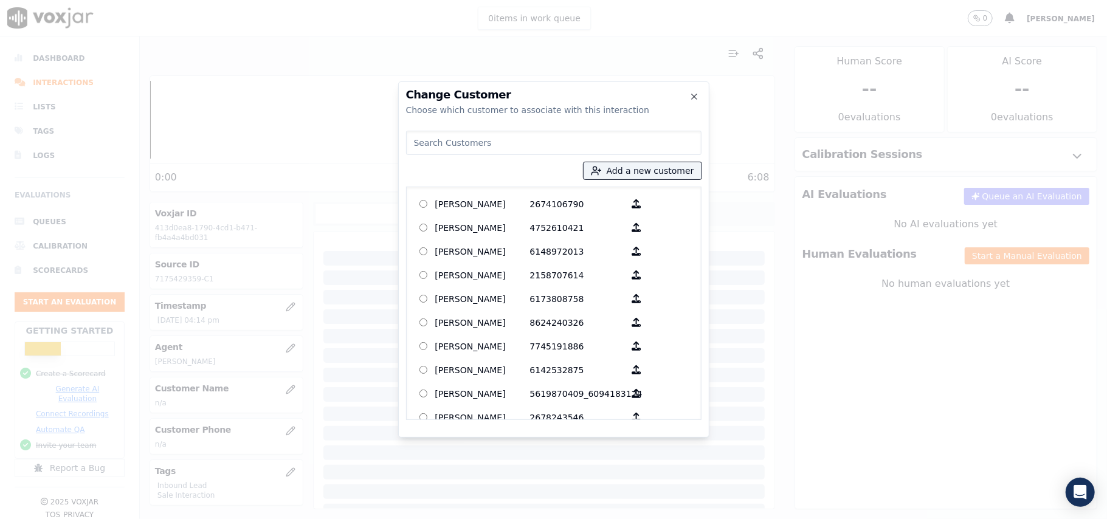
paste input "[PERSON_NAME]"
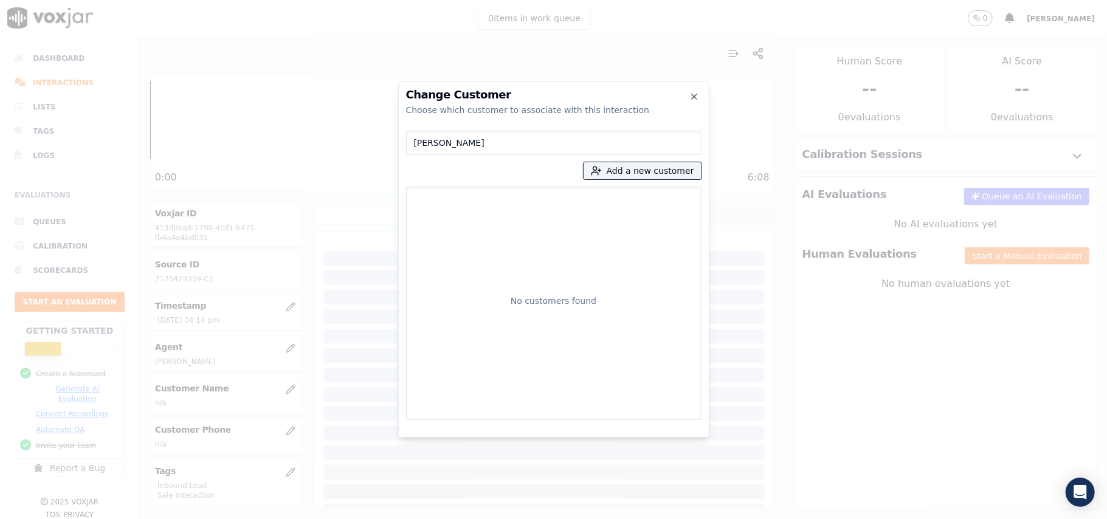
click at [416, 146] on input "[PERSON_NAME]" at bounding box center [553, 143] width 295 height 24
type input "[PERSON_NAME]"
click at [489, 204] on p "[PERSON_NAME]" at bounding box center [482, 207] width 95 height 24
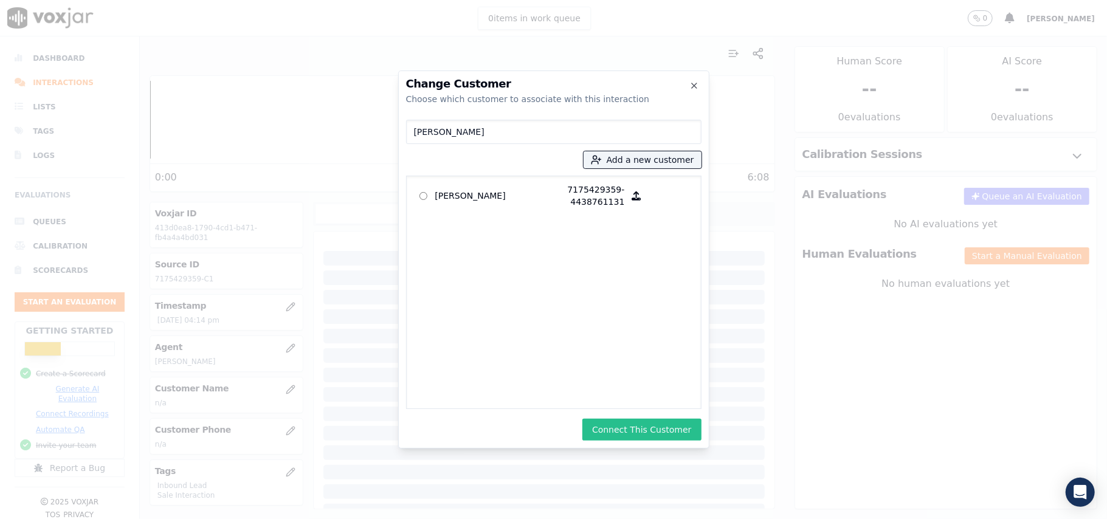
click at [647, 430] on button "Connect This Customer" at bounding box center [641, 430] width 119 height 22
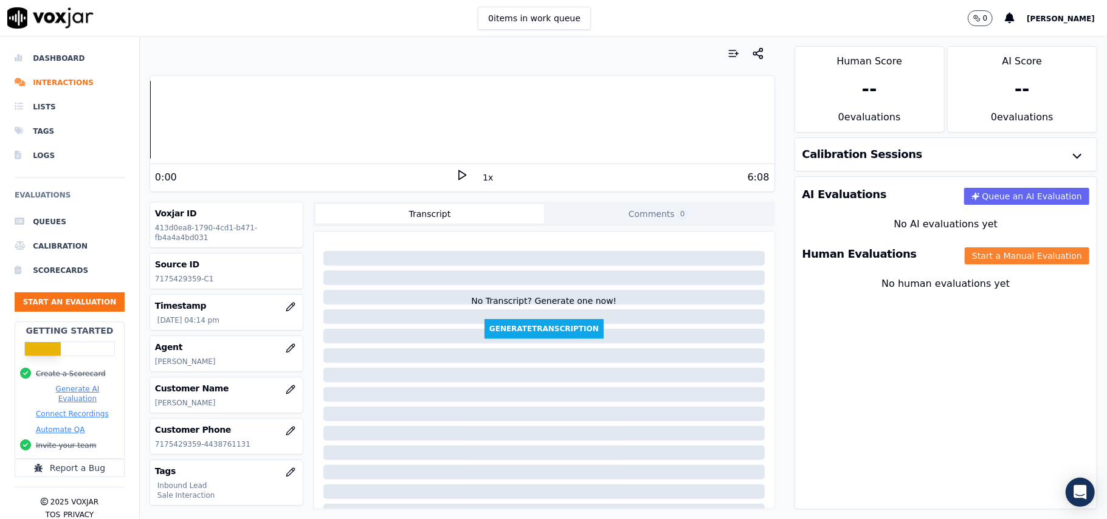
click at [988, 257] on button "Start a Manual Evaluation" at bounding box center [1027, 255] width 125 height 17
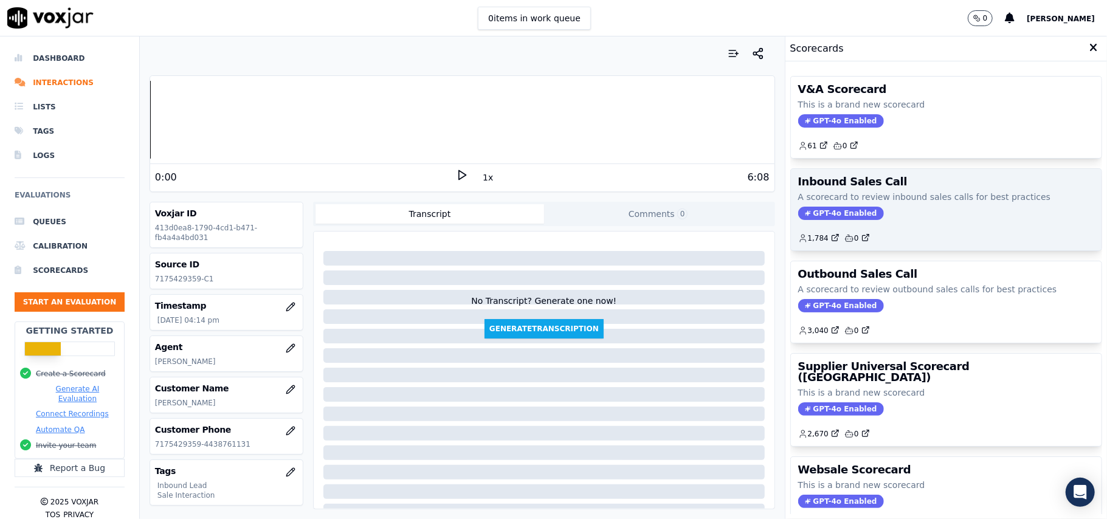
click at [827, 210] on span "GPT-4o Enabled" at bounding box center [841, 213] width 86 height 13
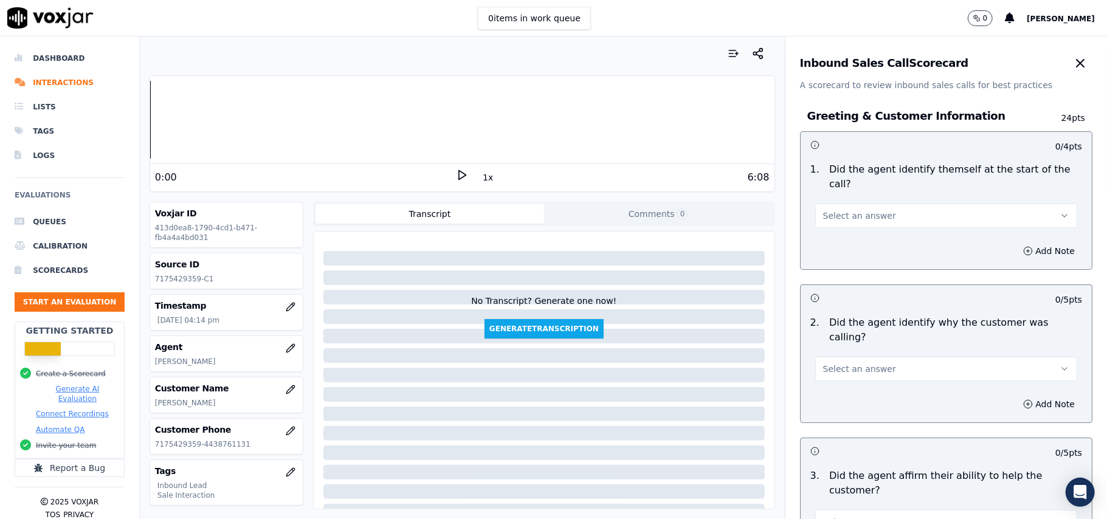
click at [817, 204] on button "Select an answer" at bounding box center [946, 216] width 262 height 24
click at [825, 227] on div "Yes" at bounding box center [919, 228] width 235 height 19
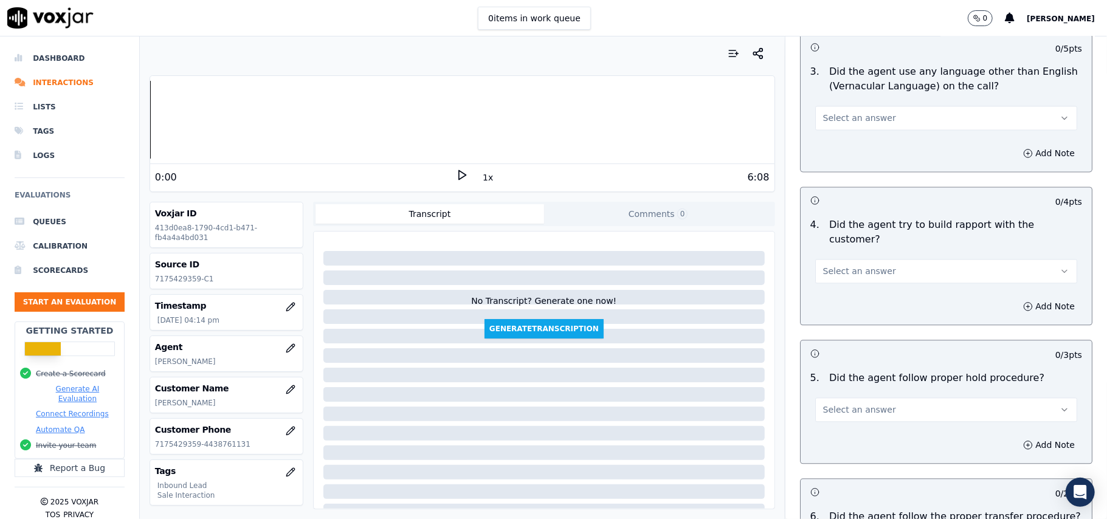
scroll to position [3402, 0]
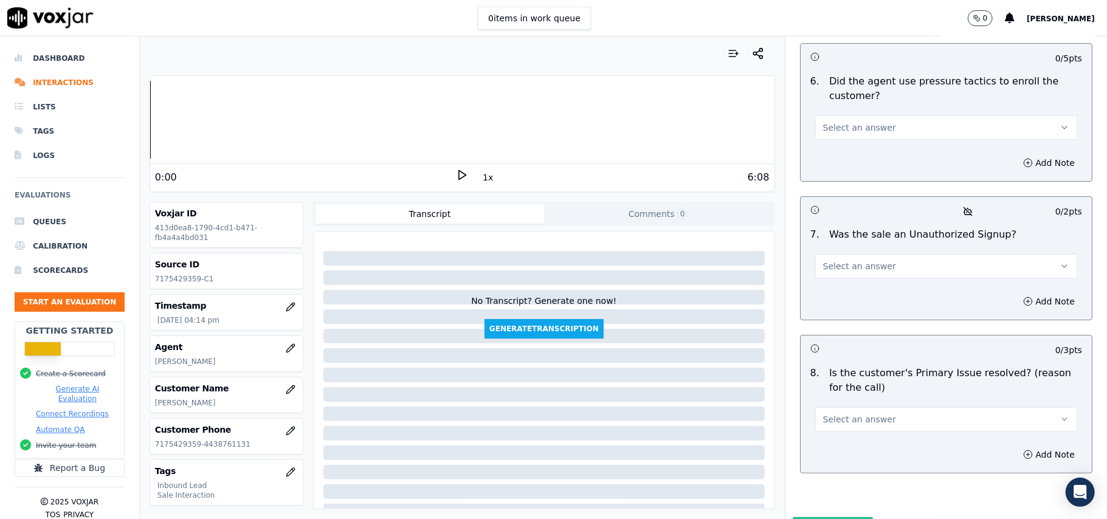
click at [864, 413] on span "Select an answer" at bounding box center [859, 419] width 73 height 12
click at [852, 382] on div "Yes" at bounding box center [919, 382] width 235 height 19
click at [846, 260] on span "Select an answer" at bounding box center [859, 266] width 73 height 12
click at [830, 249] on div "No" at bounding box center [919, 248] width 235 height 19
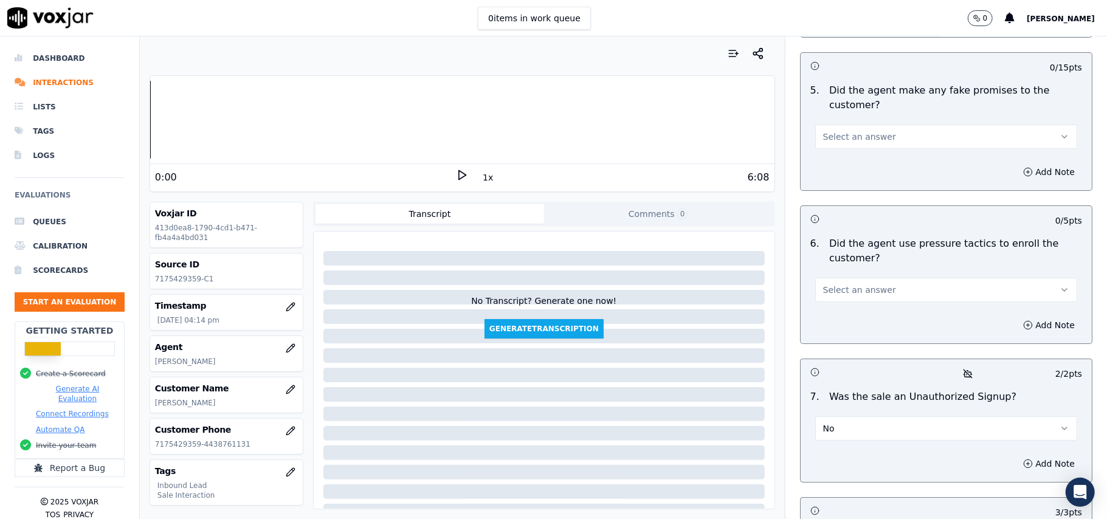
scroll to position [3159, 0]
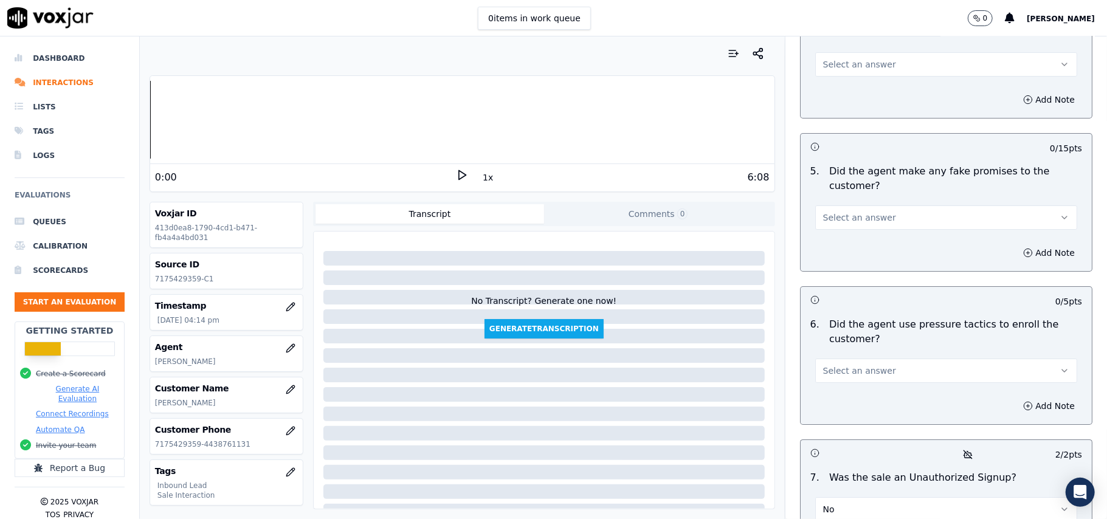
click at [830, 359] on button "Select an answer" at bounding box center [946, 371] width 262 height 24
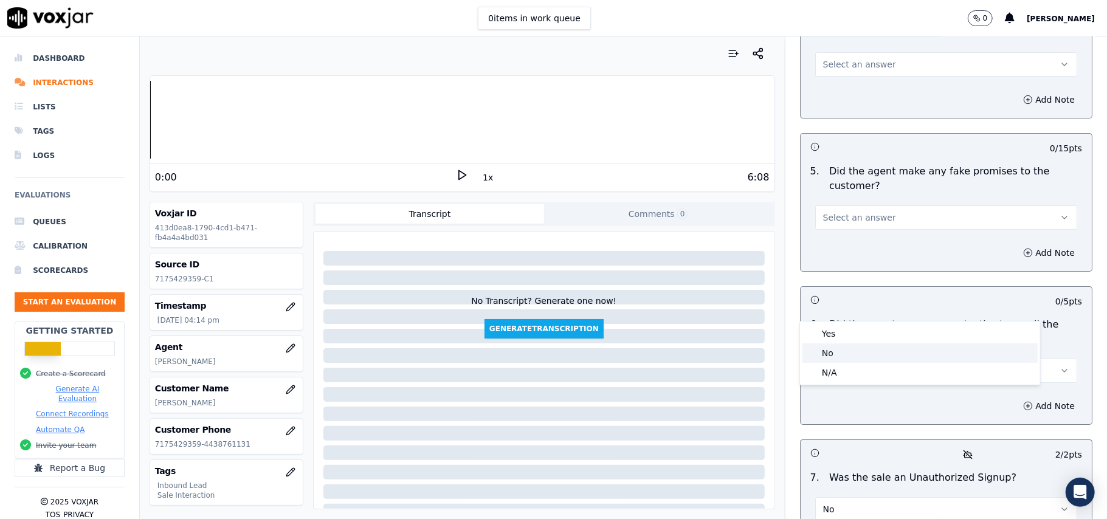
click at [825, 353] on div "No" at bounding box center [919, 352] width 235 height 19
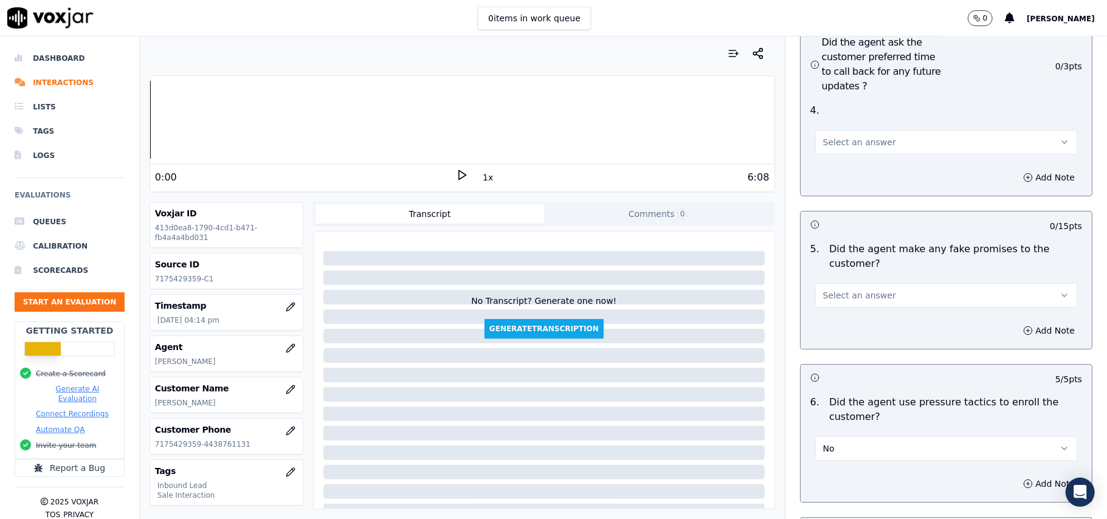
scroll to position [2997, 0]
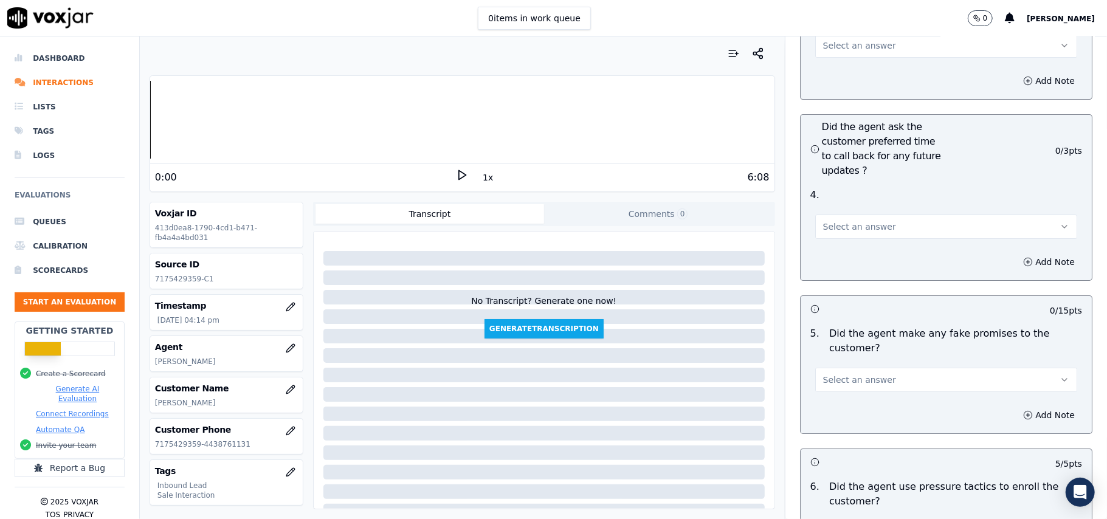
click at [835, 374] on span "Select an answer" at bounding box center [859, 380] width 73 height 12
click at [843, 365] on div "No" at bounding box center [919, 361] width 235 height 19
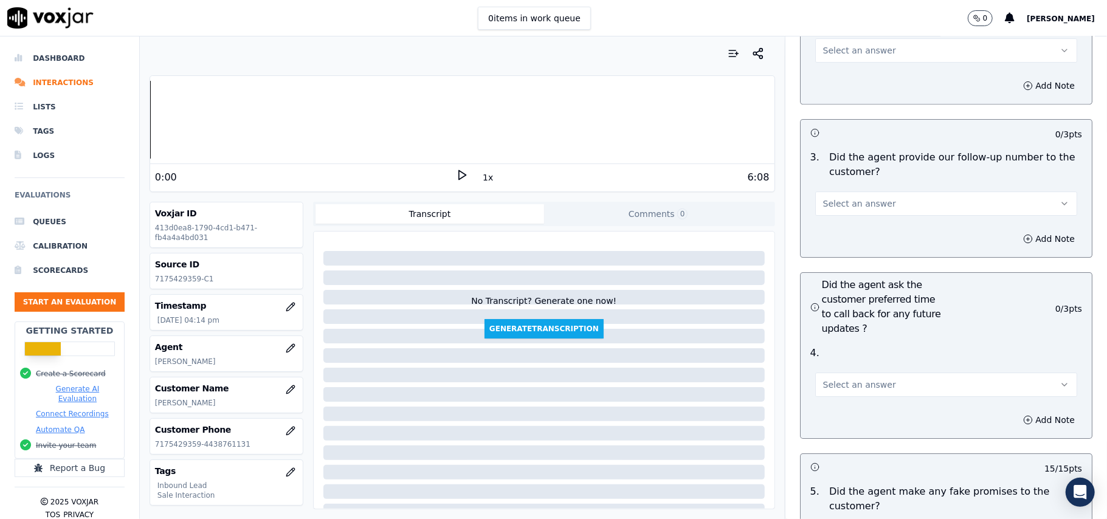
scroll to position [2754, 0]
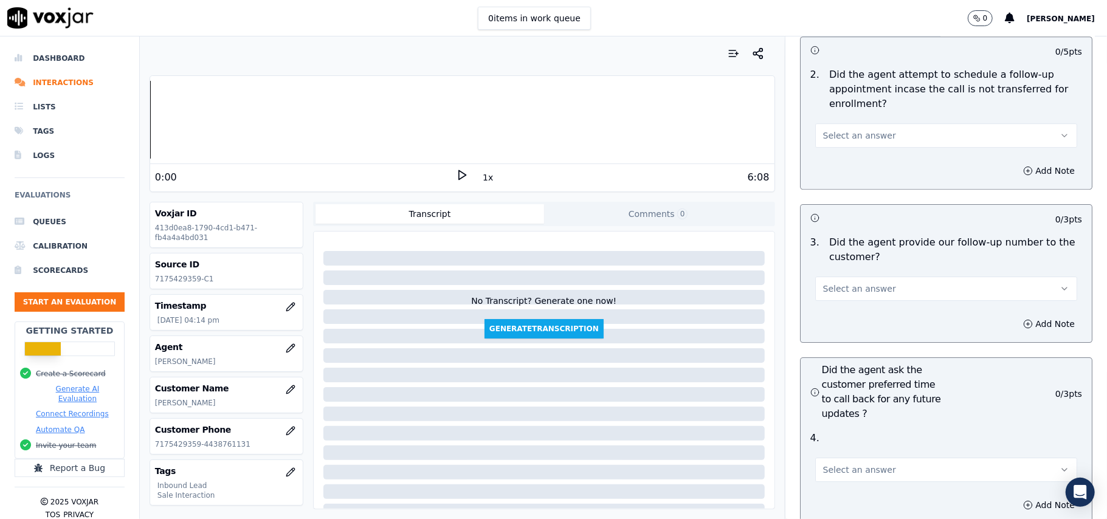
drag, startPoint x: 847, startPoint y: 396, endPoint x: 850, endPoint y: 412, distance: 16.1
click at [849, 458] on button "Select an answer" at bounding box center [946, 470] width 262 height 24
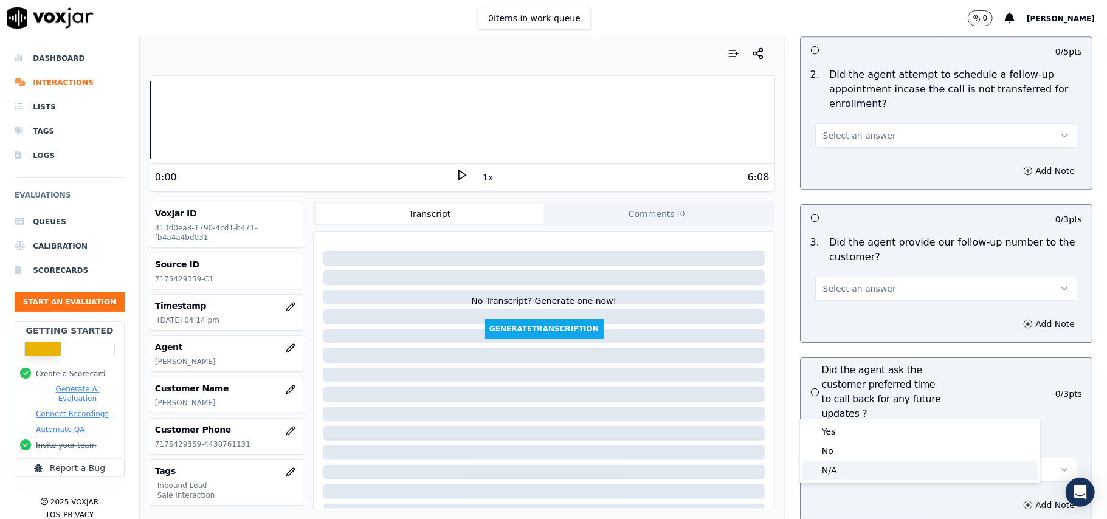
click at [851, 467] on div "N/A" at bounding box center [919, 470] width 235 height 19
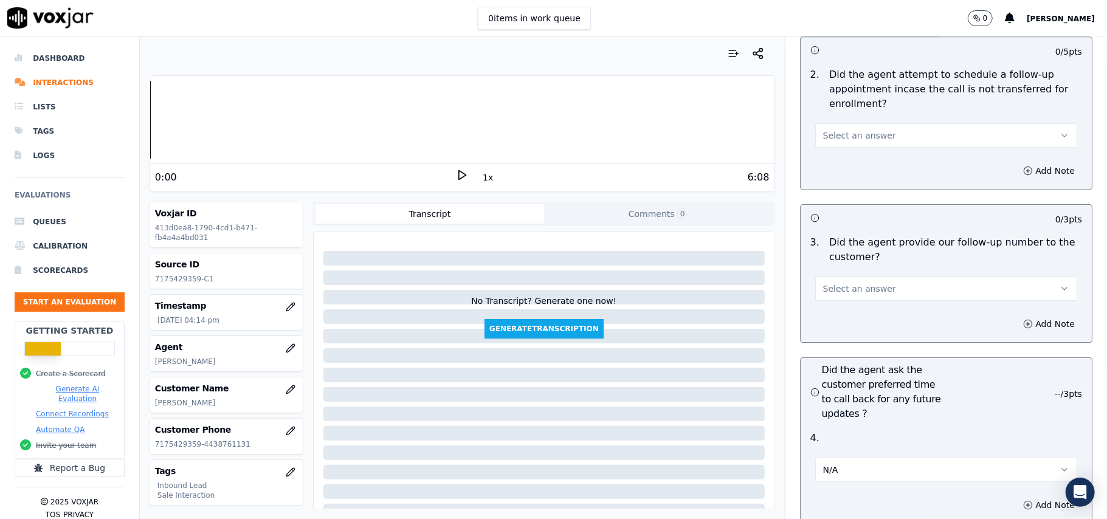
scroll to position [2592, 0]
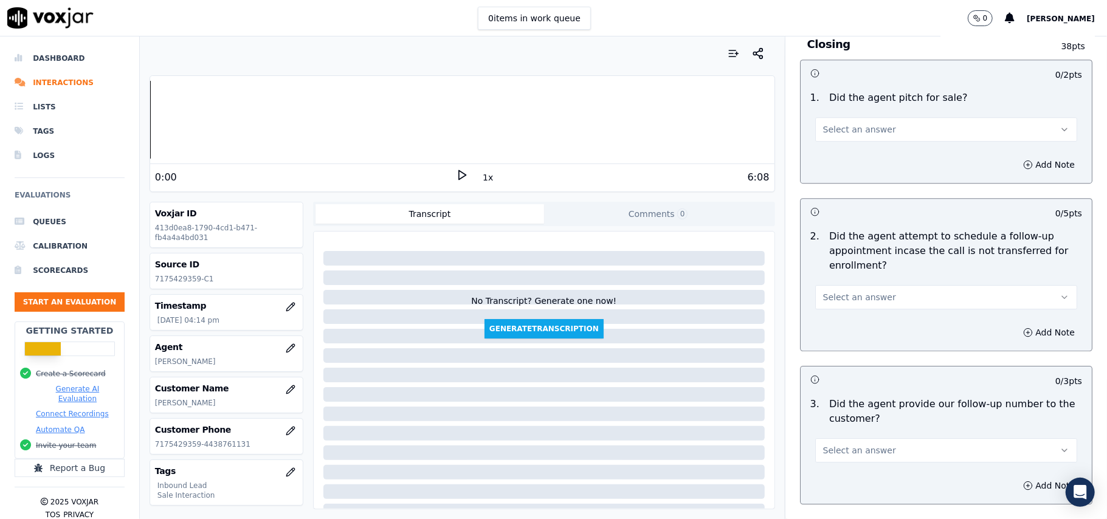
click at [869, 444] on span "Select an answer" at bounding box center [859, 450] width 73 height 12
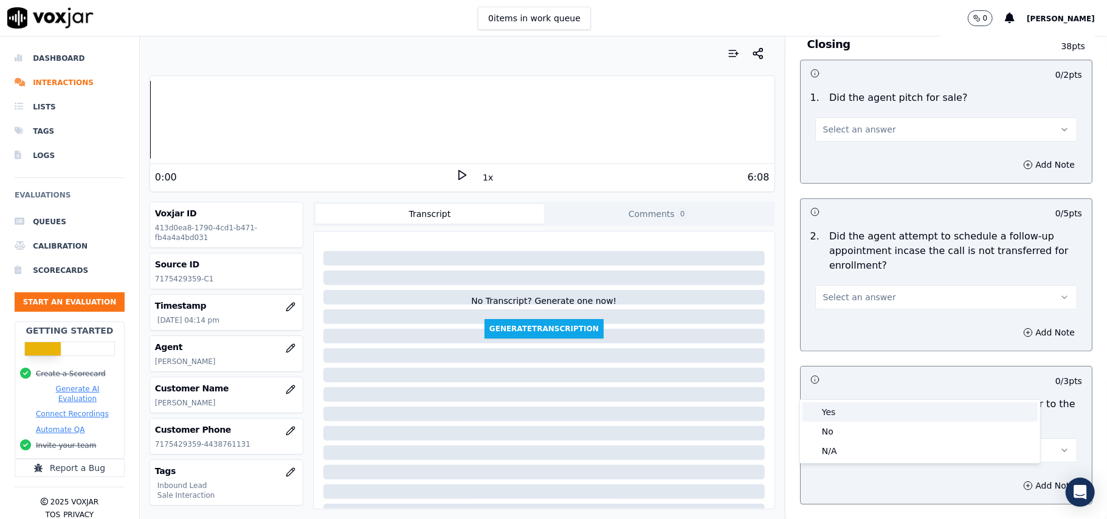
click at [866, 412] on div "Yes" at bounding box center [919, 411] width 235 height 19
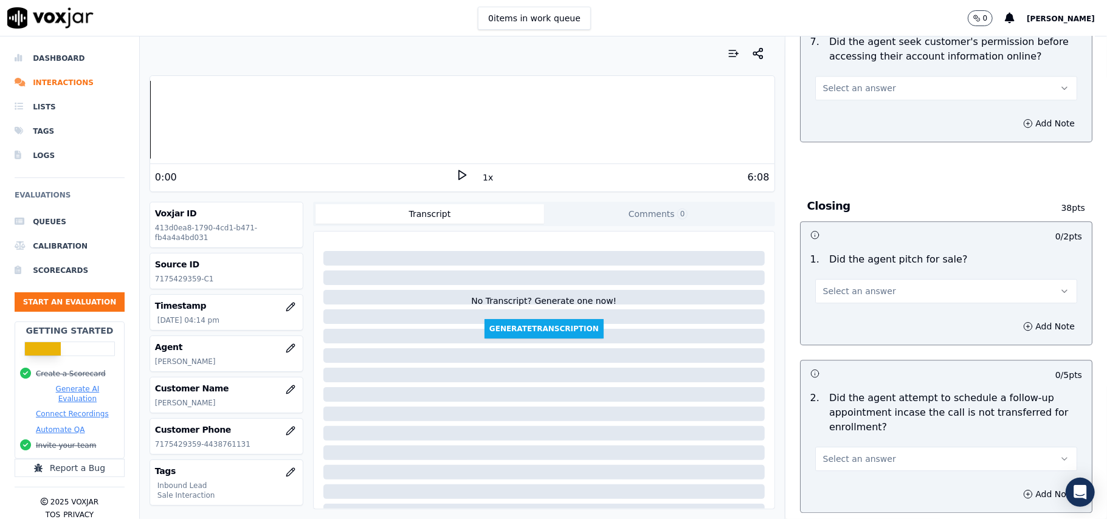
scroll to position [2430, 0]
click at [864, 407] on div "2 . Did the agent attempt to schedule a follow-up appointment incase the call i…" at bounding box center [946, 432] width 291 height 90
click at [864, 447] on button "Select an answer" at bounding box center [946, 459] width 262 height 24
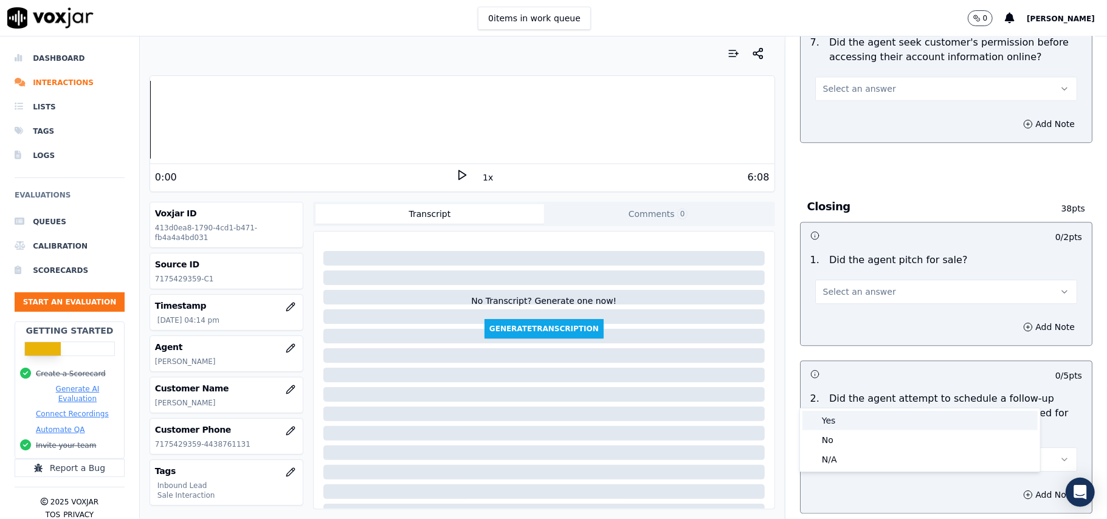
click at [858, 418] on div "Yes" at bounding box center [919, 420] width 235 height 19
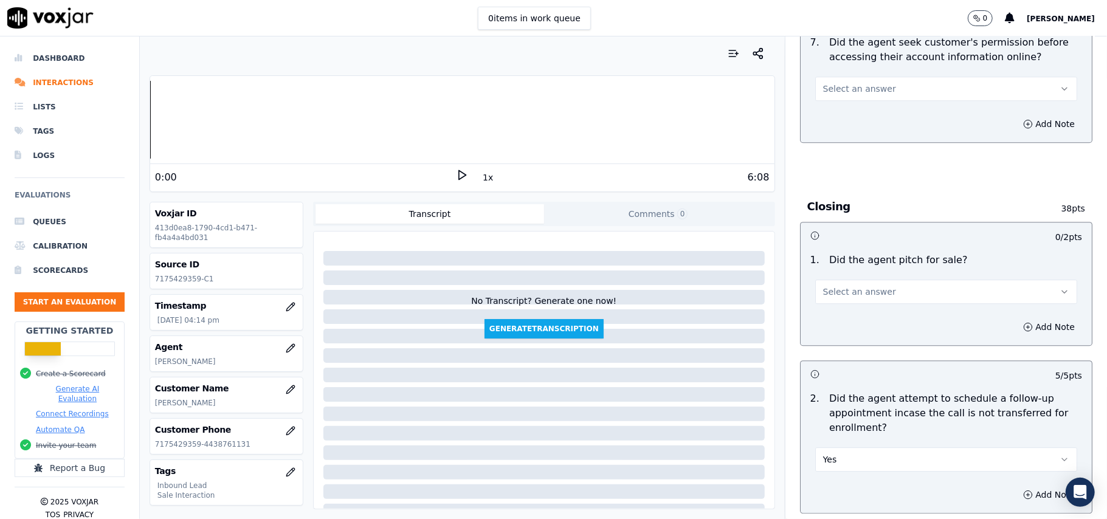
click at [833, 309] on div "Add Note" at bounding box center [946, 327] width 291 height 36
click at [830, 280] on button "Select an answer" at bounding box center [946, 292] width 262 height 24
click at [832, 249] on div "Yes" at bounding box center [919, 252] width 235 height 19
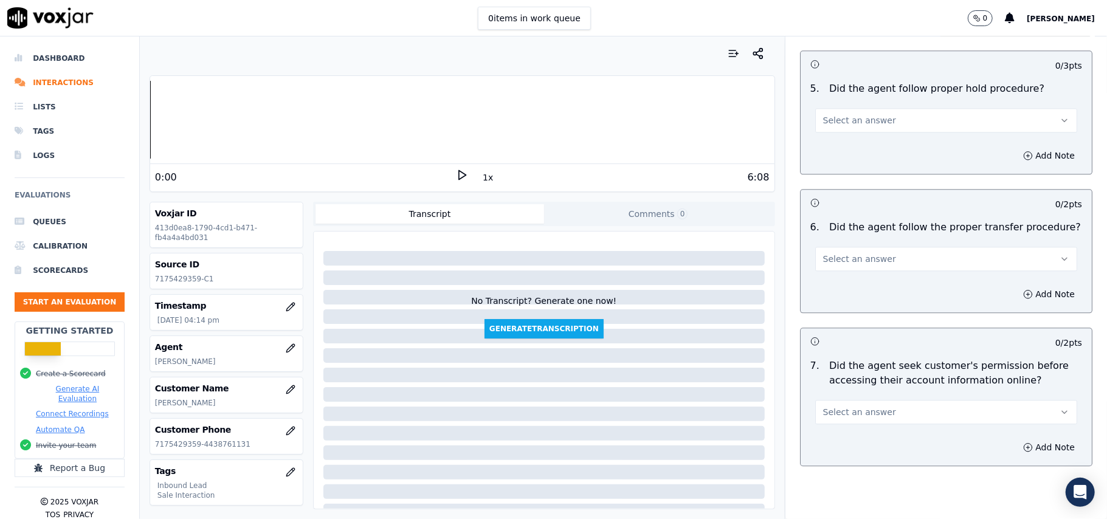
scroll to position [2106, 0]
click at [868, 407] on span "Select an answer" at bounding box center [859, 413] width 73 height 12
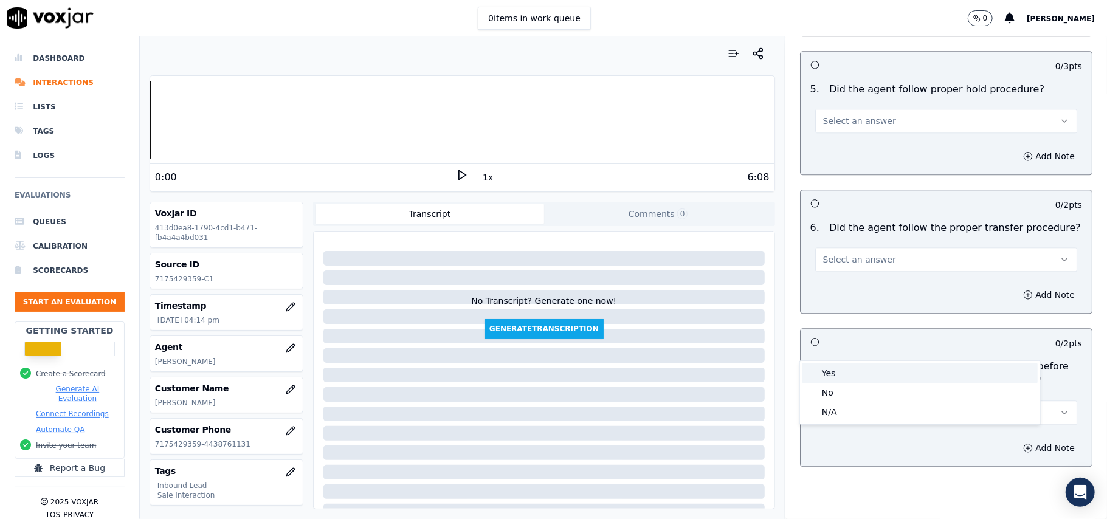
click at [846, 372] on div "Yes" at bounding box center [919, 373] width 235 height 19
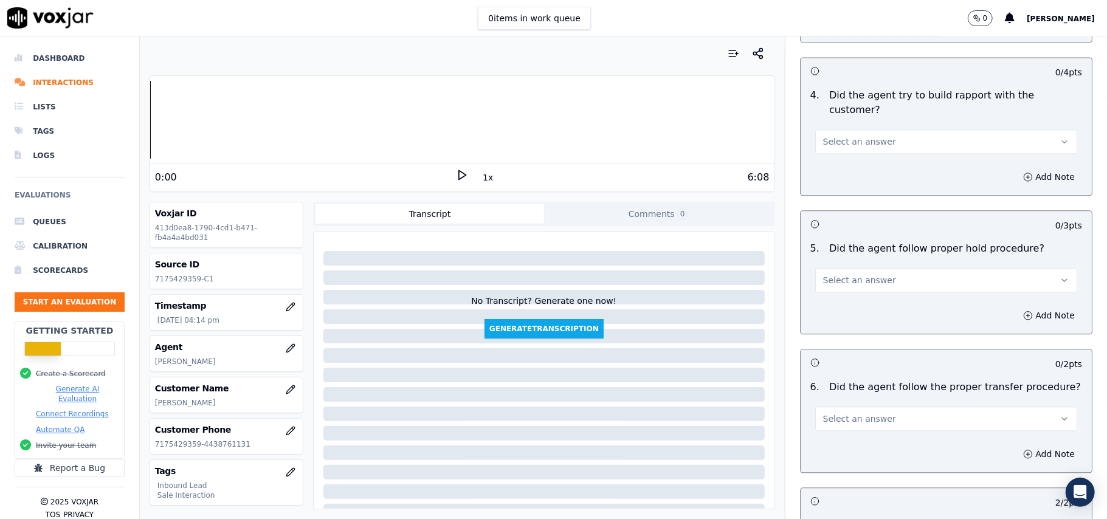
scroll to position [1943, 0]
click at [839, 416] on span "Select an answer" at bounding box center [859, 422] width 73 height 12
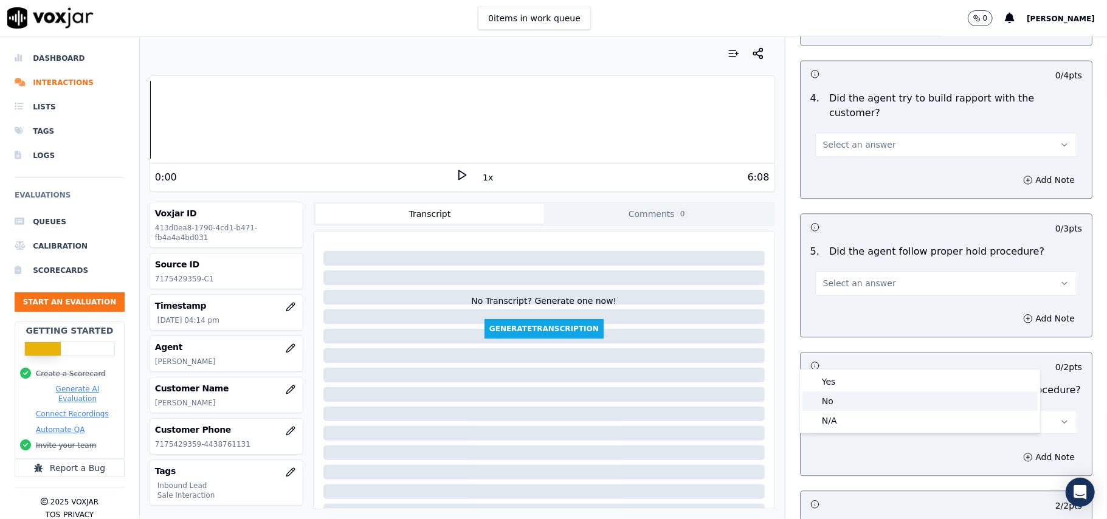
click at [827, 407] on div "No" at bounding box center [919, 400] width 235 height 19
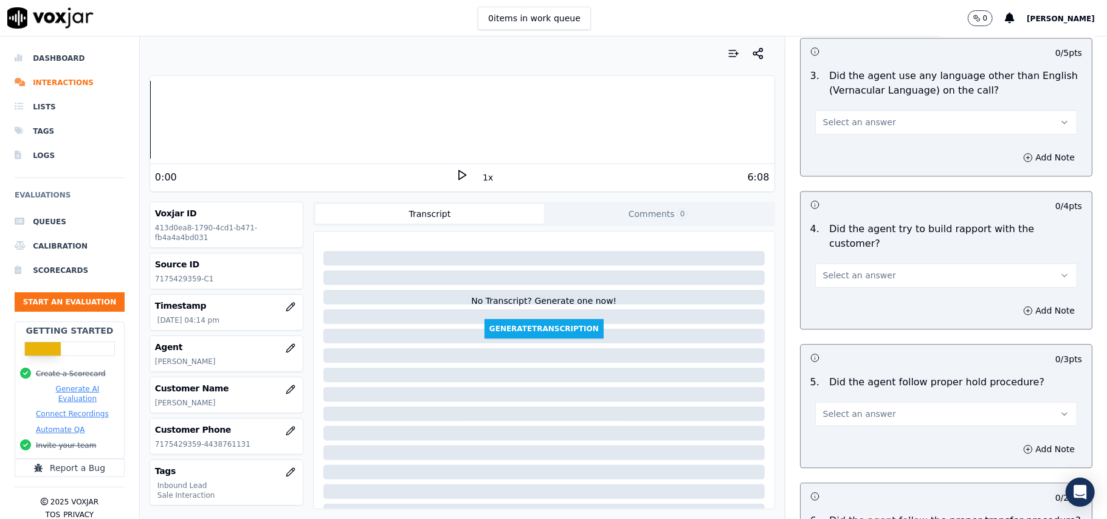
scroll to position [1781, 0]
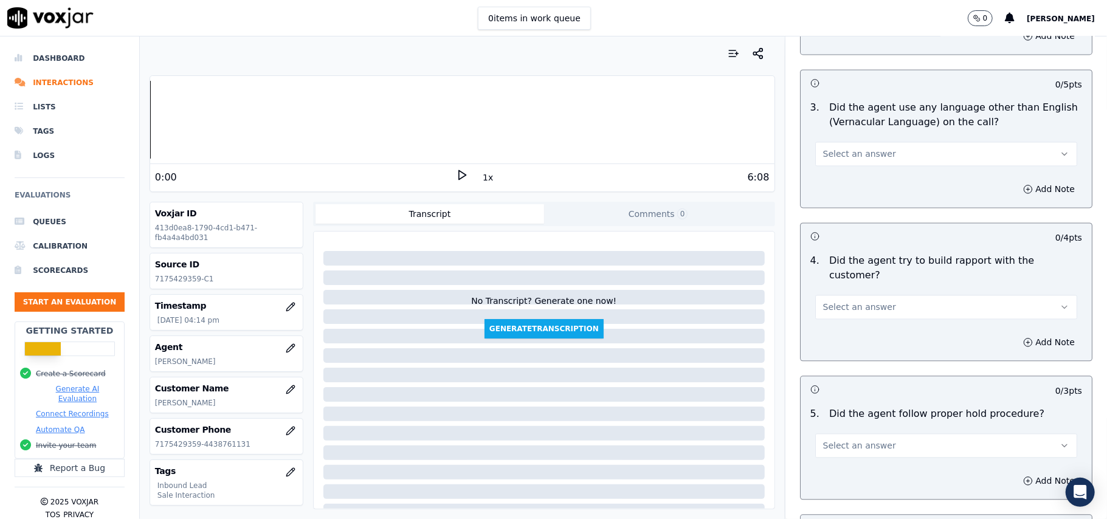
click at [892, 433] on button "Select an answer" at bounding box center [946, 445] width 262 height 24
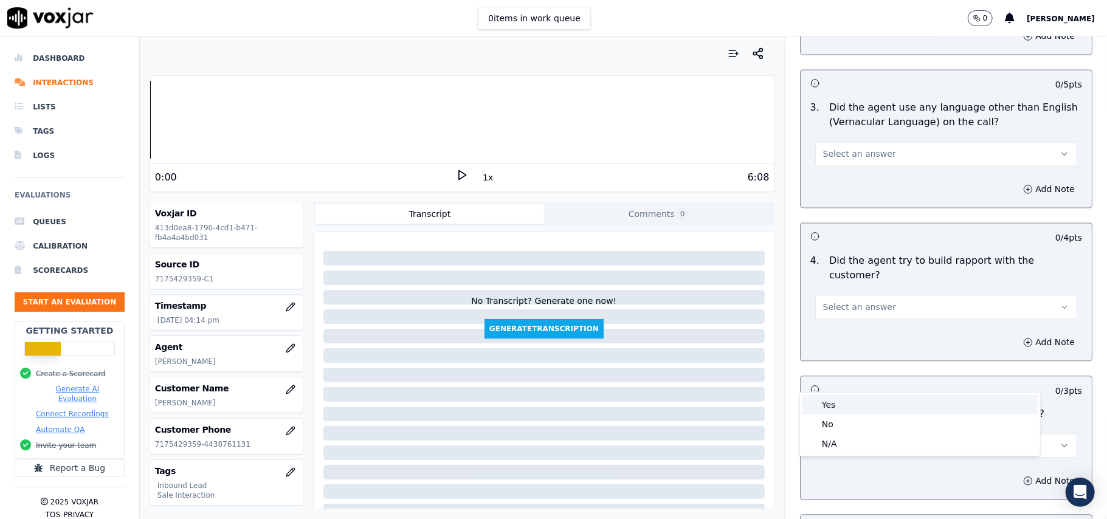
click at [869, 407] on div "Yes" at bounding box center [919, 404] width 235 height 19
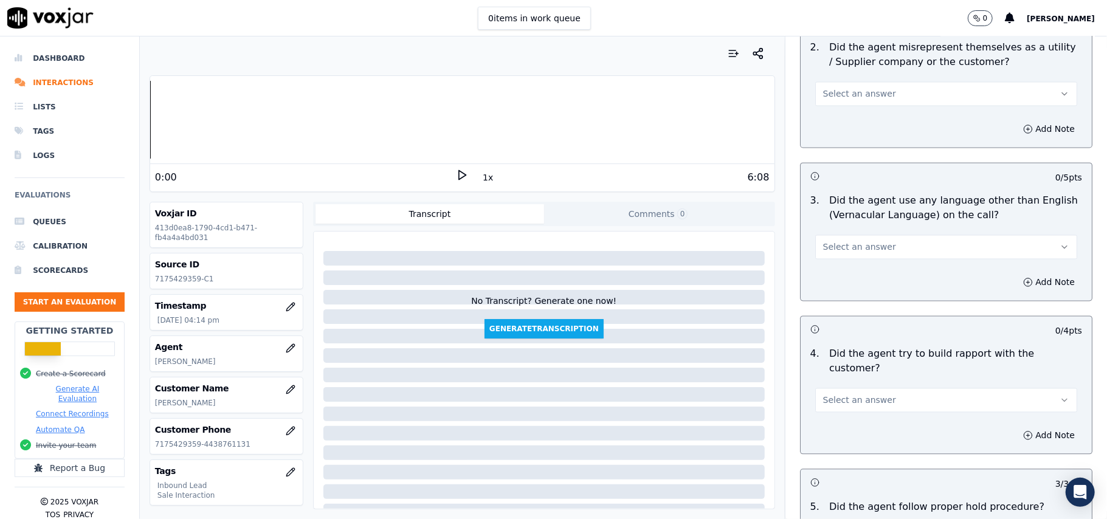
scroll to position [1619, 0]
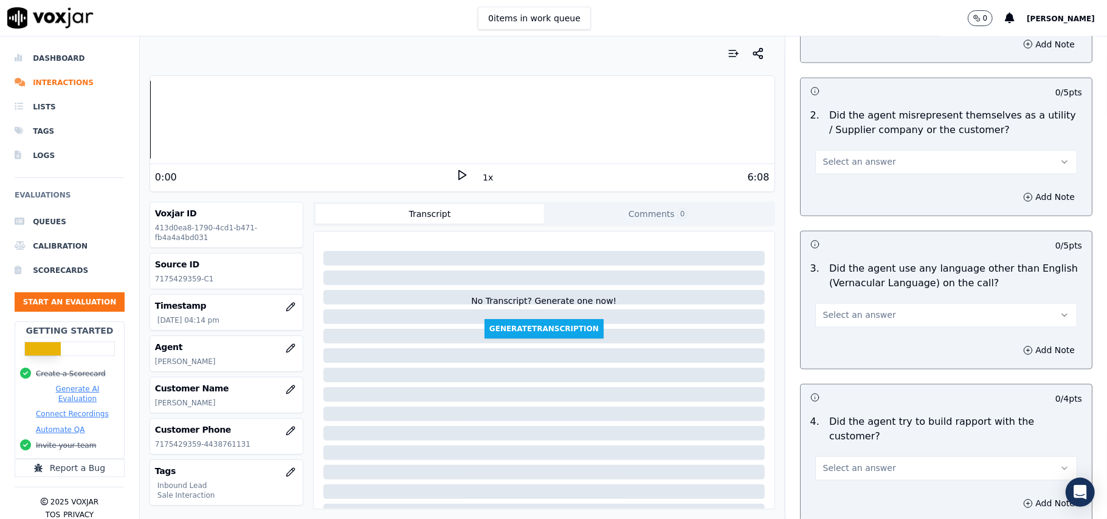
click at [866, 463] on span "Select an answer" at bounding box center [859, 469] width 73 height 12
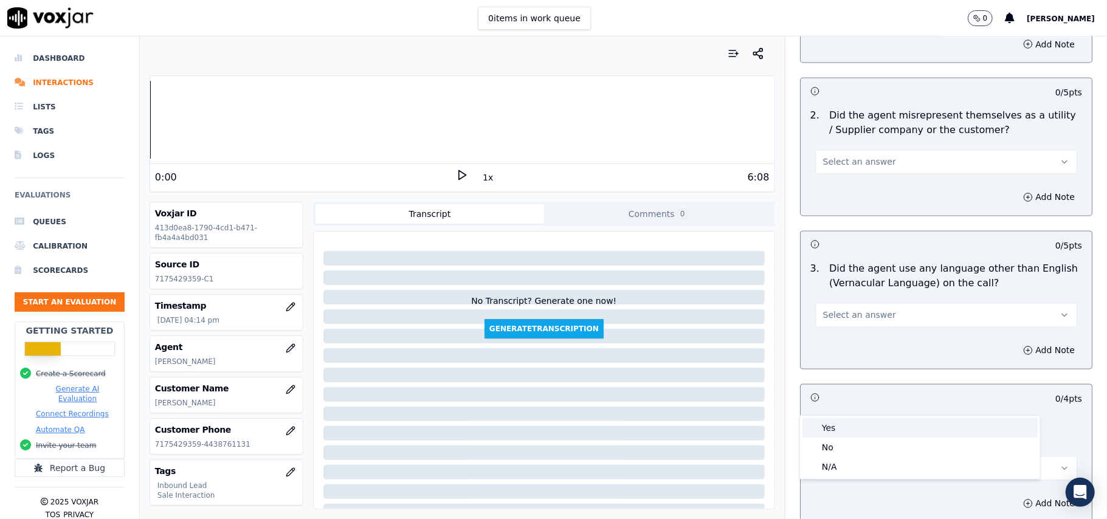
click at [853, 423] on div "Yes" at bounding box center [919, 427] width 235 height 19
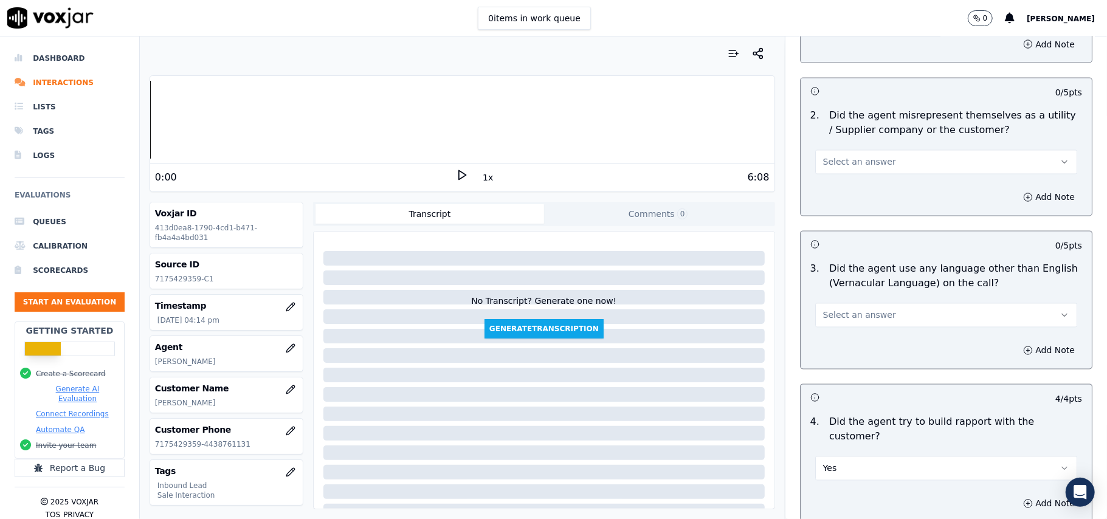
click at [866, 309] on span "Select an answer" at bounding box center [859, 315] width 73 height 12
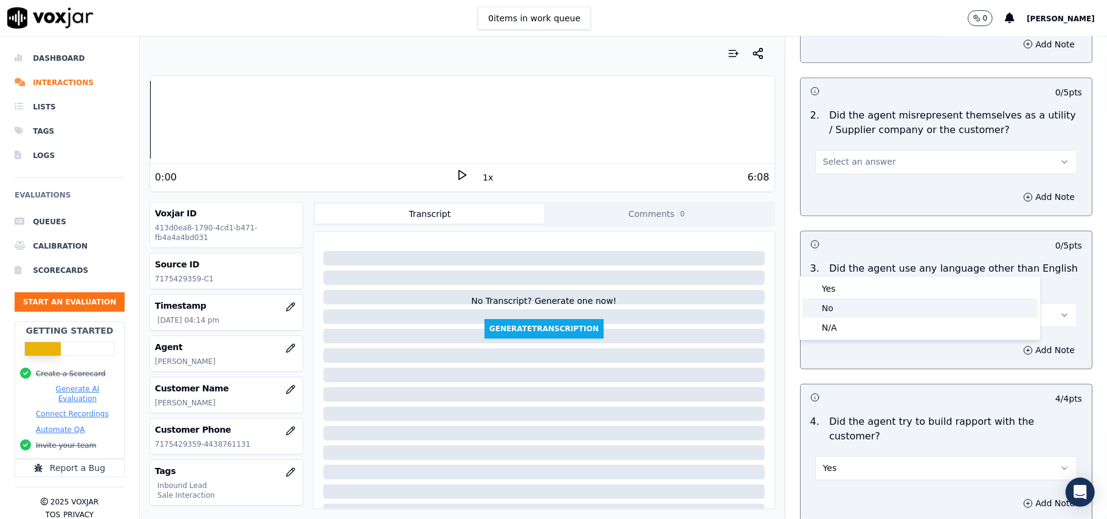
click at [847, 306] on div "No" at bounding box center [919, 307] width 235 height 19
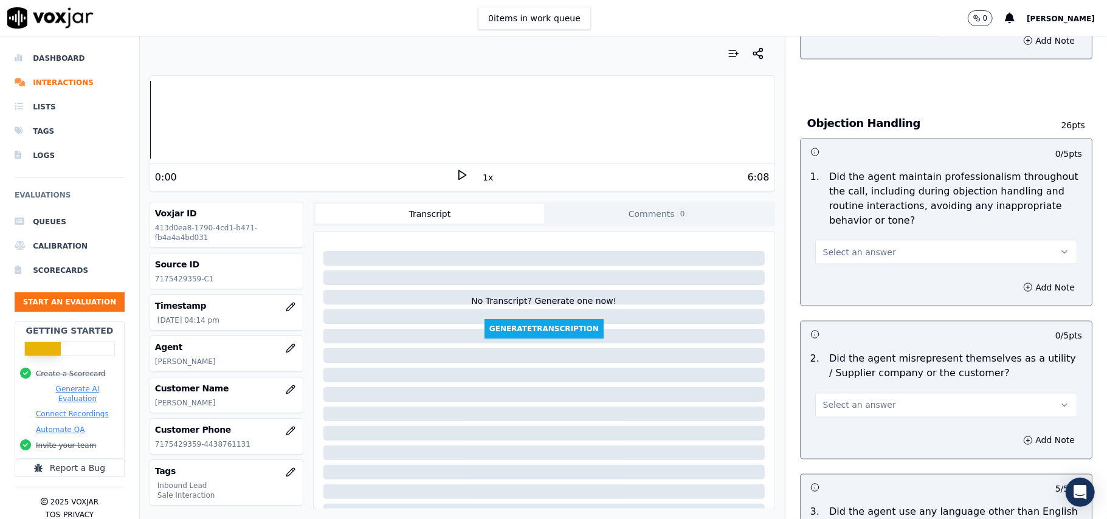
click at [846, 393] on button "Select an answer" at bounding box center [946, 405] width 262 height 24
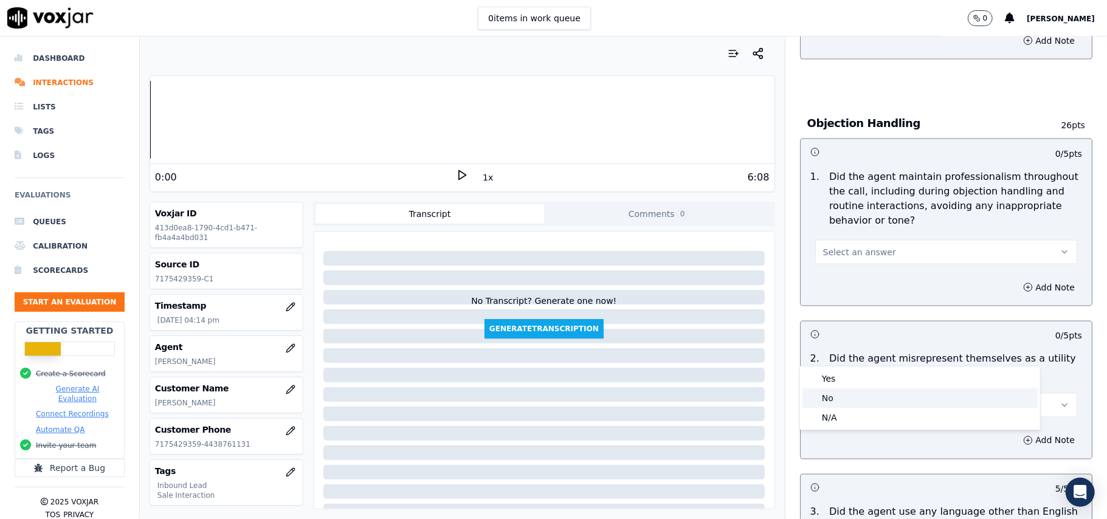
click at [847, 393] on div "No" at bounding box center [919, 397] width 235 height 19
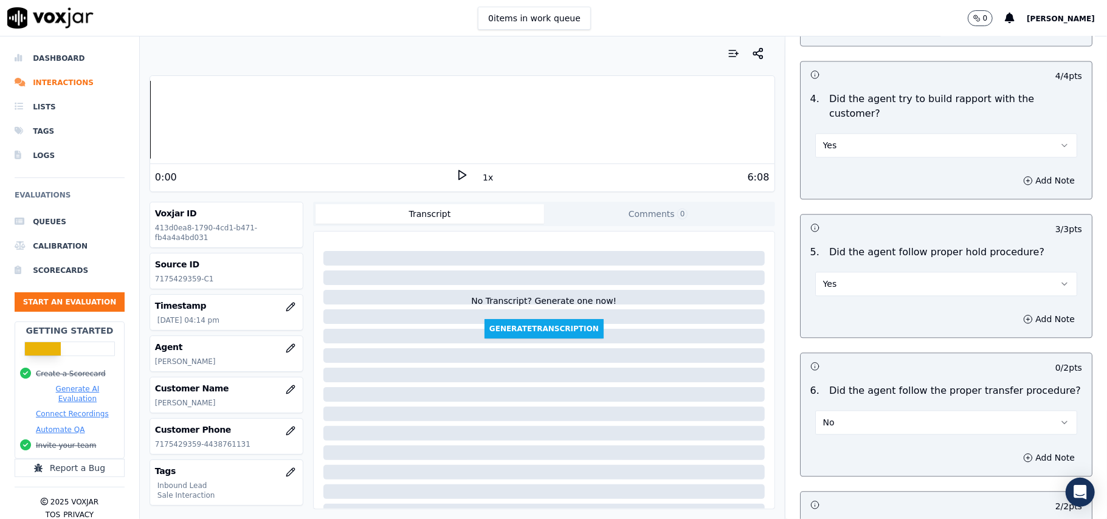
scroll to position [1943, 0]
click at [869, 410] on button "No" at bounding box center [946, 422] width 262 height 24
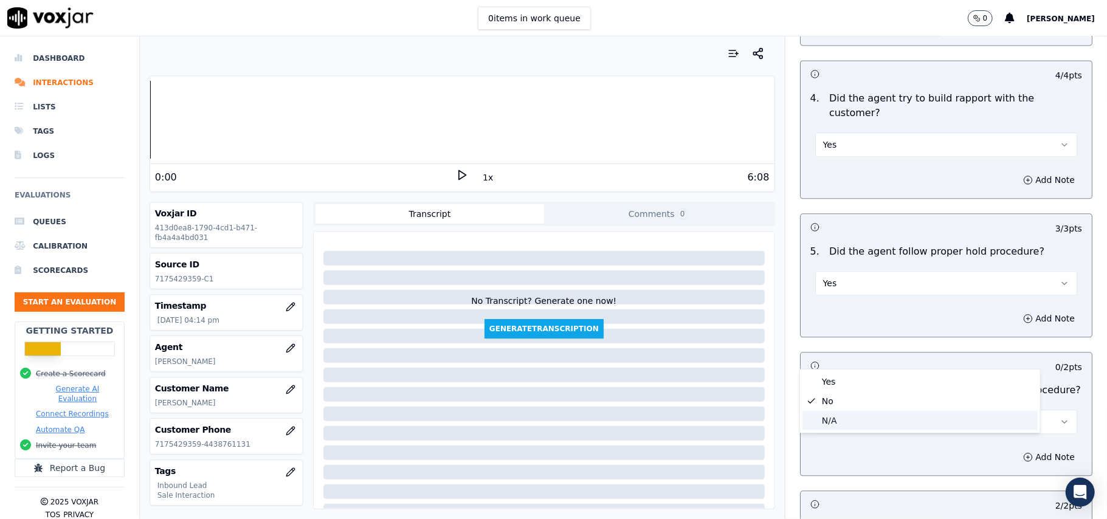
click at [842, 416] on div "N/A" at bounding box center [919, 420] width 235 height 19
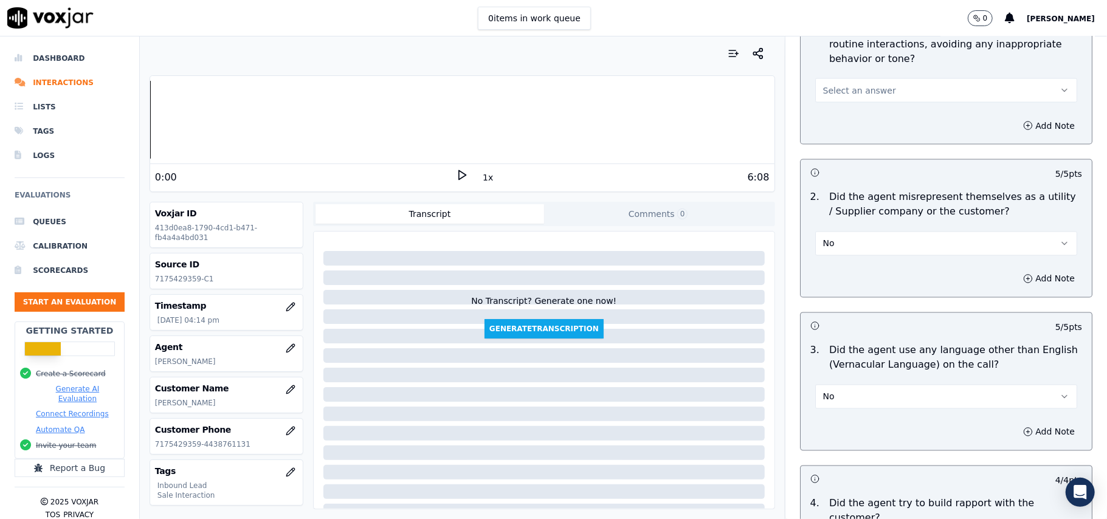
scroll to position [1295, 0]
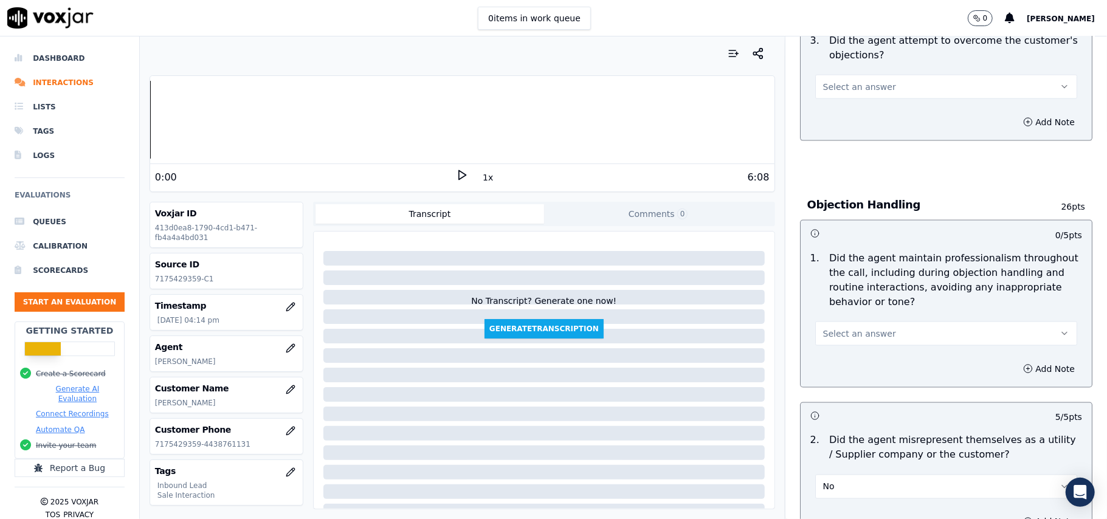
click at [841, 290] on div "1 . Did the agent maintain professionalism throughout the call, including durin…" at bounding box center [946, 298] width 291 height 105
click at [844, 328] on span "Select an answer" at bounding box center [859, 334] width 73 height 12
click at [839, 309] on div "Yes" at bounding box center [919, 305] width 235 height 19
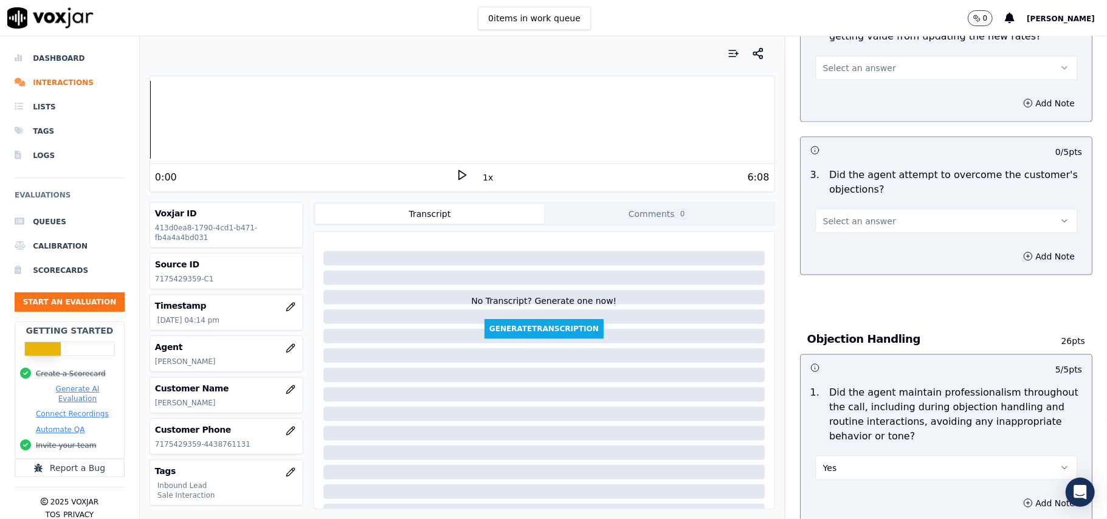
scroll to position [1052, 0]
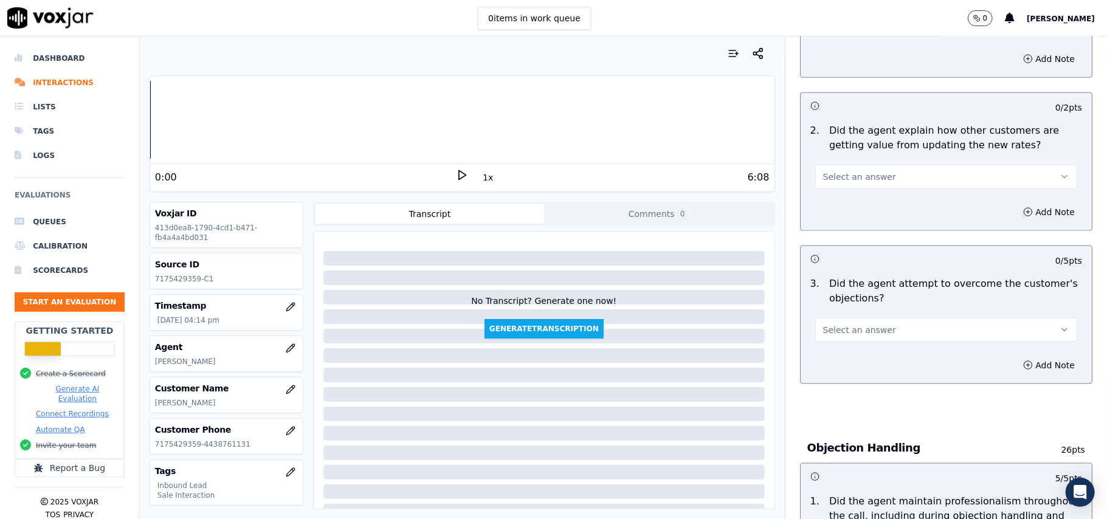
click at [856, 318] on button "Select an answer" at bounding box center [946, 330] width 262 height 24
click at [858, 307] on div "Yes" at bounding box center [919, 301] width 235 height 19
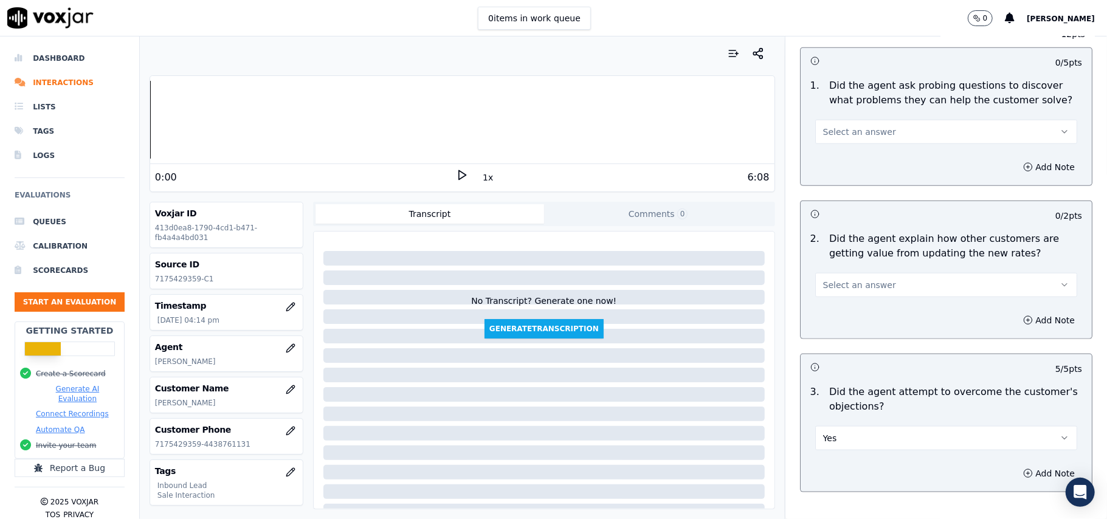
scroll to position [808, 0]
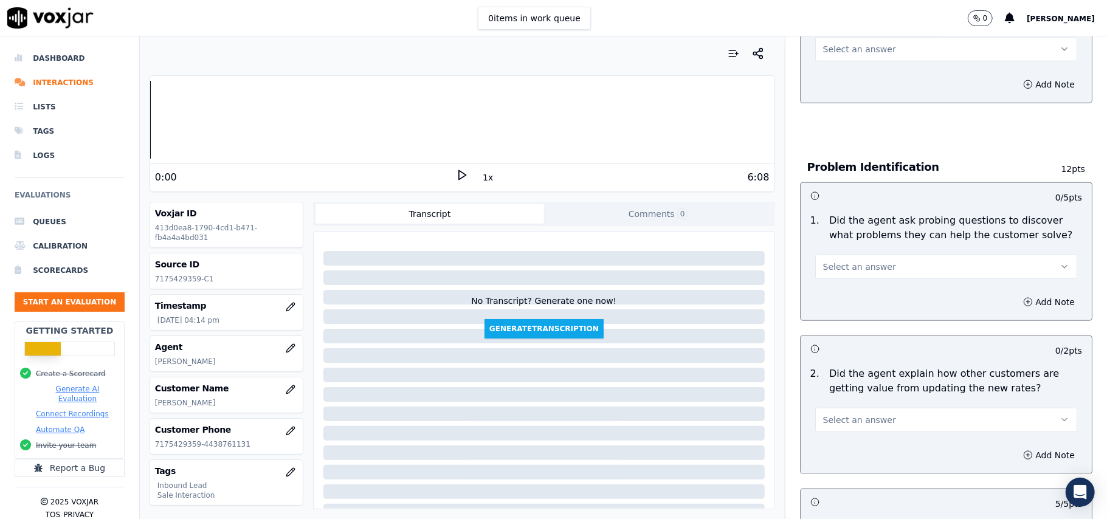
click at [867, 414] on span "Select an answer" at bounding box center [859, 420] width 73 height 12
click at [859, 391] on div "Yes" at bounding box center [919, 391] width 235 height 19
click at [896, 255] on button "Select an answer" at bounding box center [946, 267] width 262 height 24
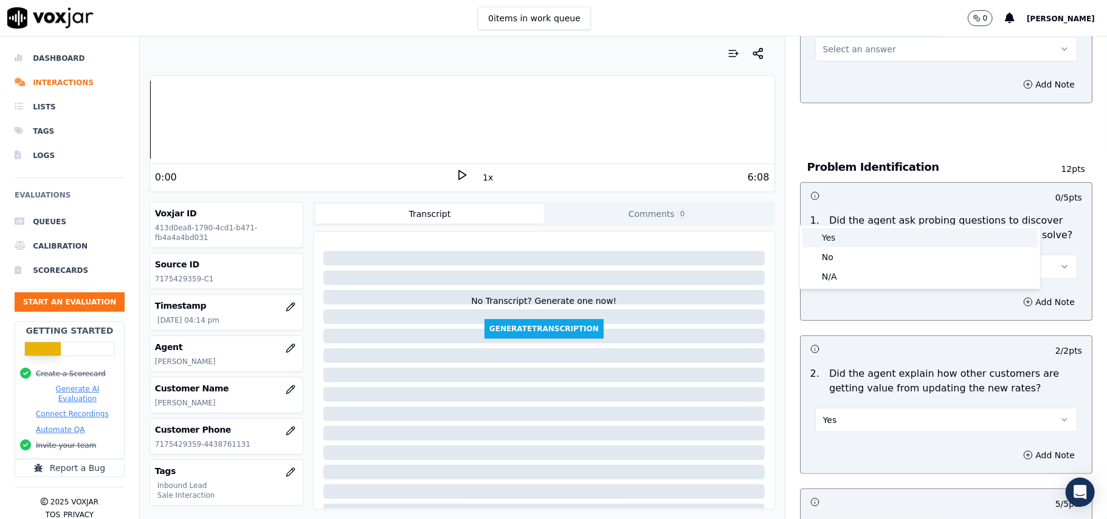
click at [885, 244] on div "Yes" at bounding box center [919, 237] width 235 height 19
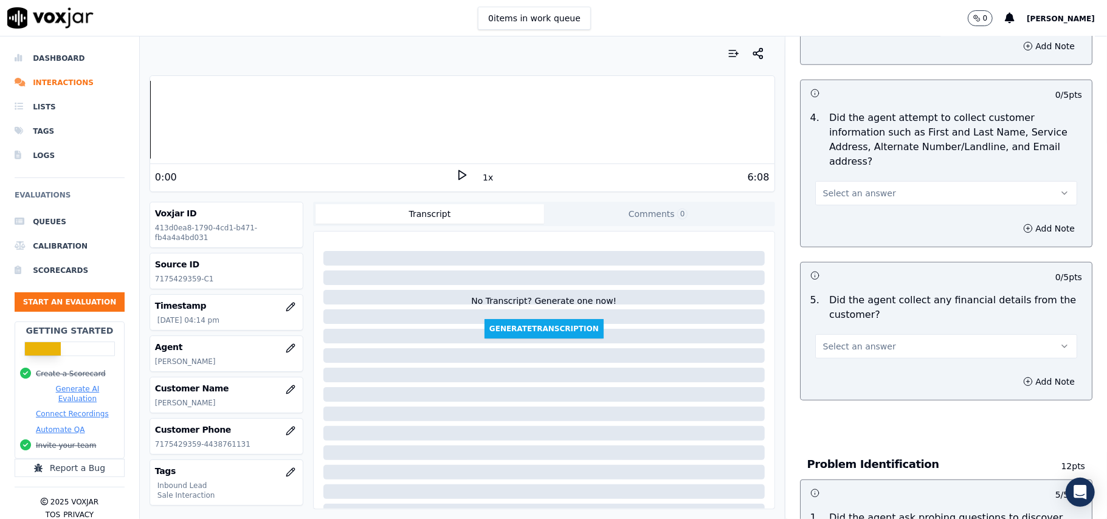
scroll to position [484, 0]
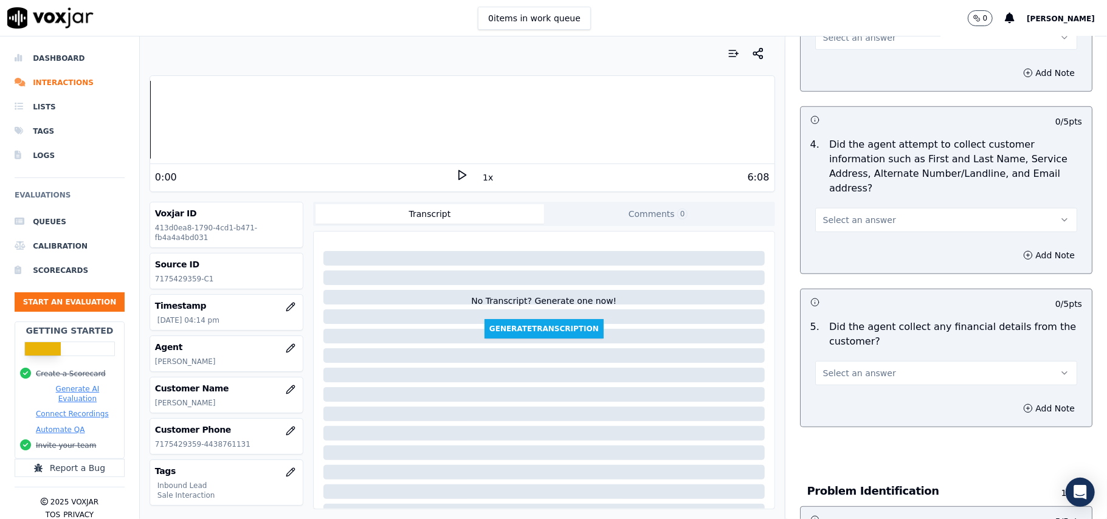
click at [856, 361] on button "Select an answer" at bounding box center [946, 373] width 262 height 24
click at [856, 345] on div "Yes" at bounding box center [919, 343] width 235 height 19
click at [855, 361] on button "Yes" at bounding box center [946, 373] width 262 height 24
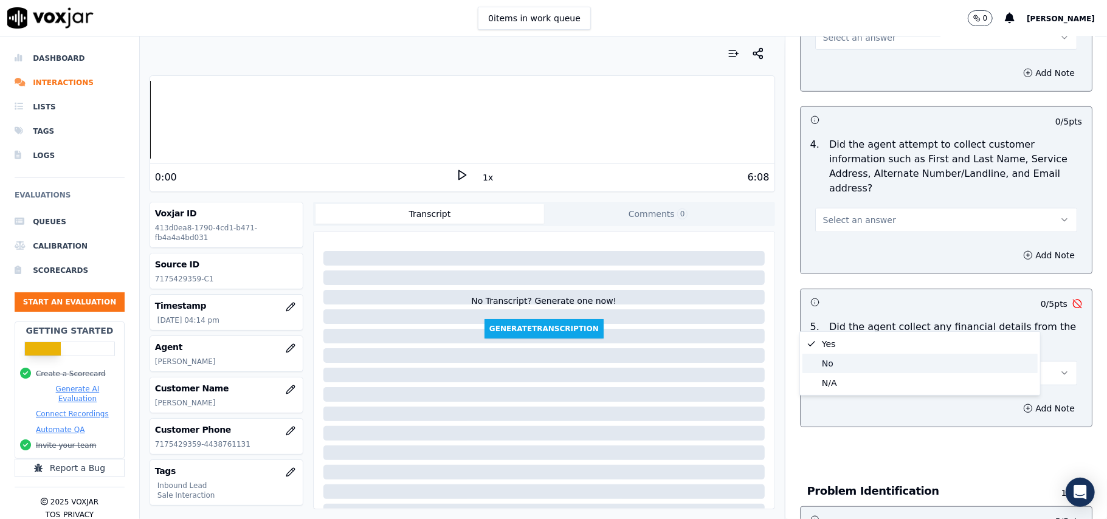
click at [855, 361] on div "No" at bounding box center [919, 363] width 235 height 19
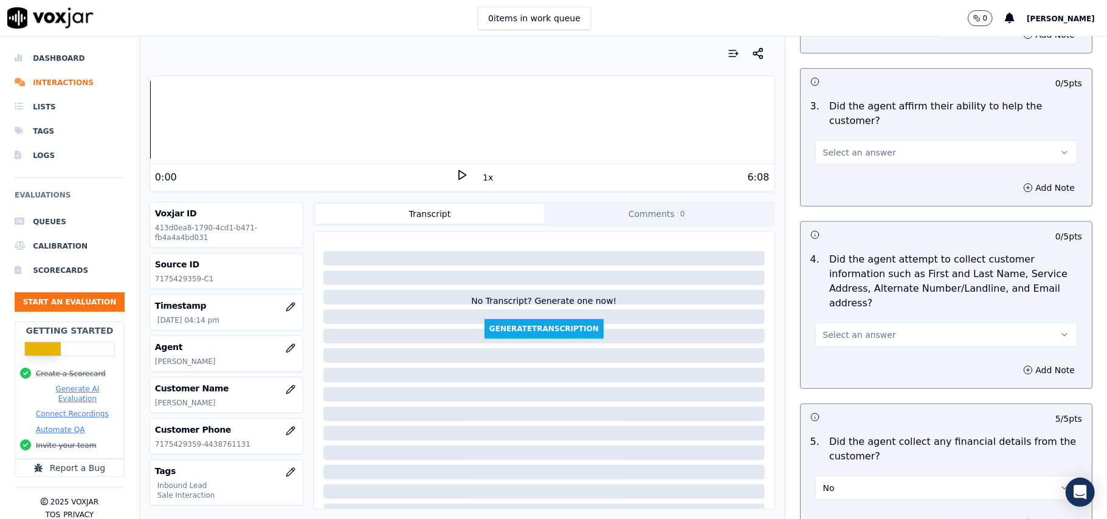
scroll to position [241, 0]
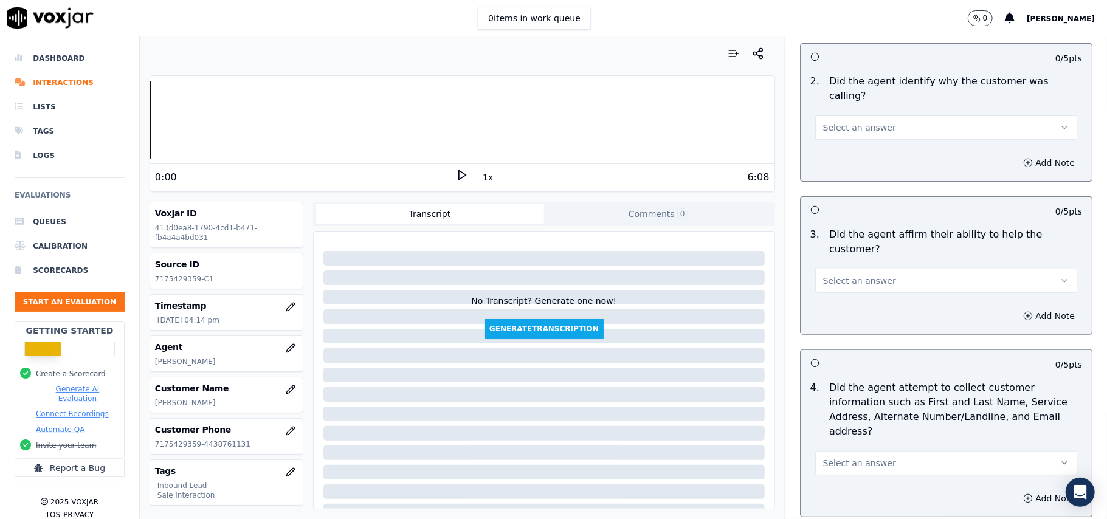
click at [854, 457] on span "Select an answer" at bounding box center [859, 463] width 73 height 12
click at [847, 436] on div "Yes" at bounding box center [919, 433] width 235 height 19
click at [829, 269] on button "Select an answer" at bounding box center [946, 281] width 262 height 24
click at [829, 263] on div "Yes" at bounding box center [919, 265] width 235 height 19
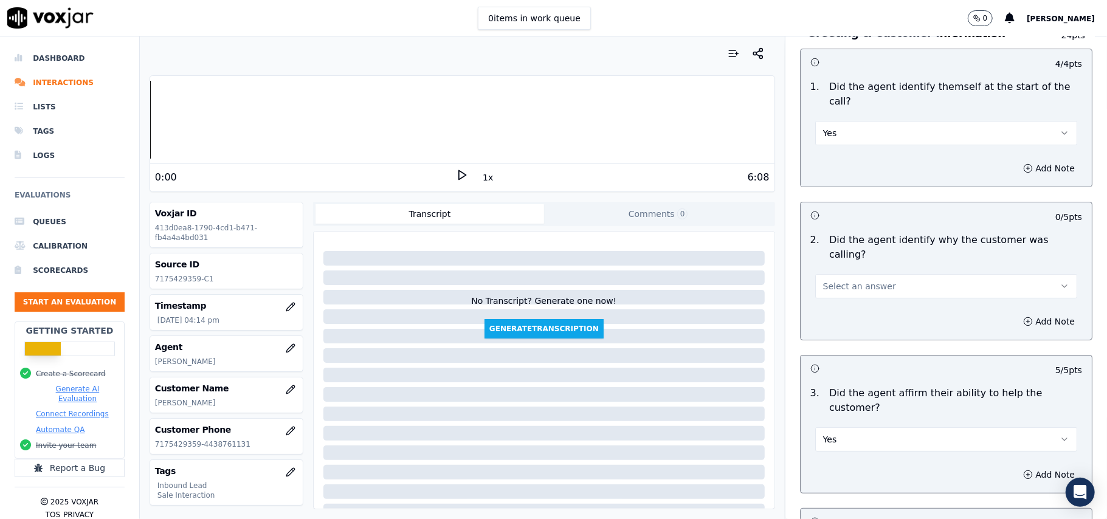
scroll to position [79, 0]
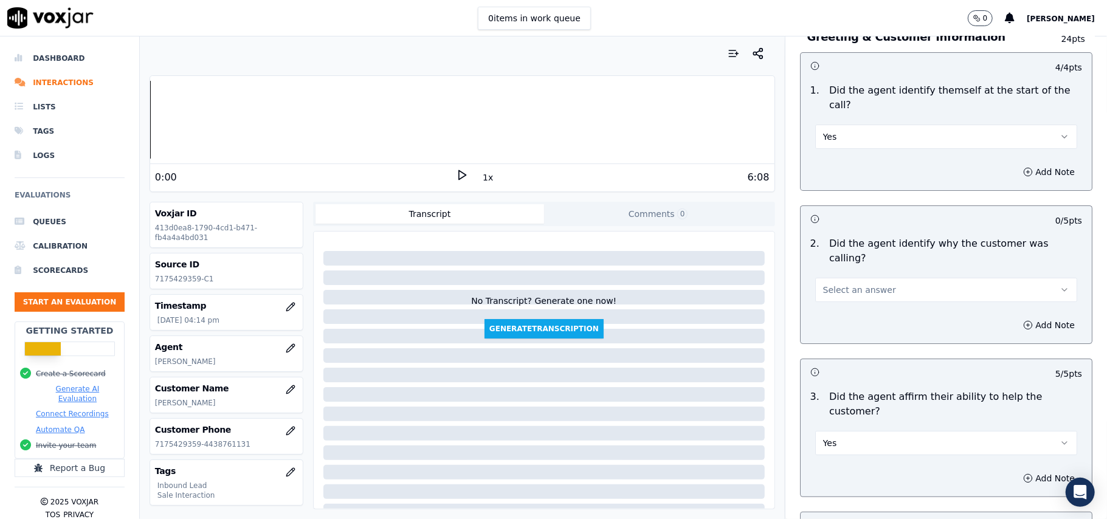
click at [861, 284] on span "Select an answer" at bounding box center [859, 290] width 73 height 12
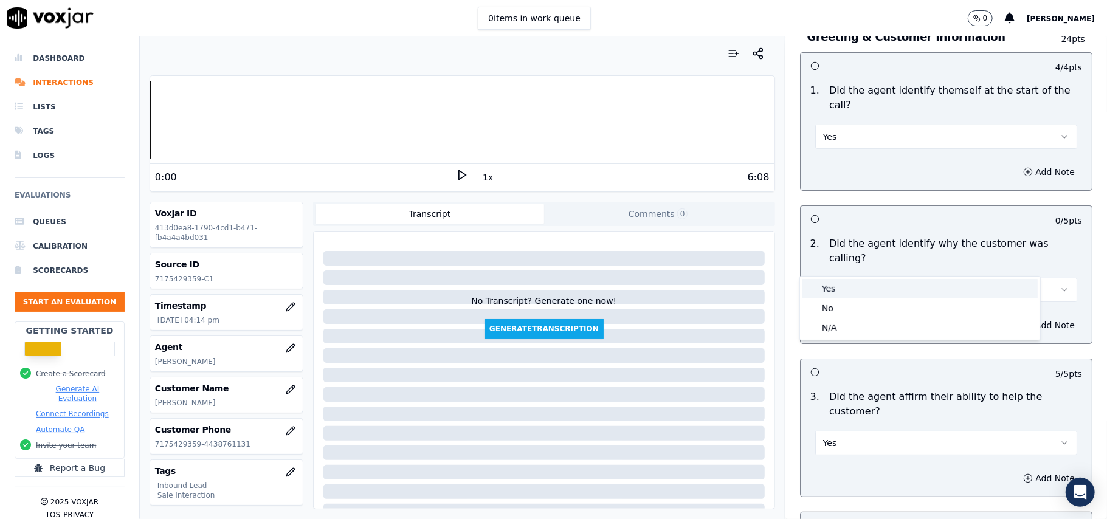
click at [861, 292] on div "Yes" at bounding box center [919, 288] width 235 height 19
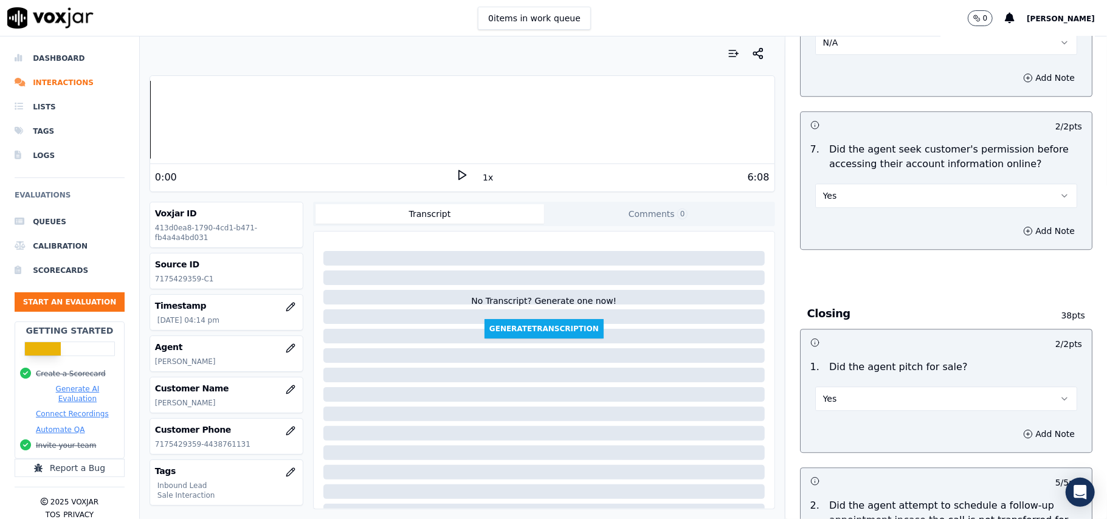
scroll to position [3402, 0]
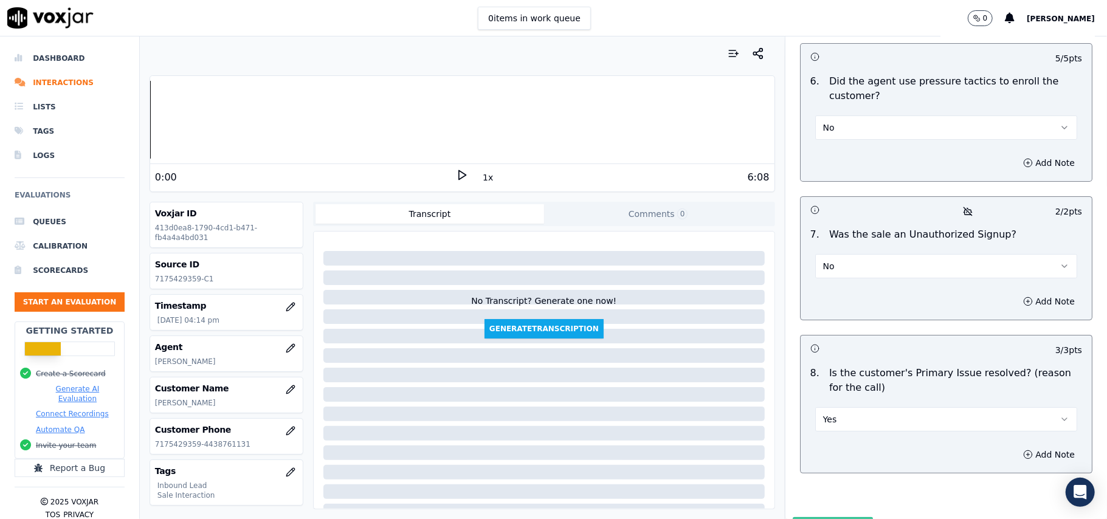
click at [827, 517] on button "Submit Scores" at bounding box center [833, 528] width 81 height 22
